Goal: Task Accomplishment & Management: Complete application form

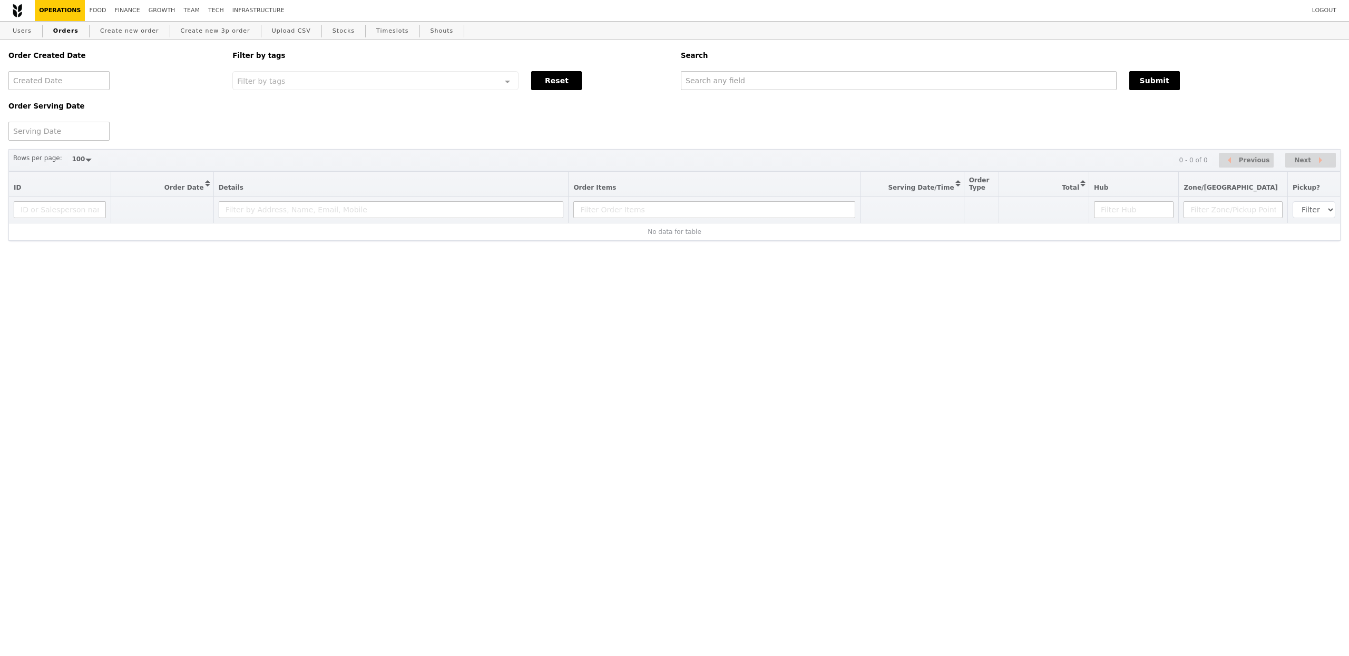
select select "100"
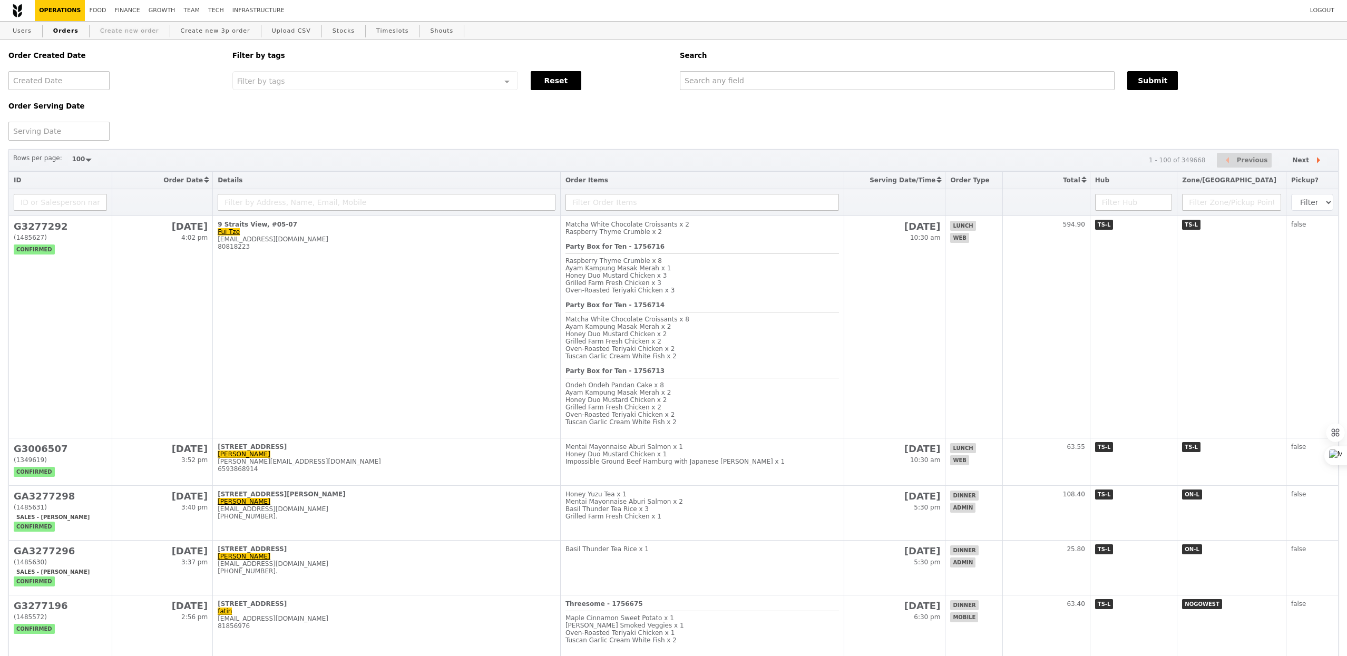
click at [113, 26] on link "Create new order" at bounding box center [129, 31] width 67 height 19
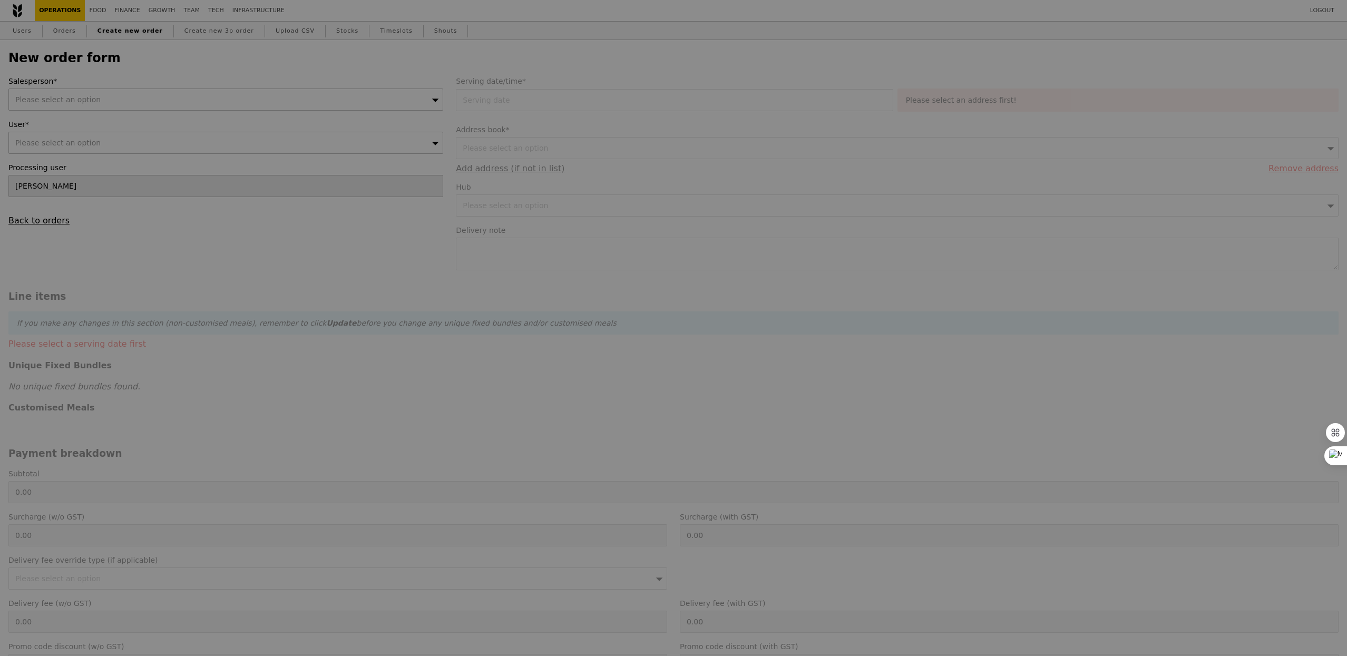
type input "Confirm"
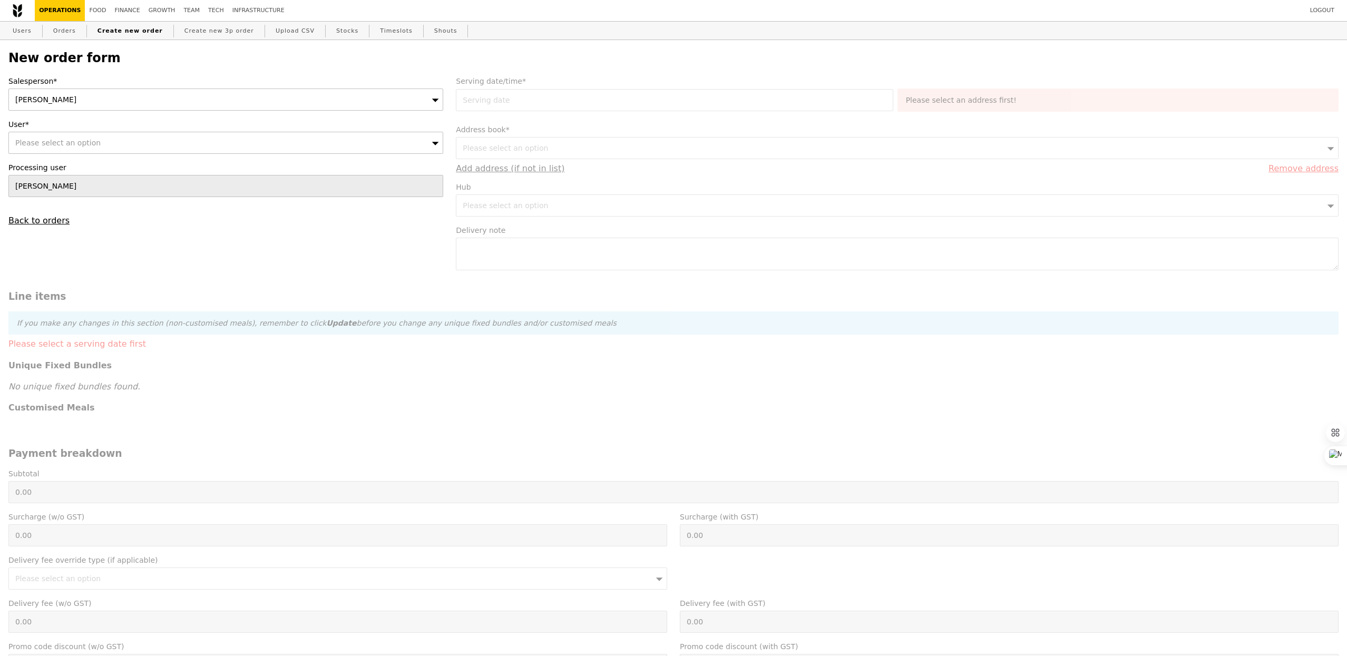
click at [159, 141] on div "Please select an option" at bounding box center [225, 143] width 435 height 22
type input "[EMAIL_ADDRESS][DOMAIN_NAME]"
type input "Confirm"
type input "[EMAIL_ADDRESS][DOMAIN_NAME]"
click at [153, 170] on li "No results found" at bounding box center [226, 162] width 434 height 19
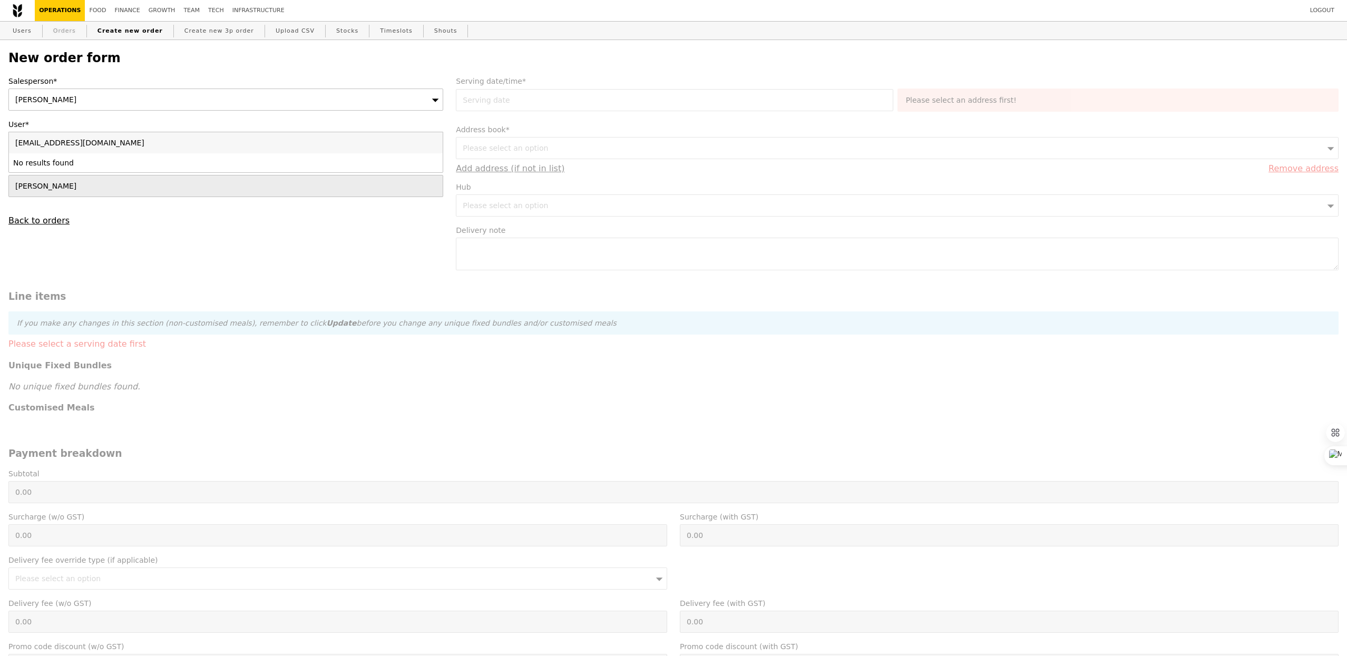
click at [68, 26] on link "Orders" at bounding box center [64, 31] width 31 height 19
select select "100"
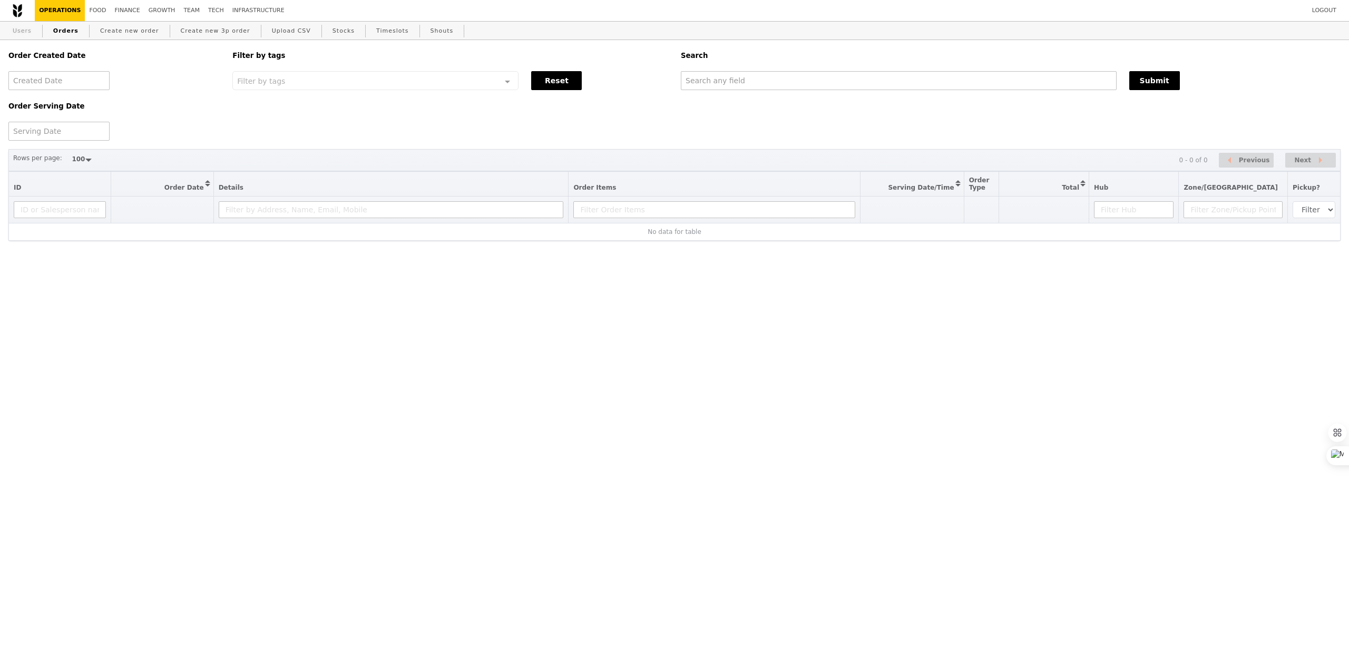
click at [12, 31] on link "Users" at bounding box center [21, 31] width 27 height 19
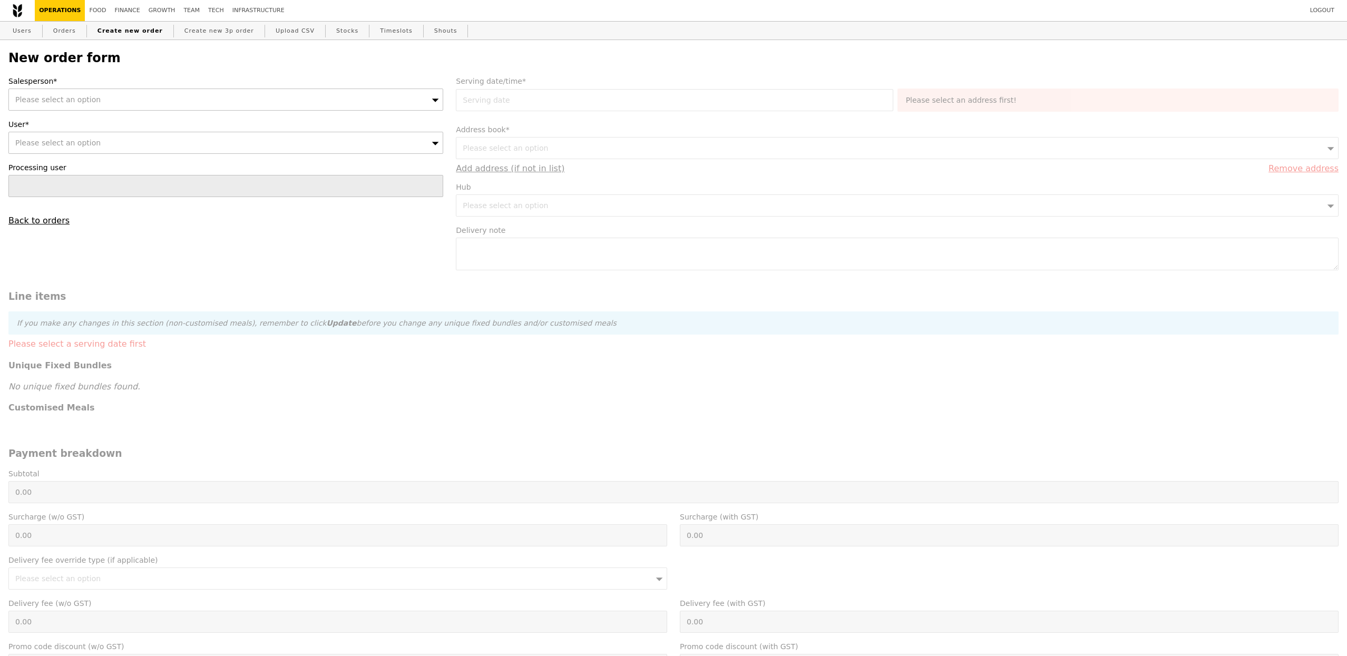
click at [125, 143] on div "Please select an option" at bounding box center [225, 143] width 435 height 22
type input "96805399"
type input "Confirm"
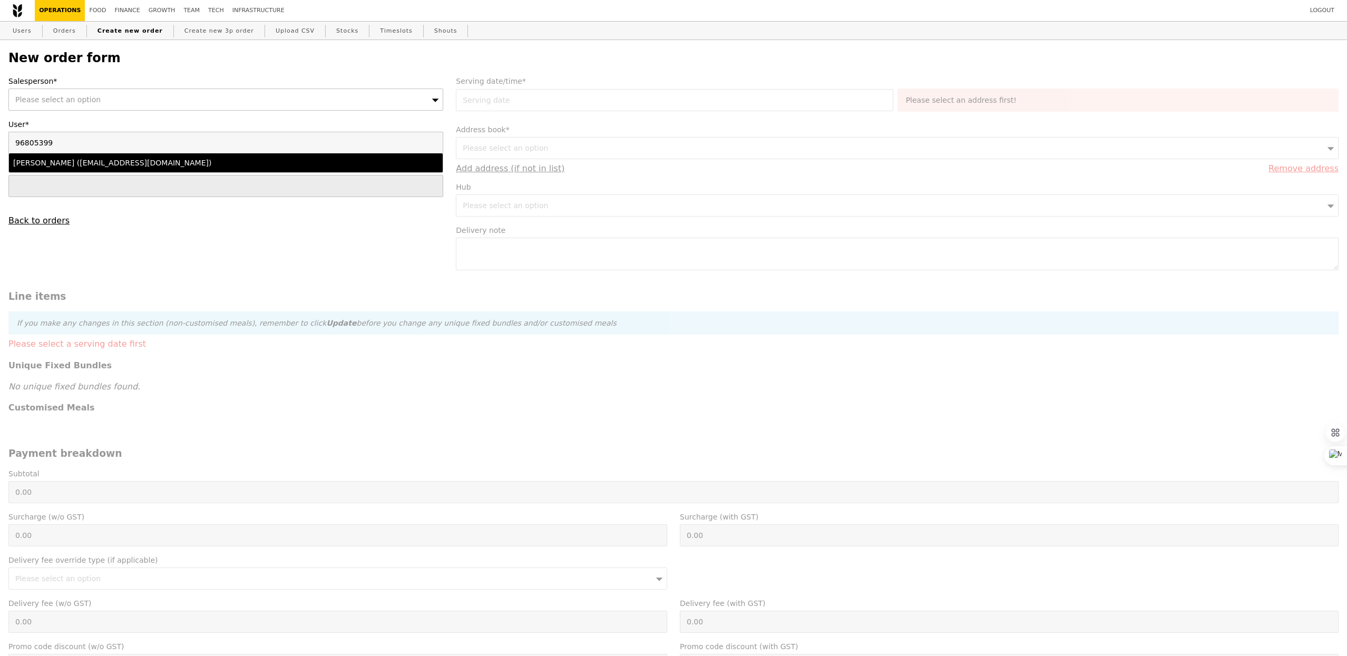
type input "96805399"
click at [79, 169] on li "Linwei Soh (linwei.soh@bytedance.com)" at bounding box center [226, 162] width 434 height 19
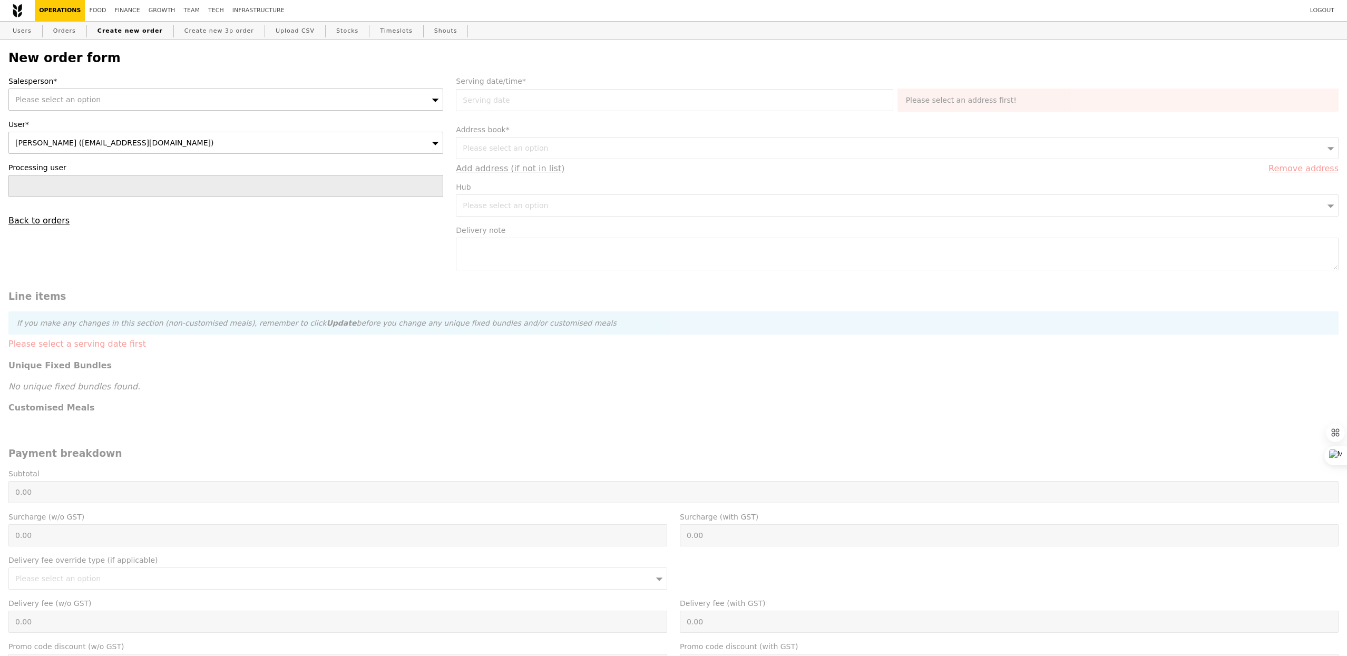
click at [92, 105] on div "Please select an option" at bounding box center [225, 100] width 435 height 22
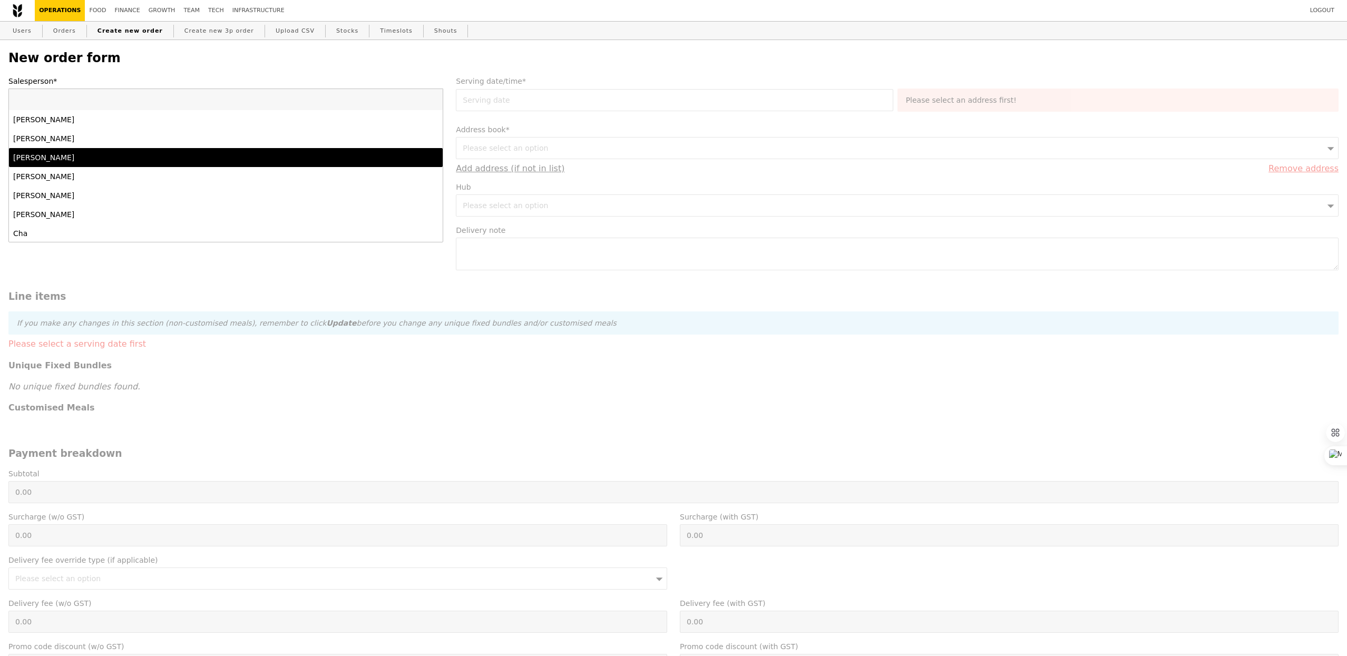
scroll to position [1006, 0]
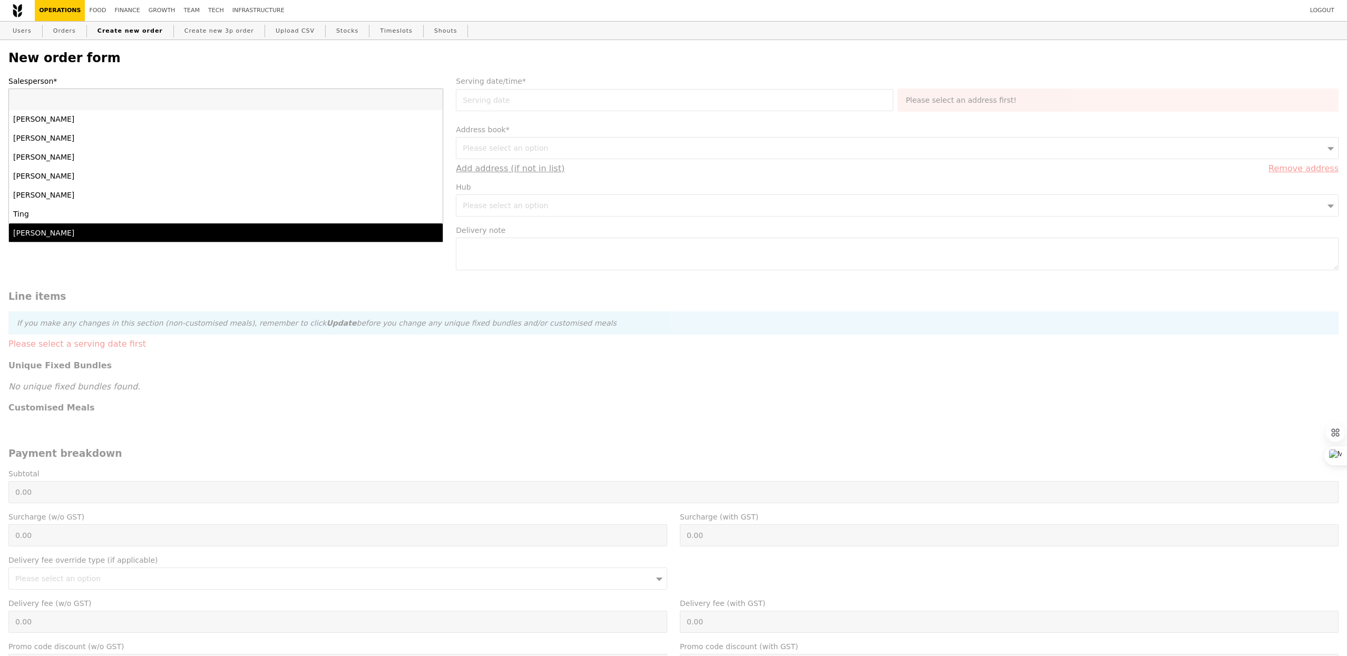
click at [68, 232] on div "[PERSON_NAME]" at bounding box center [172, 233] width 319 height 11
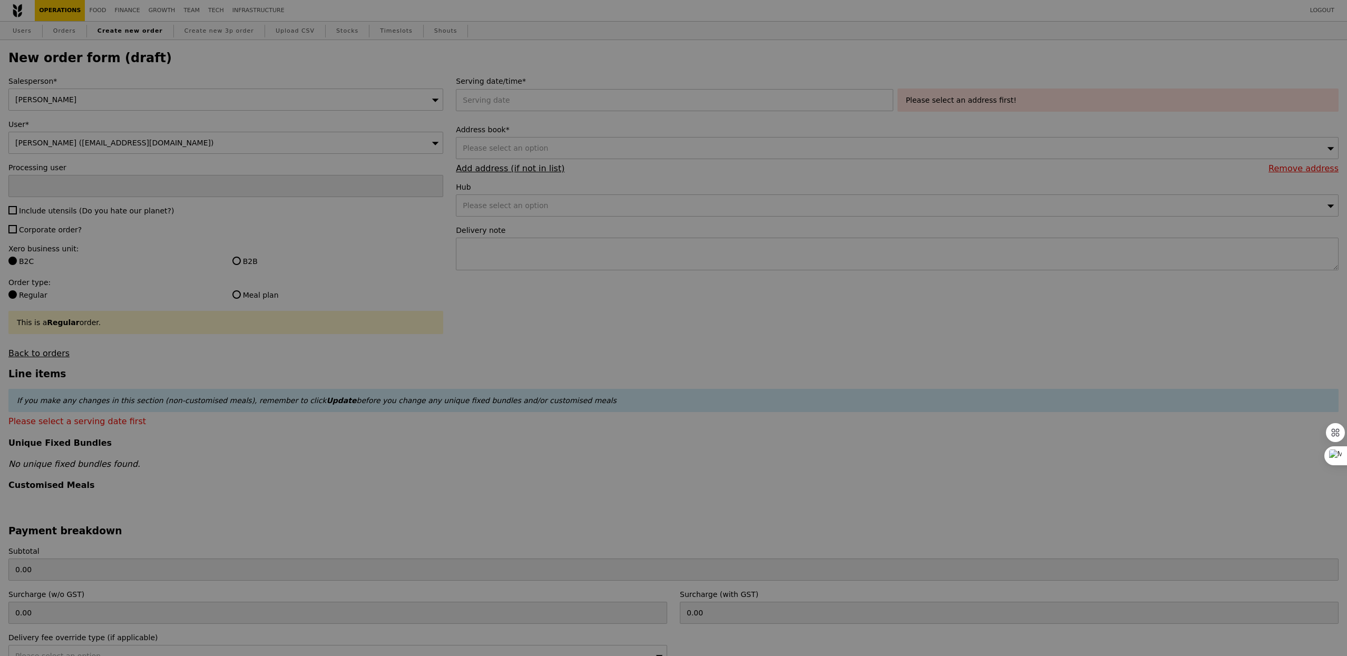
type input "Confirm"
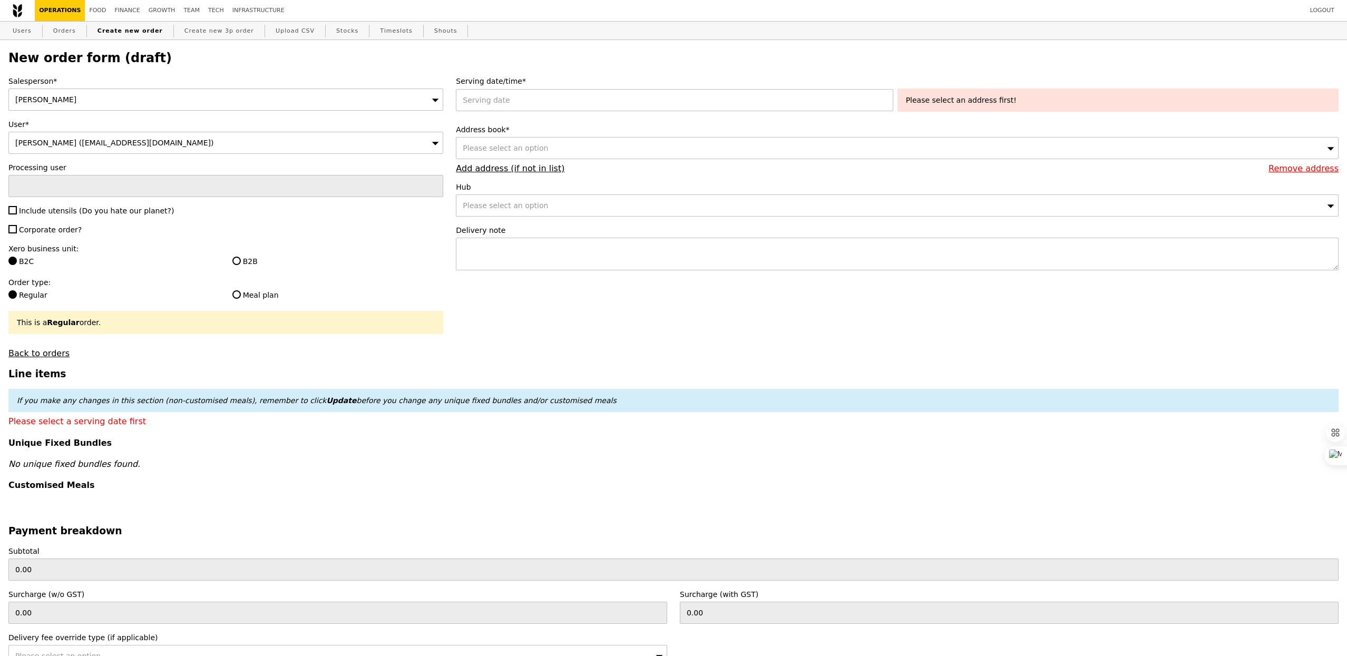
click at [55, 213] on span "Include utensils (Do you hate our planet?)" at bounding box center [96, 211] width 155 height 8
click at [17, 213] on input "Include utensils (Do you hate our planet?)" at bounding box center [12, 210] width 8 height 8
checkbox input "true"
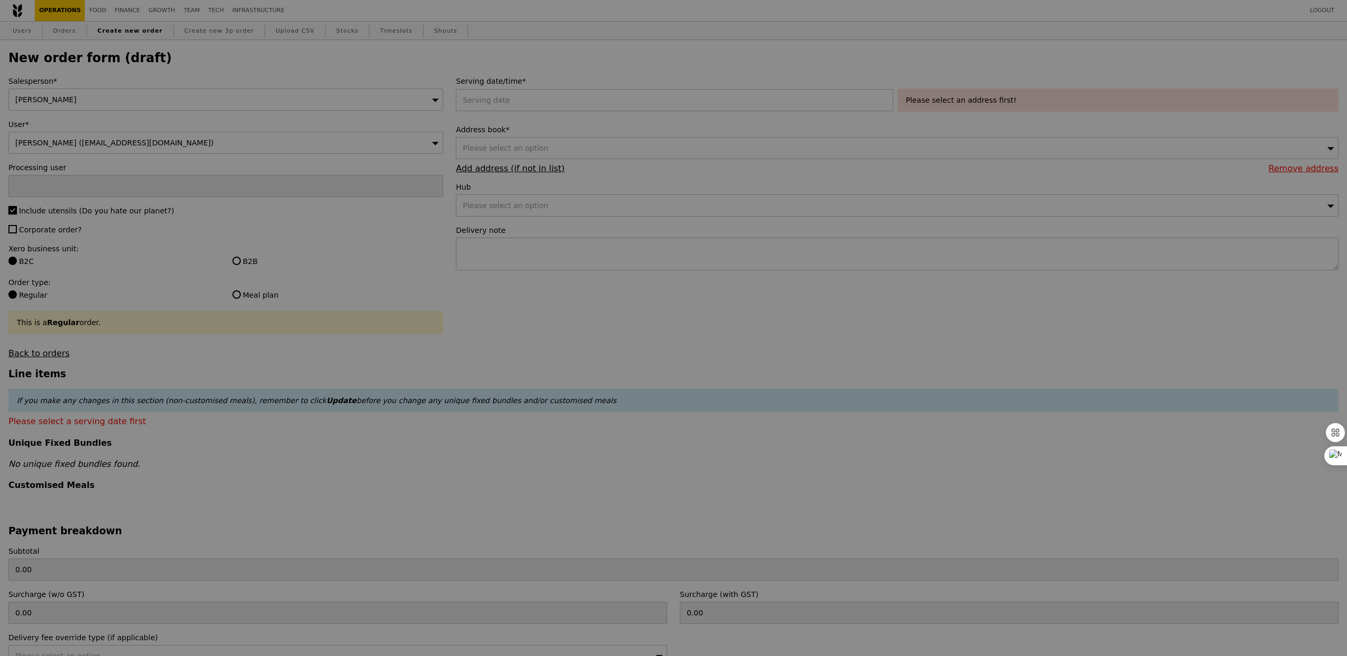
type input "Confirm"
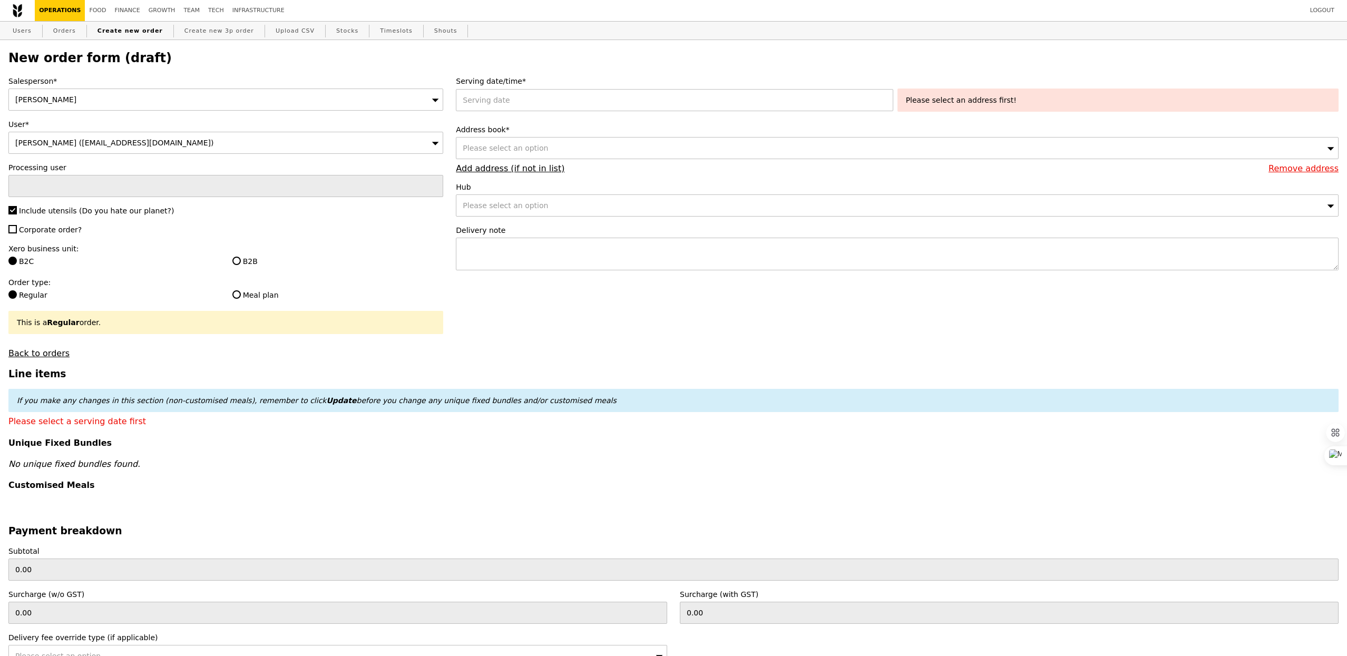
click at [53, 229] on span "Corporate order?" at bounding box center [50, 229] width 63 height 8
click at [17, 229] on input "Corporate order?" at bounding box center [12, 229] width 8 height 8
checkbox input "true"
click at [236, 258] on input "B2B" at bounding box center [236, 261] width 8 height 8
radio input "true"
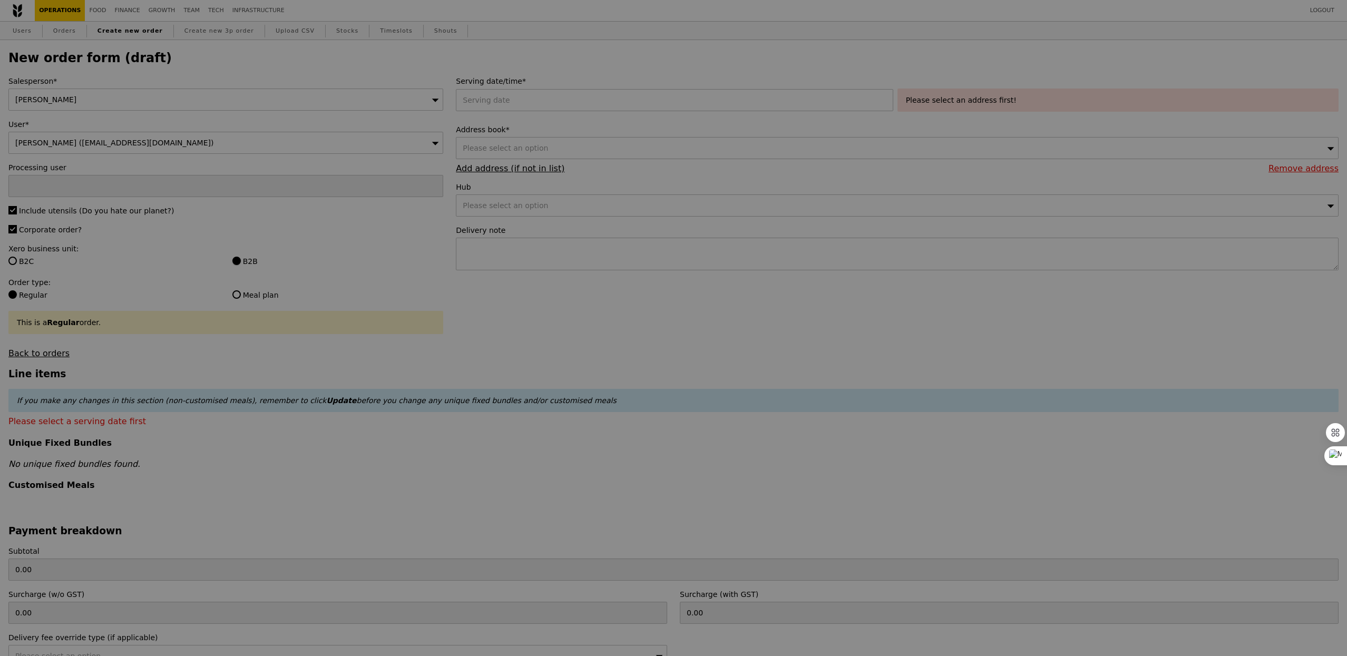
type input "Confirm"
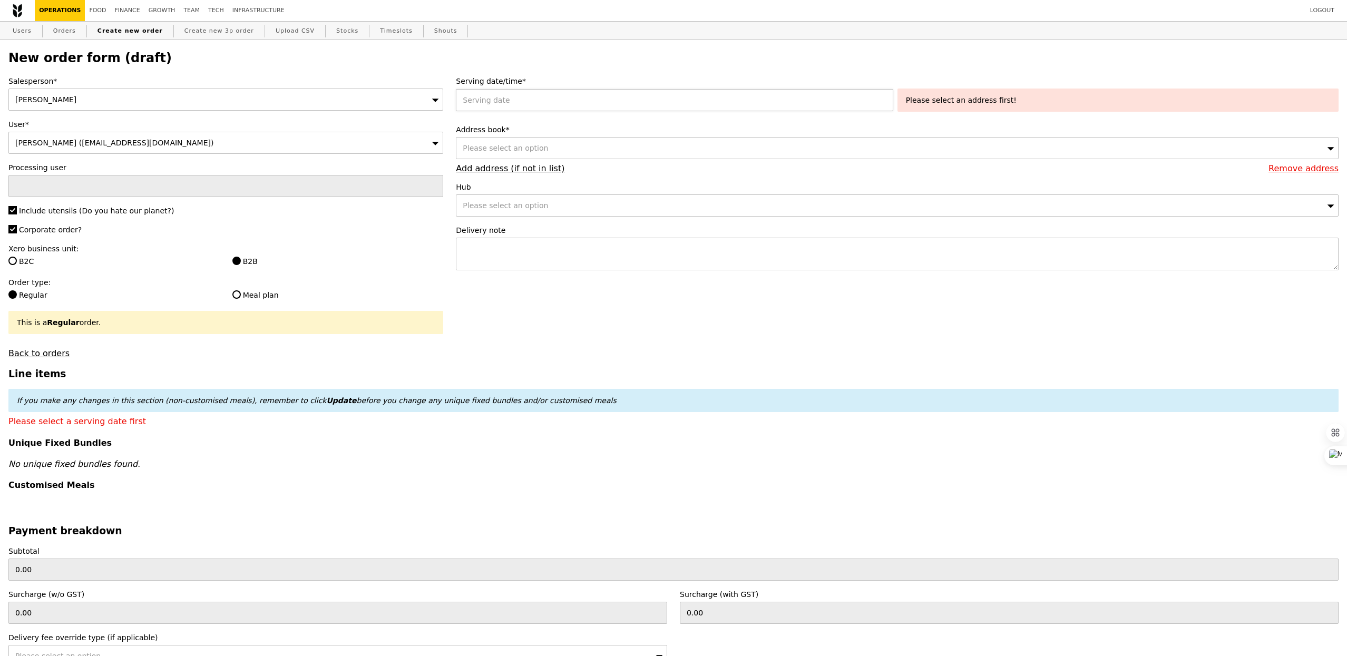
click at [524, 109] on div at bounding box center [676, 100] width 441 height 22
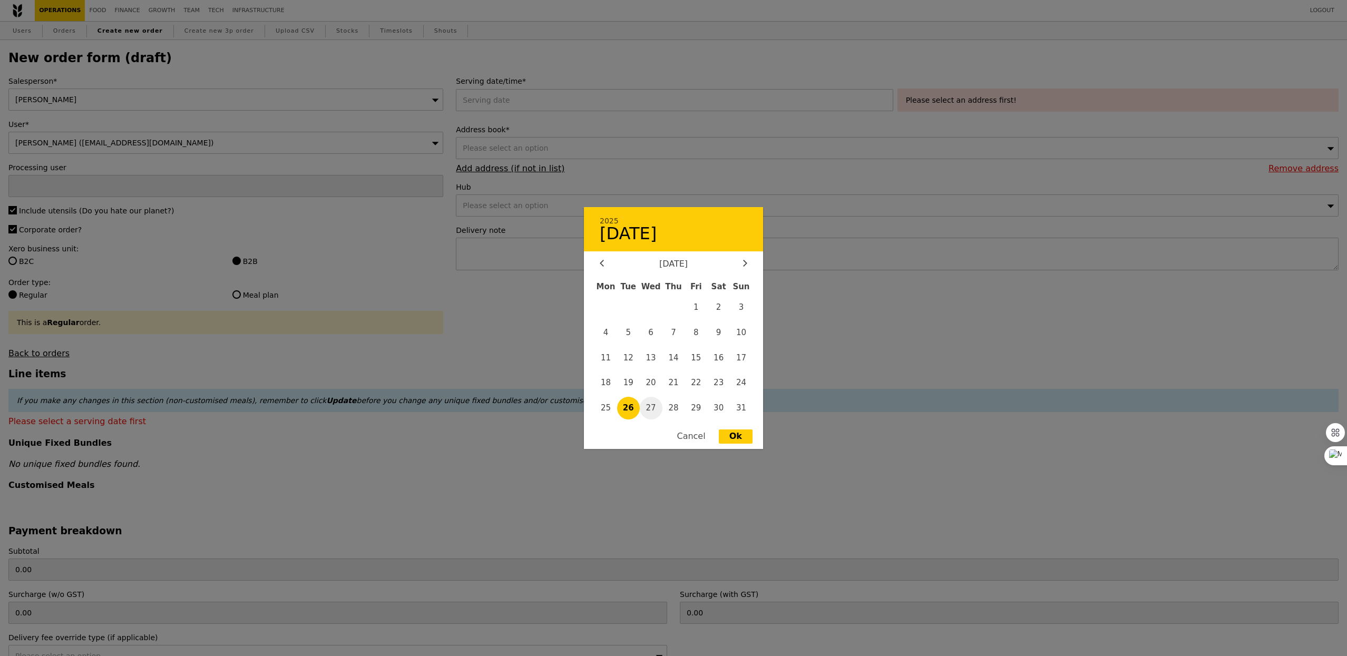
click at [647, 409] on span "27" at bounding box center [651, 408] width 23 height 23
type input "27 Aug 2025"
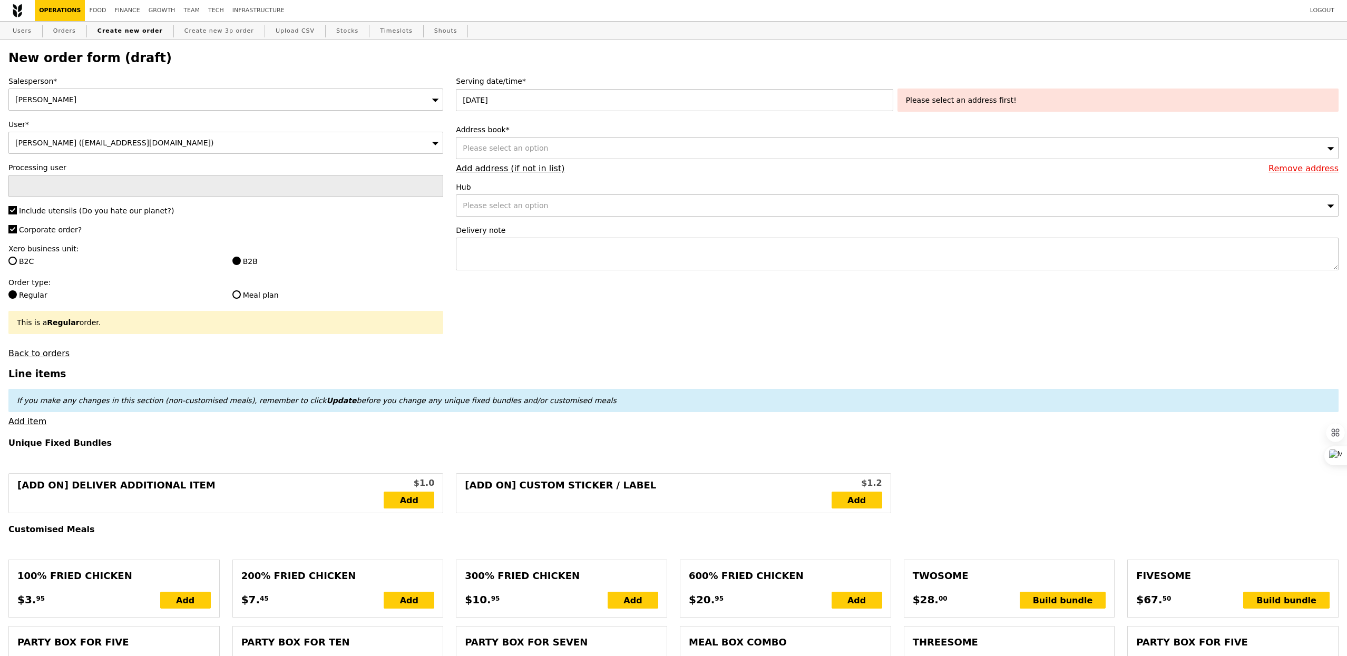
click at [664, 154] on div "Please select an option" at bounding box center [897, 148] width 882 height 22
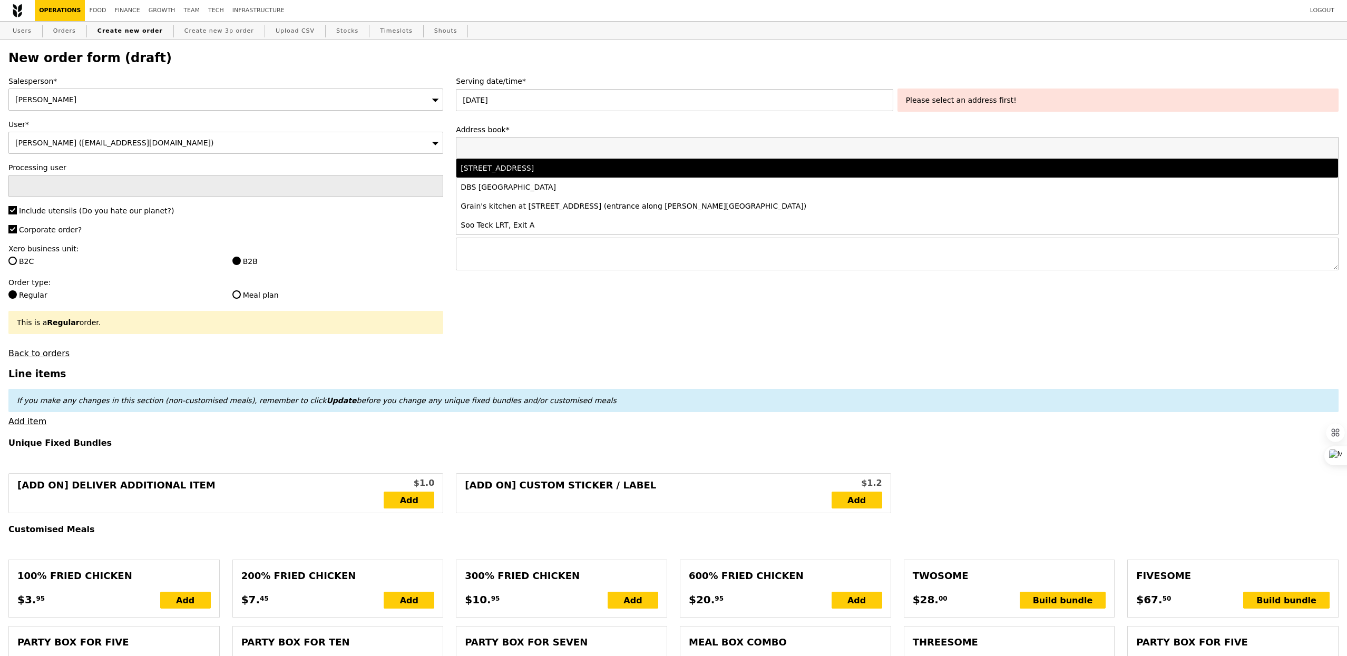
click at [616, 167] on div "18 Cross Street, #04-01, Singapore 048423" at bounding box center [787, 168] width 654 height 11
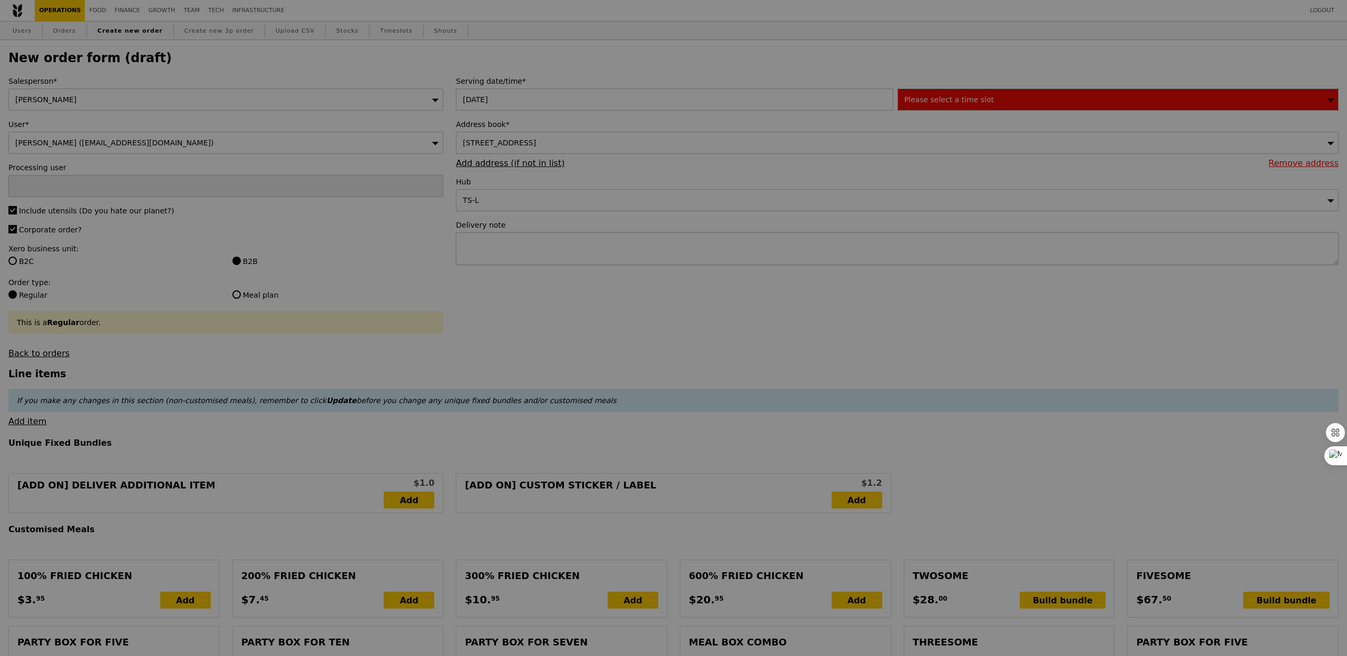
type input "Confirm"
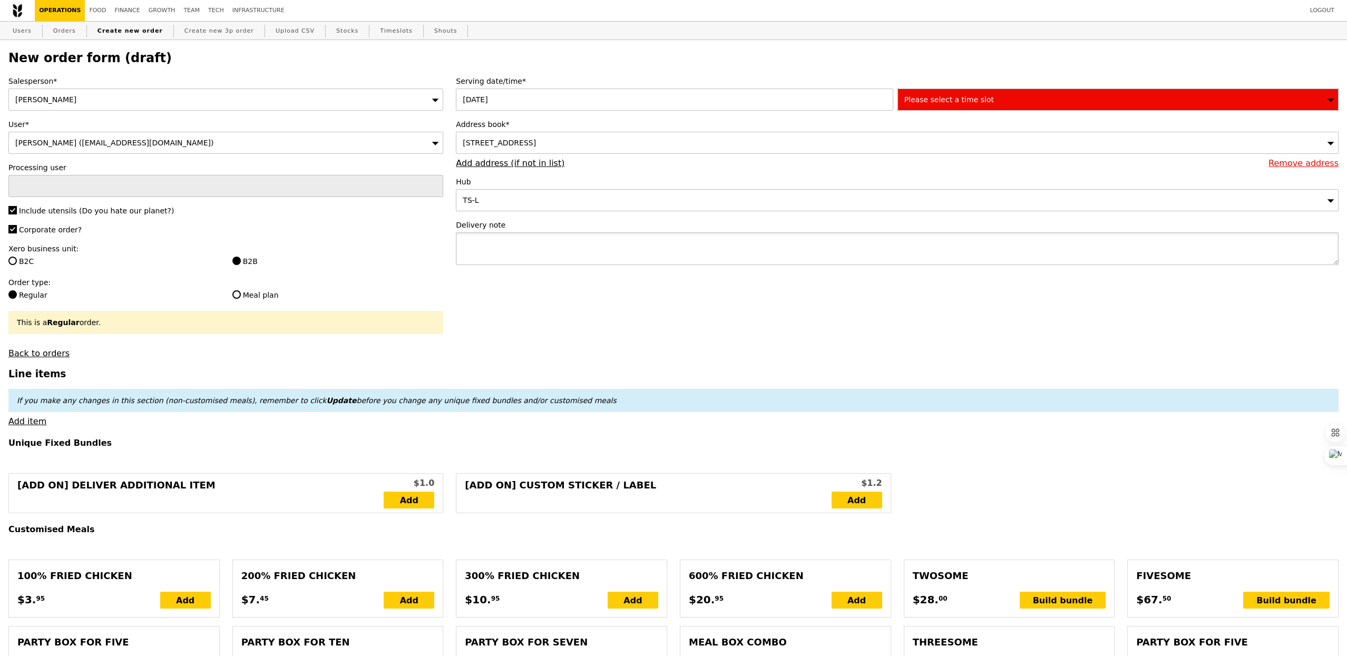
click at [561, 252] on textarea at bounding box center [897, 248] width 882 height 33
type textarea "Please call host at 96805399."
click at [930, 95] on span "Please select a time slot" at bounding box center [949, 99] width 90 height 8
type input "Confirm"
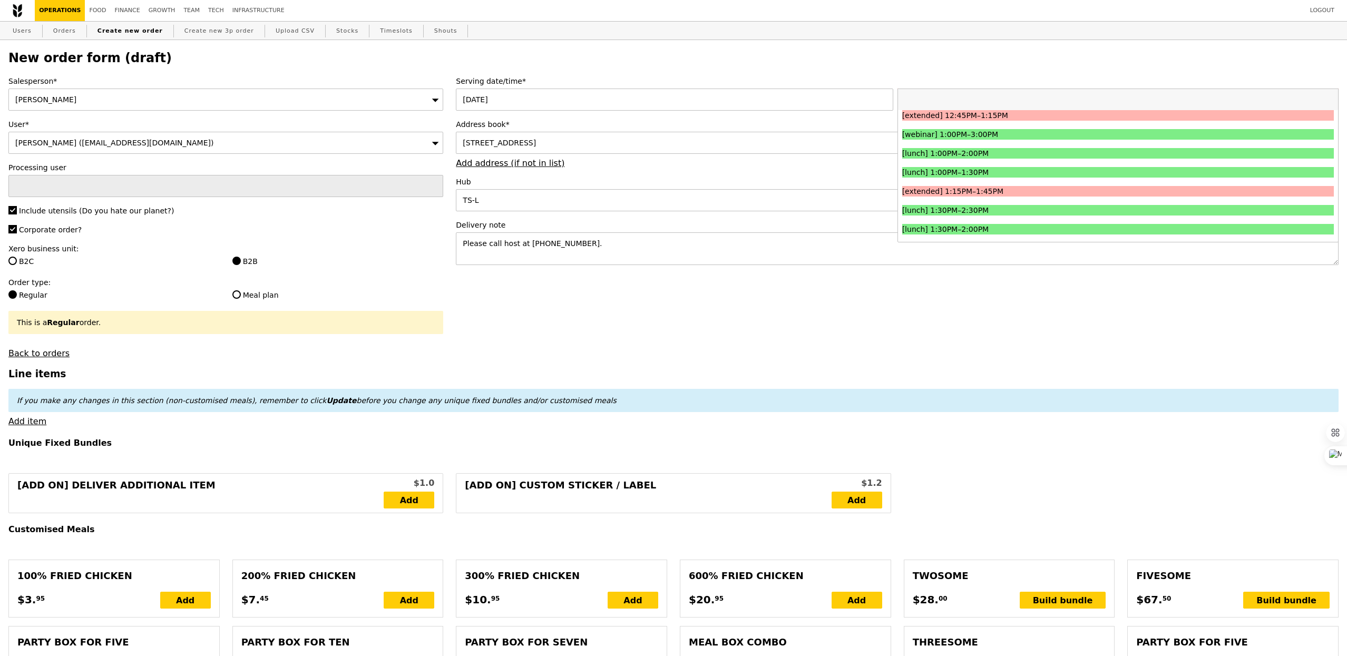
scroll to position [0, 0]
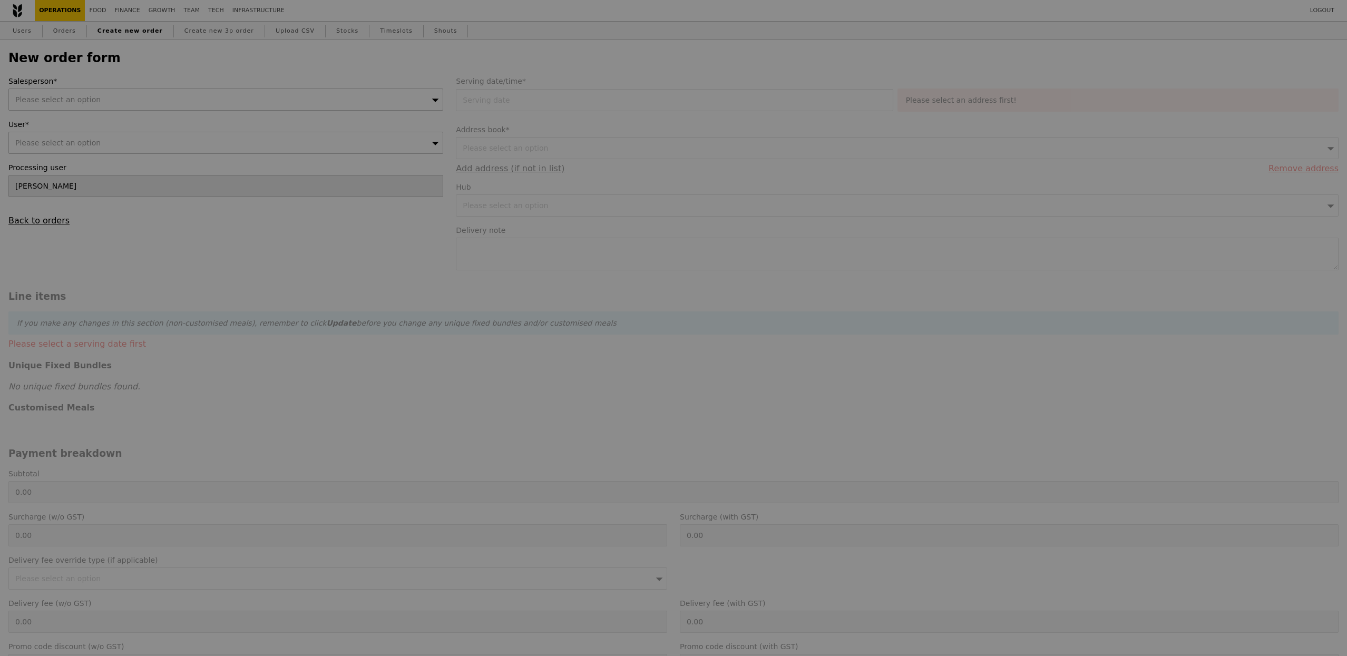
type input "Confirm"
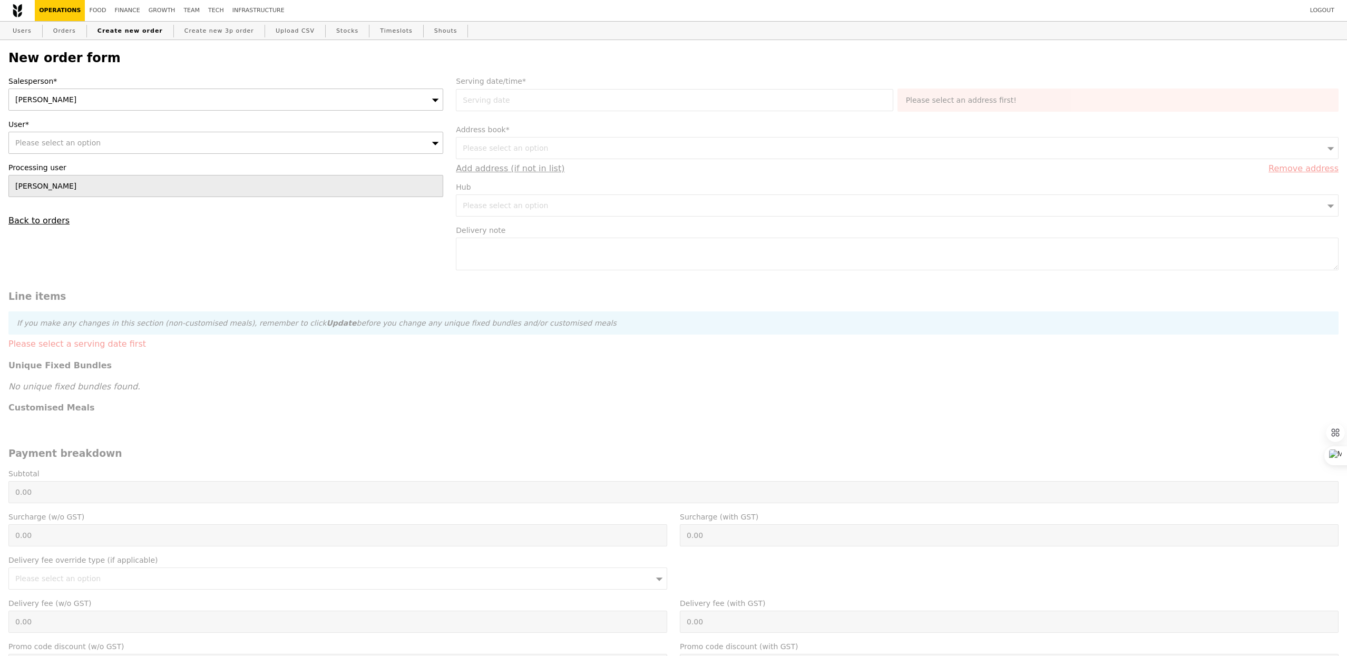
click at [132, 94] on div "[PERSON_NAME]" at bounding box center [225, 100] width 435 height 22
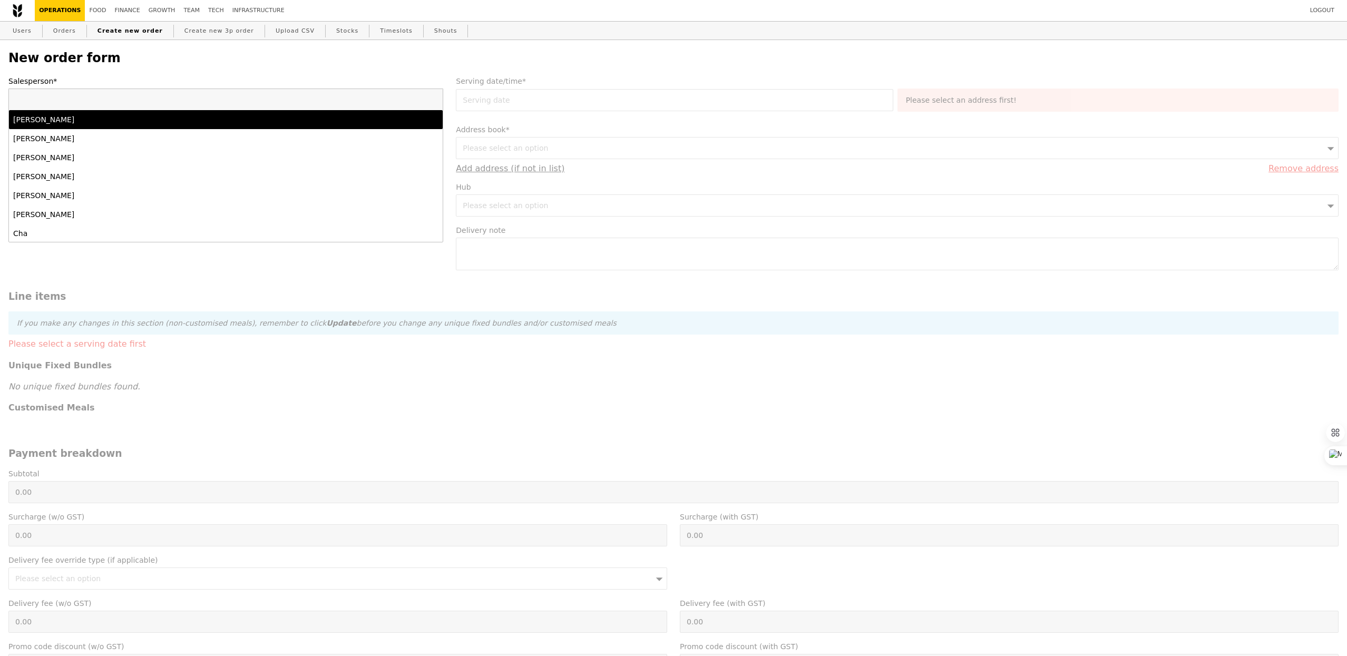
click at [134, 81] on label "Salesperson*" at bounding box center [225, 81] width 435 height 11
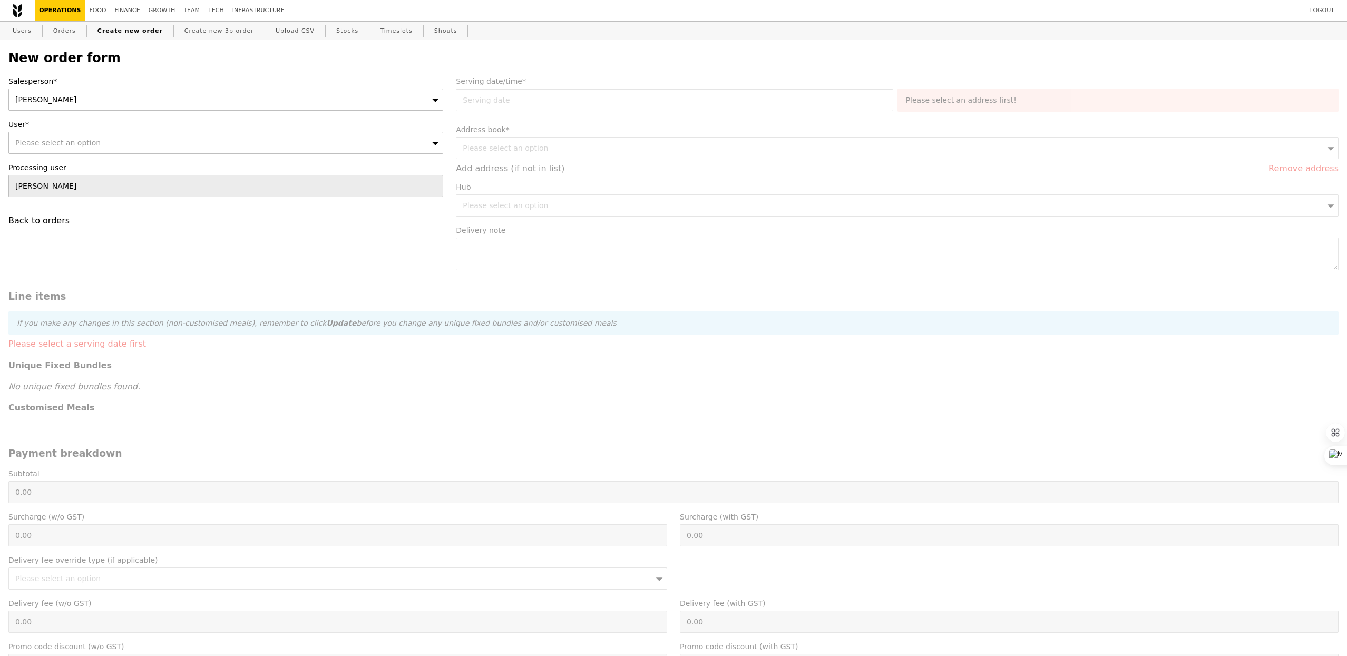
click at [89, 131] on div "User* Please select an option" at bounding box center [225, 136] width 435 height 35
click at [89, 148] on div "Please select an option" at bounding box center [225, 143] width 435 height 22
type input "96805399"
type input "Confirm"
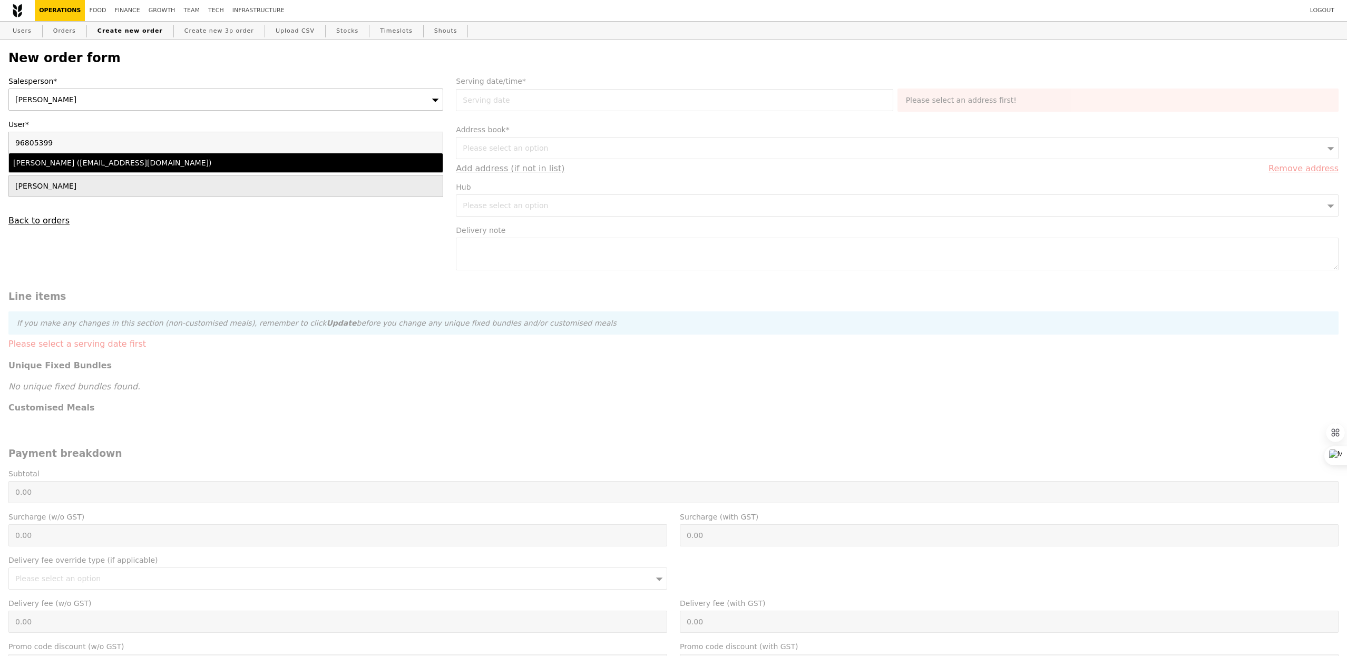
type input "96805399"
click at [87, 164] on div "[PERSON_NAME] ([EMAIL_ADDRESS][DOMAIN_NAME])" at bounding box center [172, 163] width 319 height 11
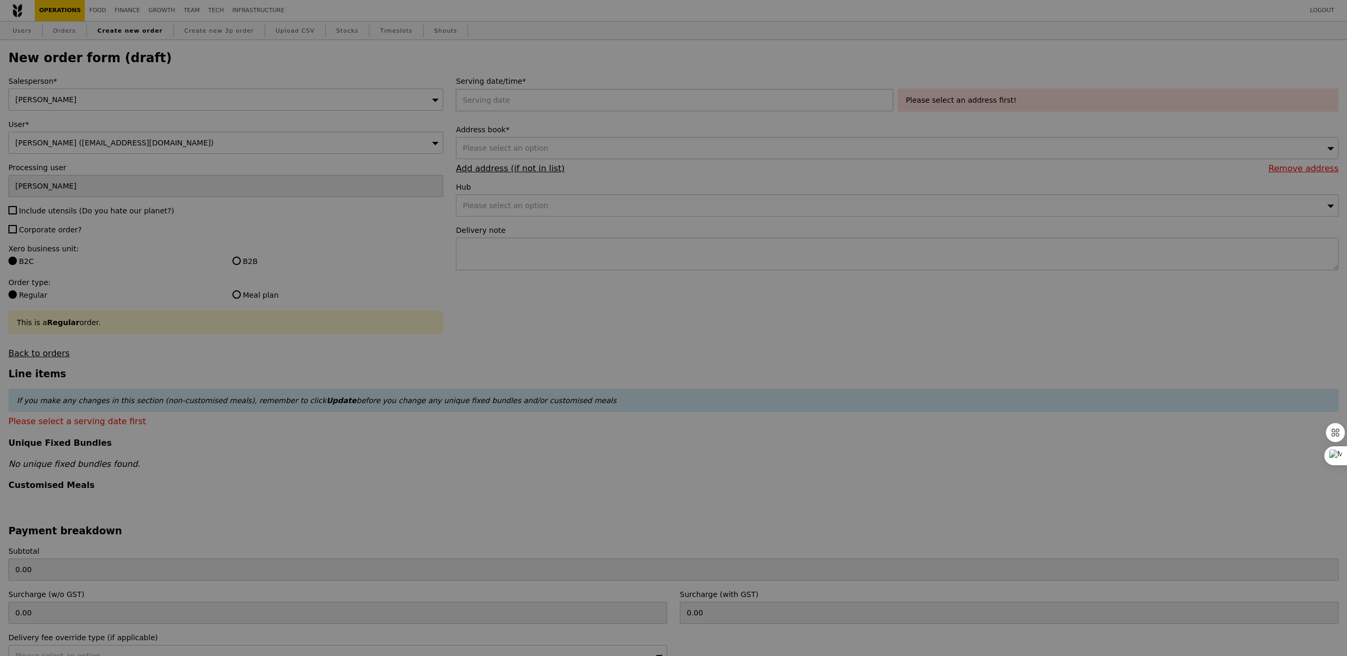
type input "Confirm"
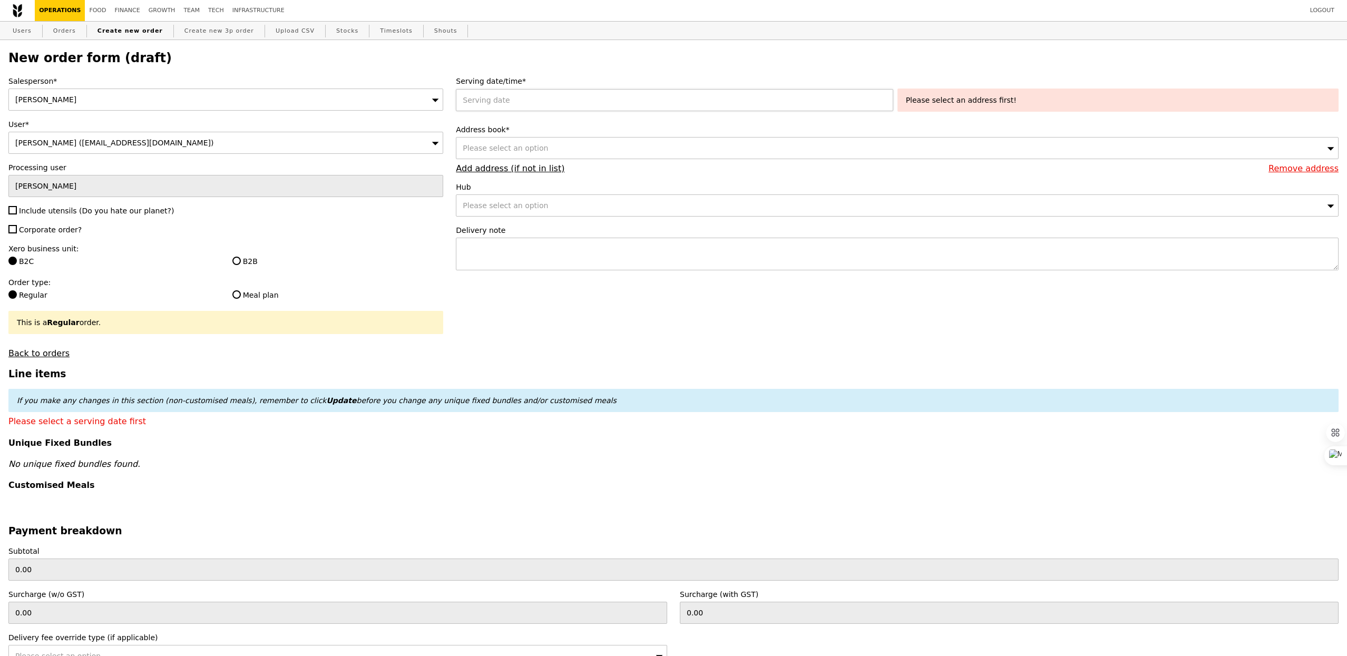
click at [518, 98] on div at bounding box center [676, 100] width 441 height 22
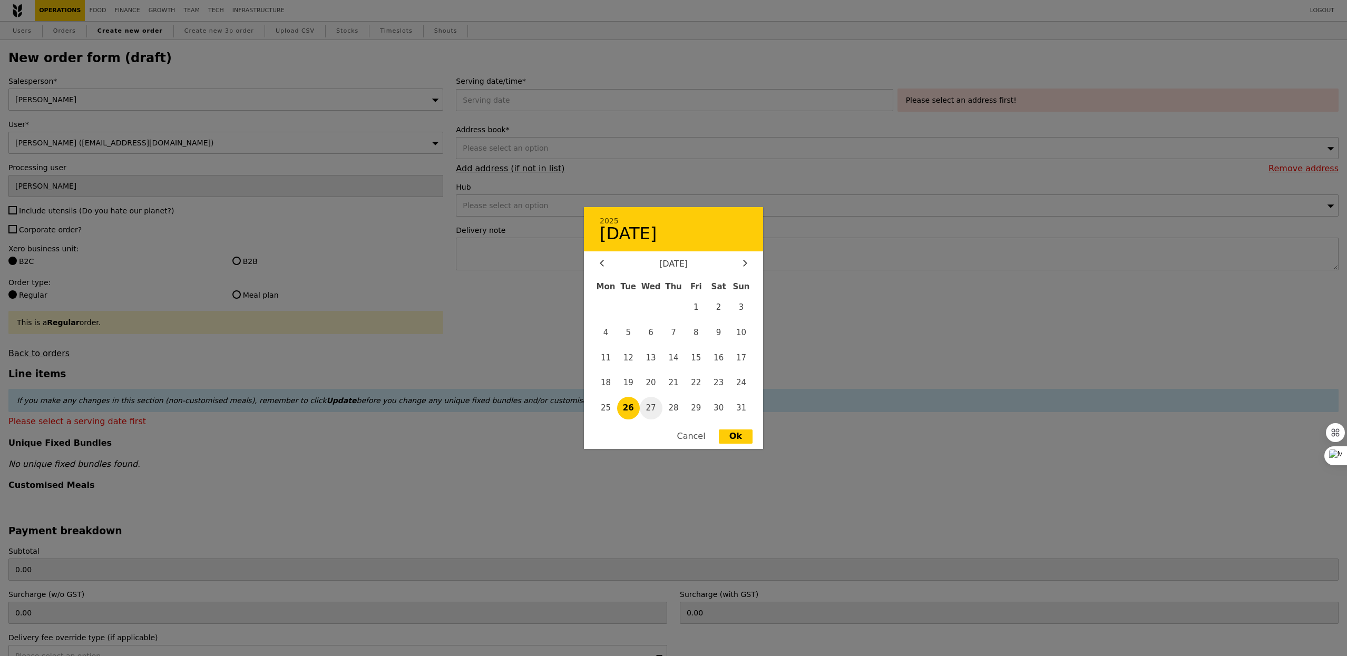
click at [649, 402] on span "27" at bounding box center [651, 408] width 23 height 23
type input "27 Aug 2025"
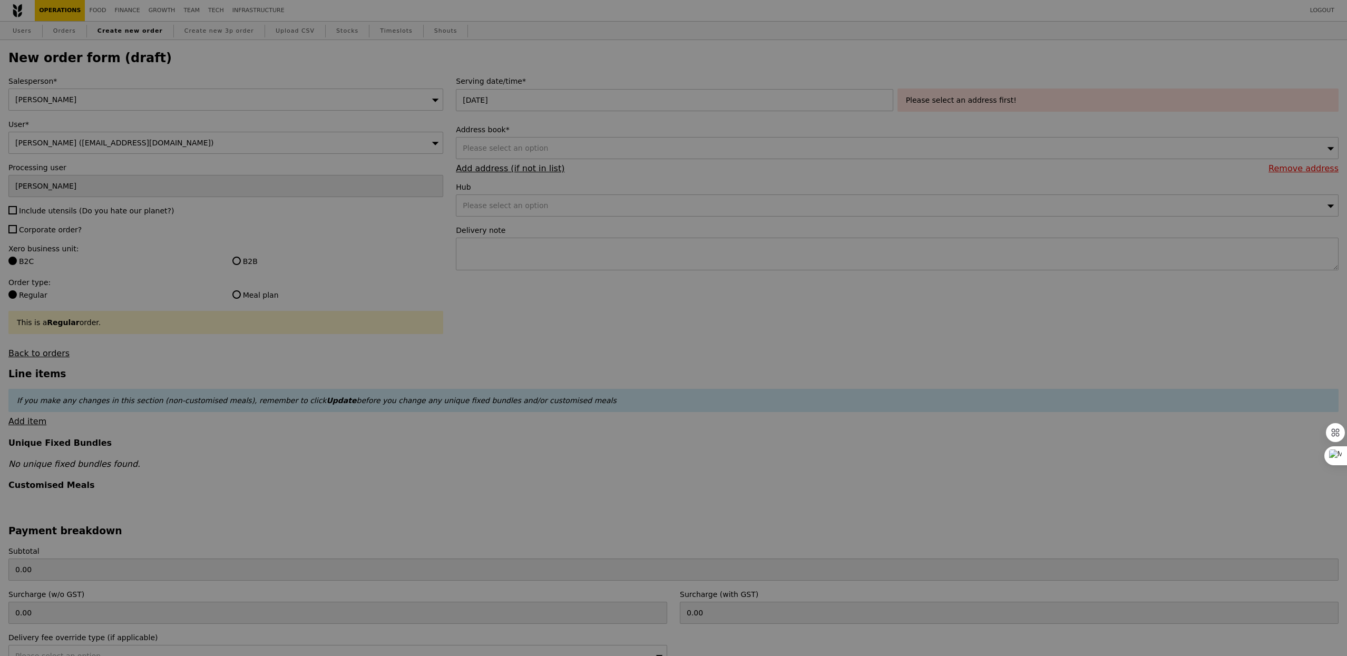
type input "Confirm"
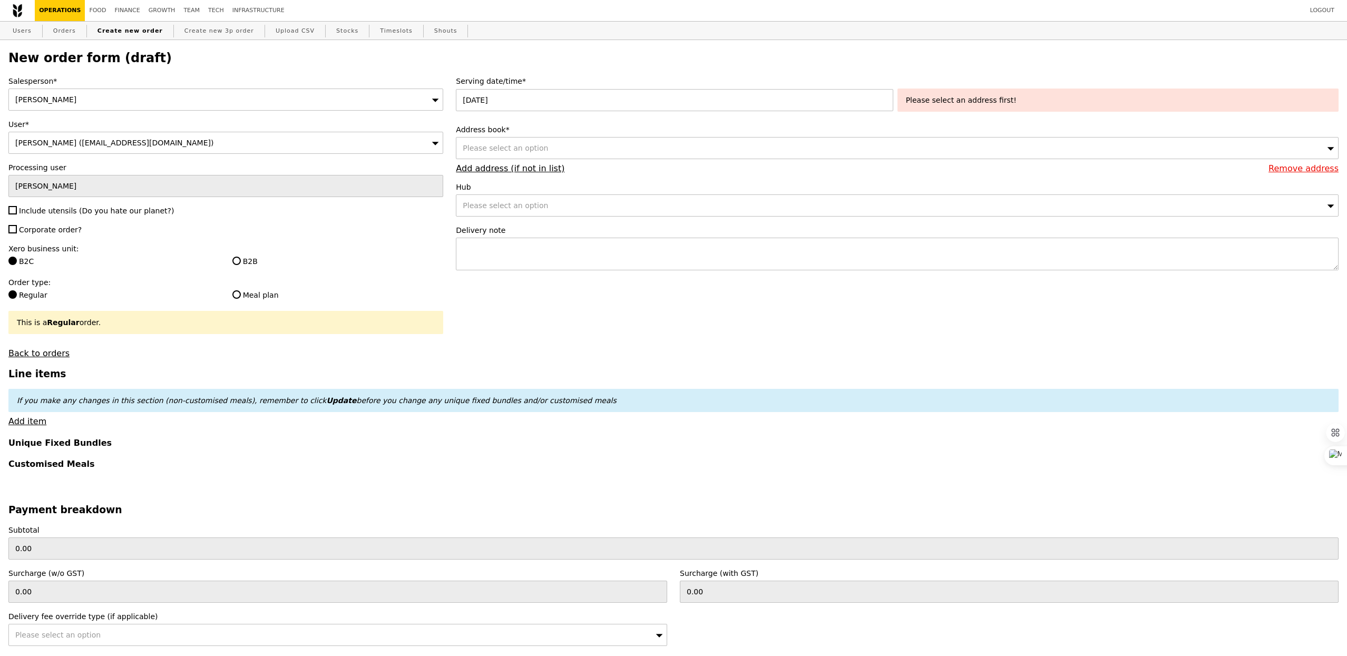
click at [86, 213] on span "Include utensils (Do you hate our planet?)" at bounding box center [96, 211] width 155 height 8
click at [17, 213] on input "Include utensils (Do you hate our planet?)" at bounding box center [12, 210] width 8 height 8
checkbox input "true"
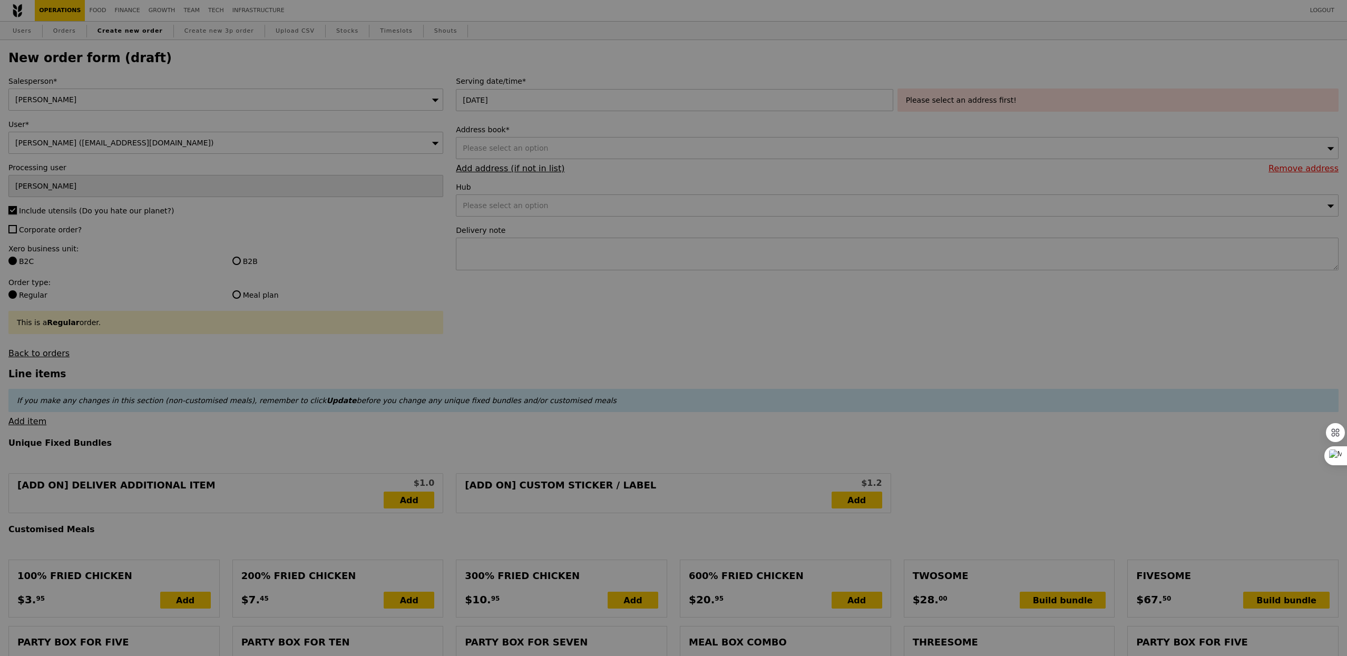
type input "Confirm"
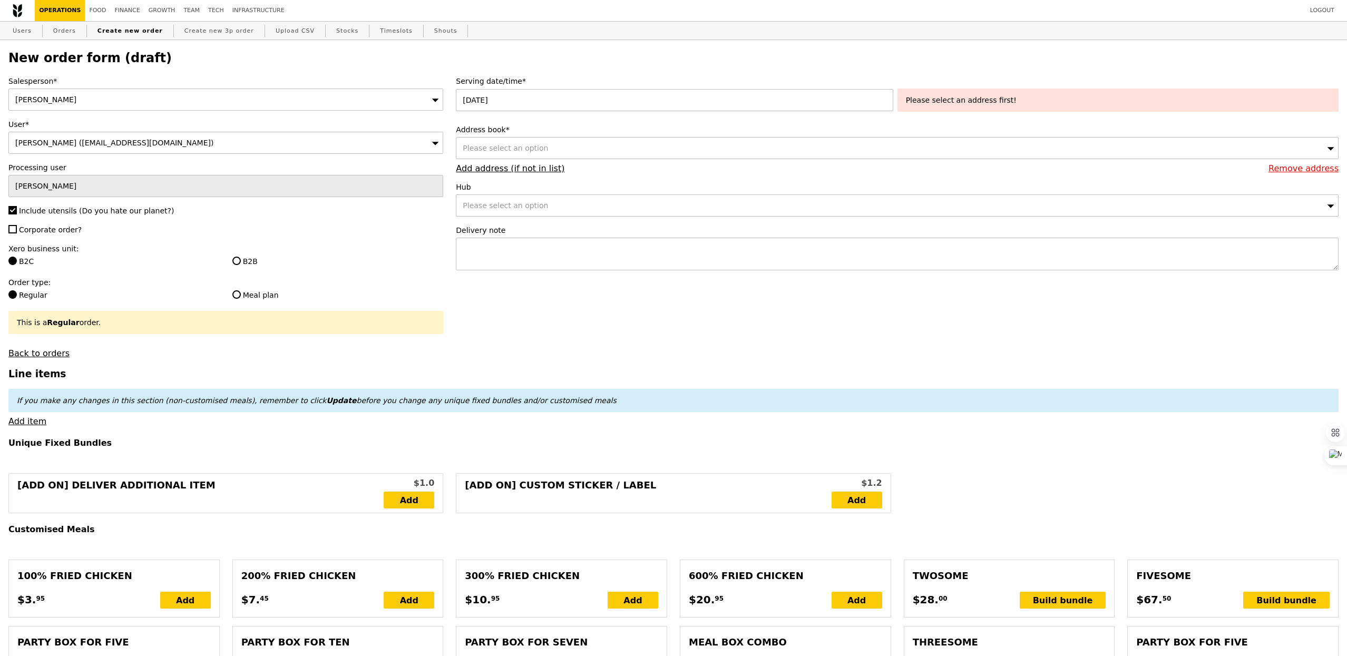
click at [56, 230] on span "Corporate order?" at bounding box center [50, 229] width 63 height 8
click at [17, 230] on input "Corporate order?" at bounding box center [12, 229] width 8 height 8
checkbox input "true"
click at [268, 264] on label "B2B" at bounding box center [337, 261] width 211 height 11
click at [241, 264] on input "B2B" at bounding box center [236, 261] width 8 height 8
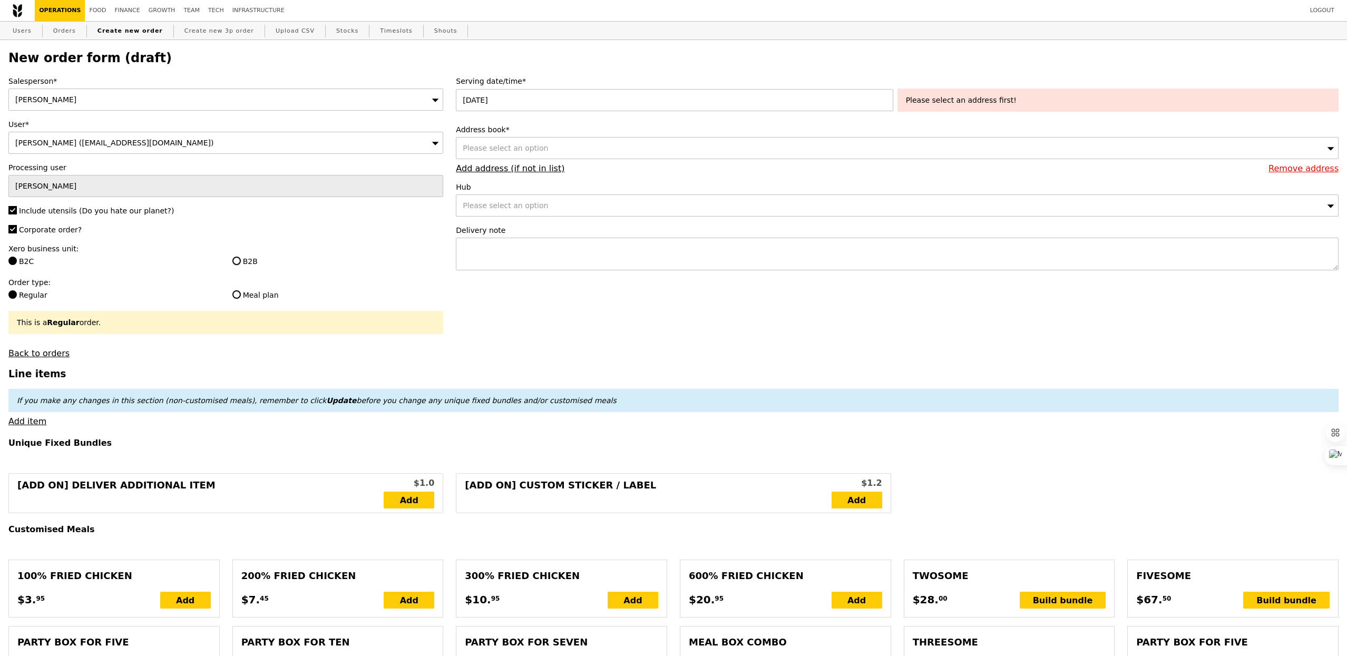
radio input "true"
click at [577, 148] on div "Please select an option" at bounding box center [897, 148] width 882 height 22
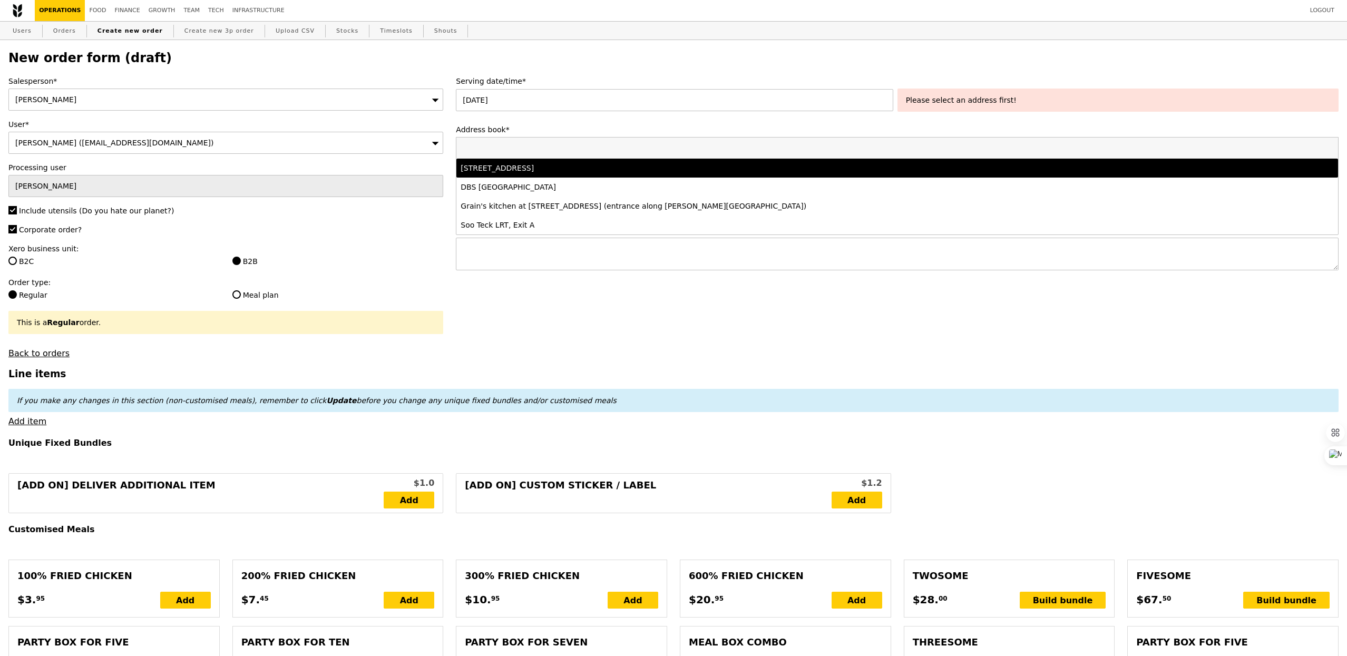
click at [585, 176] on li "18 Cross Street, #04-01, Singapore 048423" at bounding box center [896, 168] width 881 height 19
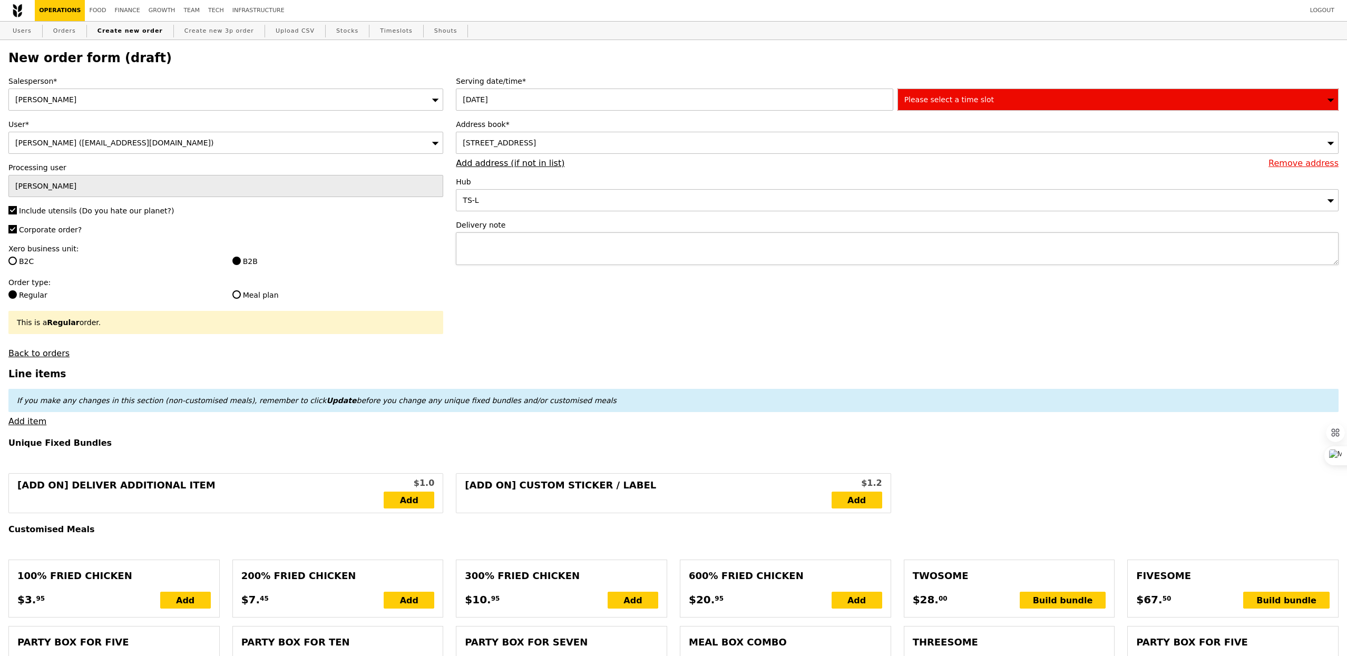
type input "Confirm"
click at [560, 244] on textarea at bounding box center [897, 248] width 882 height 33
type textarea "Please call"
type input "Confirm"
paste textarea "96805399"
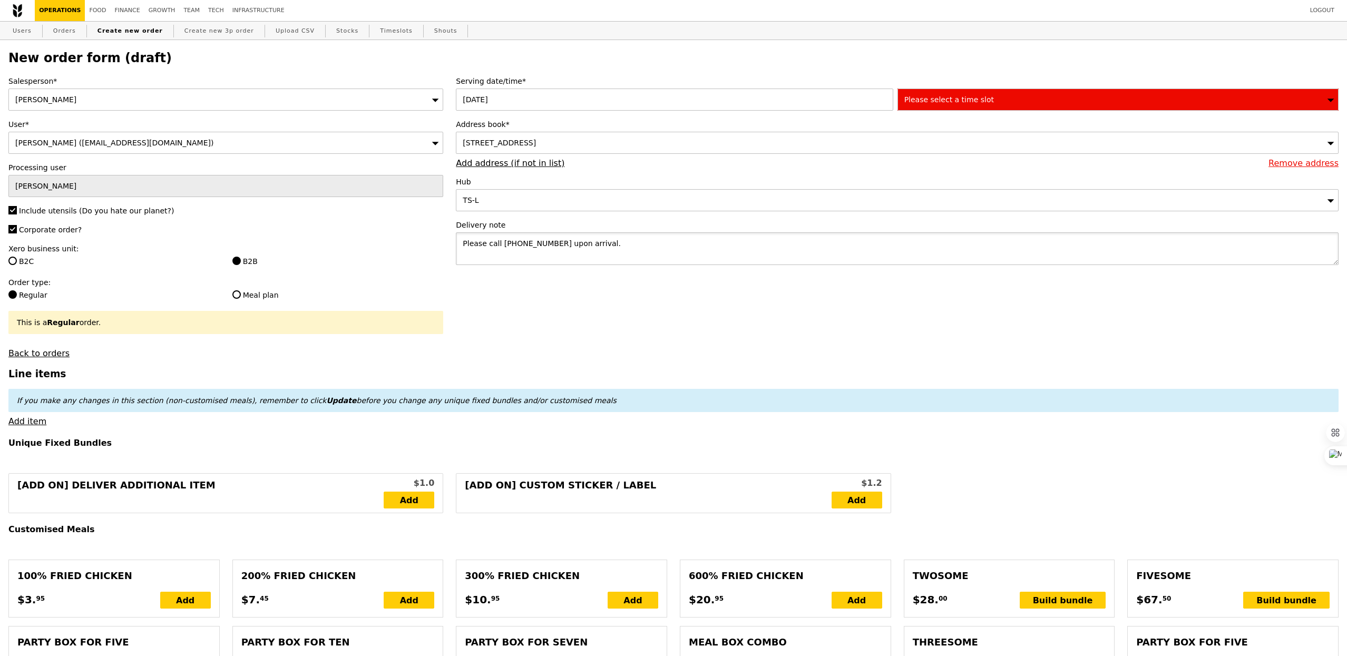
type textarea "Please call 96805399 upon arrival."
click at [957, 103] on div "Please select a time slot" at bounding box center [1117, 100] width 441 height 22
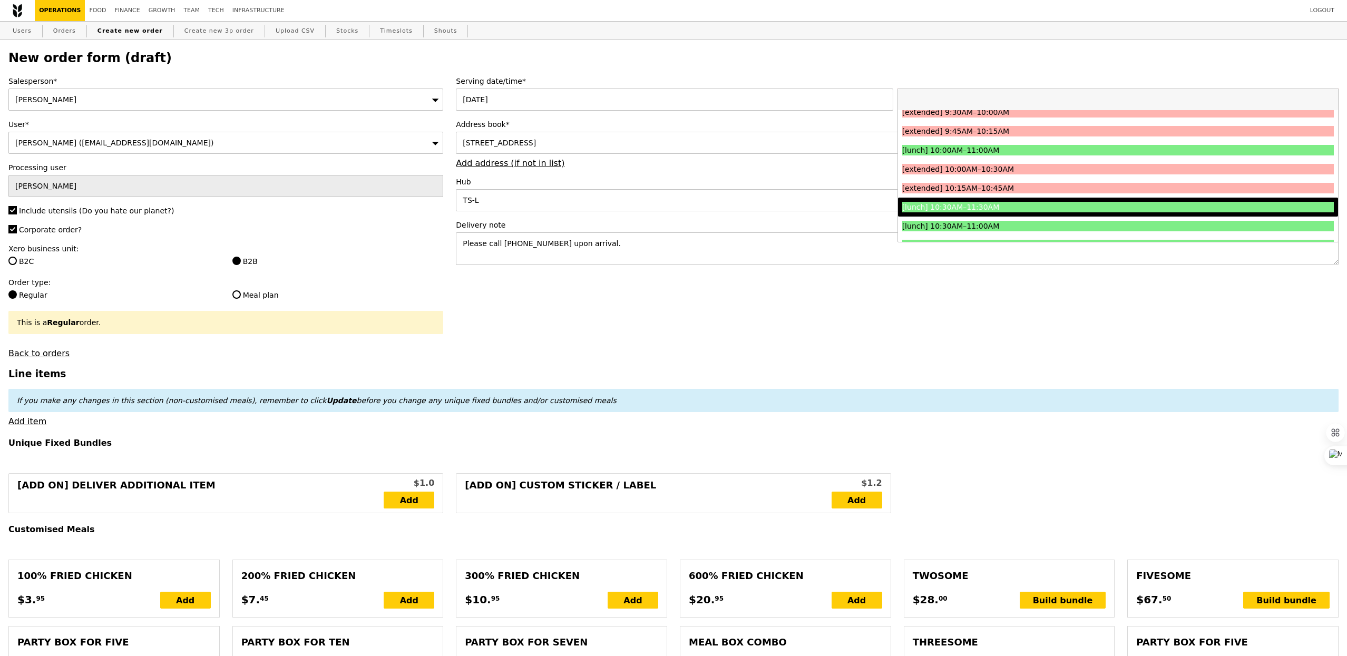
scroll to position [194, 0]
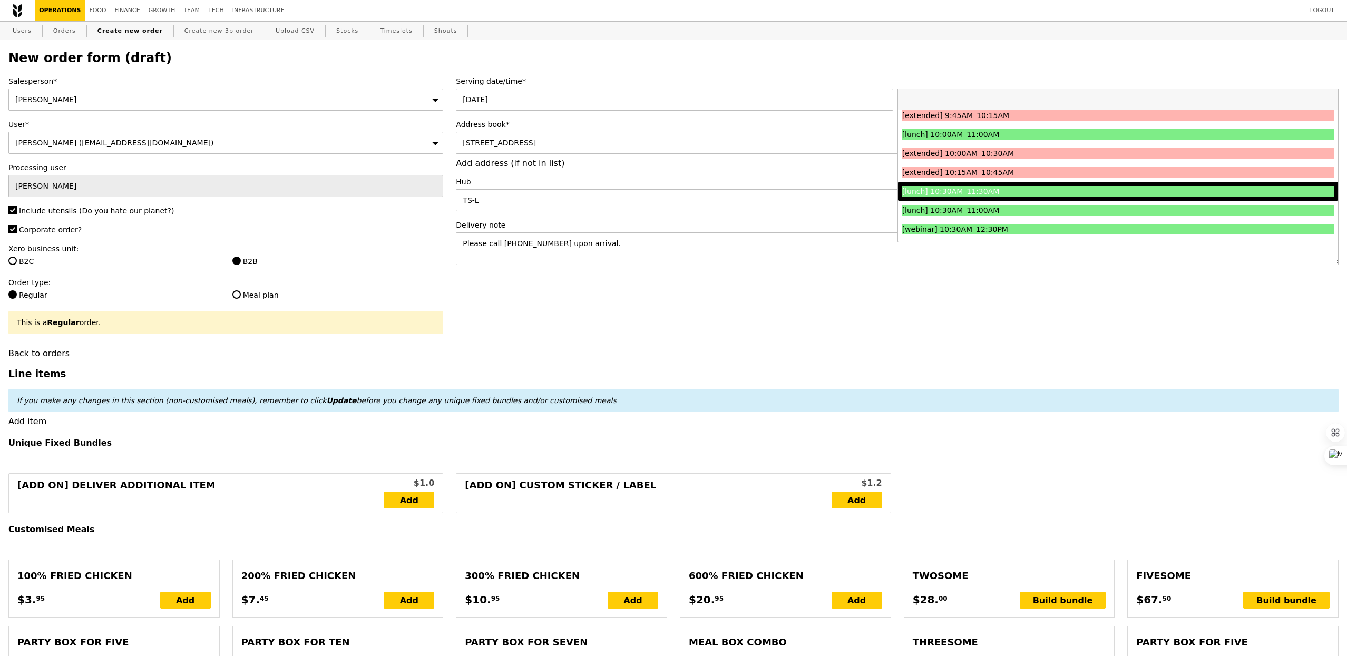
click at [979, 191] on div "[lunch] 10:30AM–11:30AM" at bounding box center [1063, 191] width 323 height 11
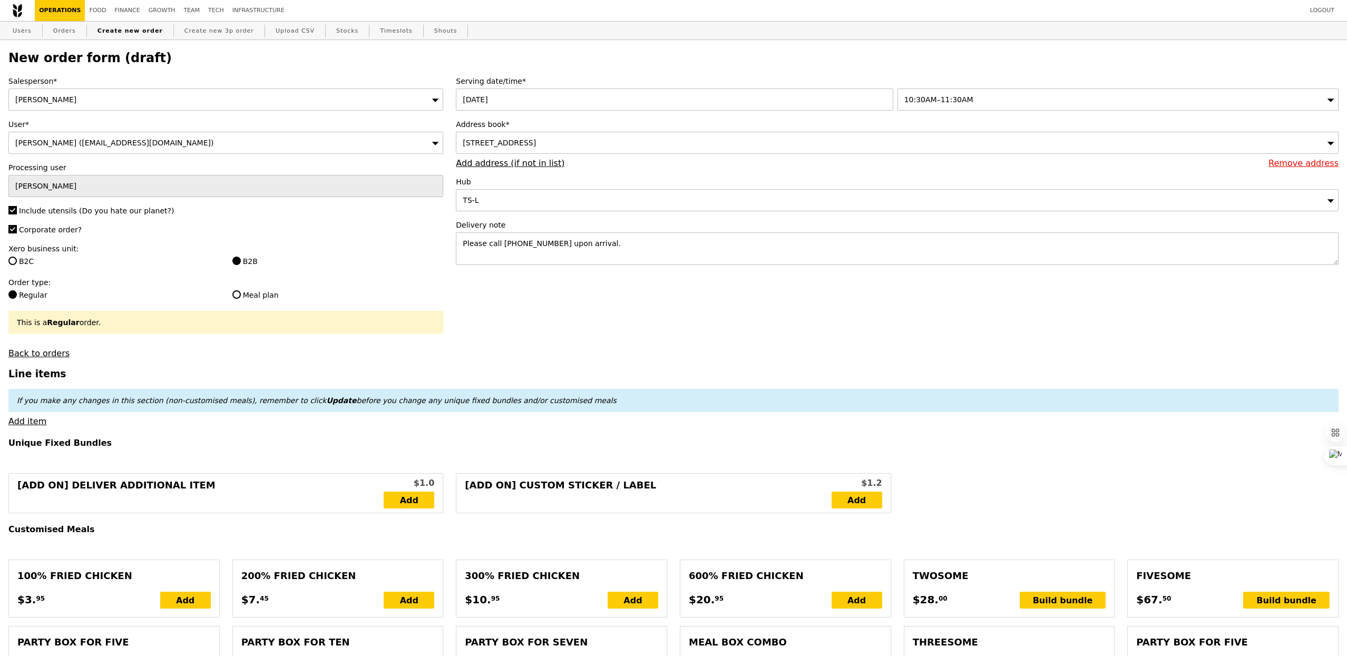
type input "Confirm"
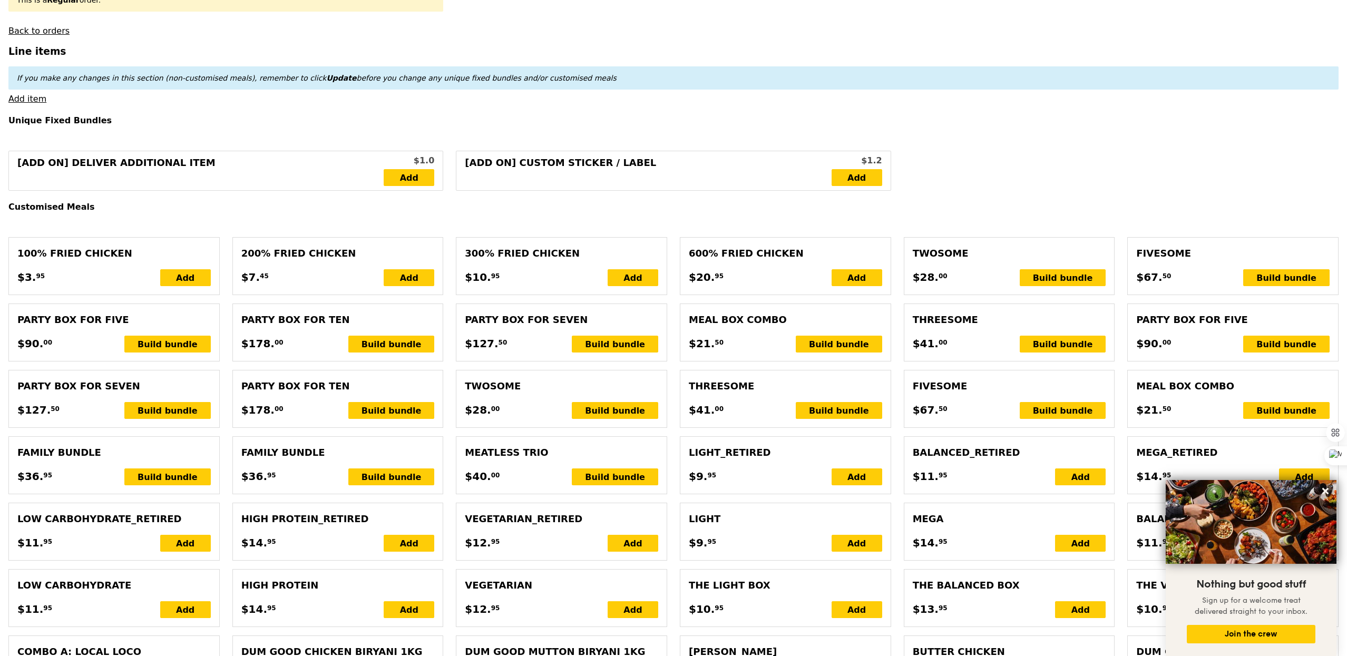
scroll to position [262, 0]
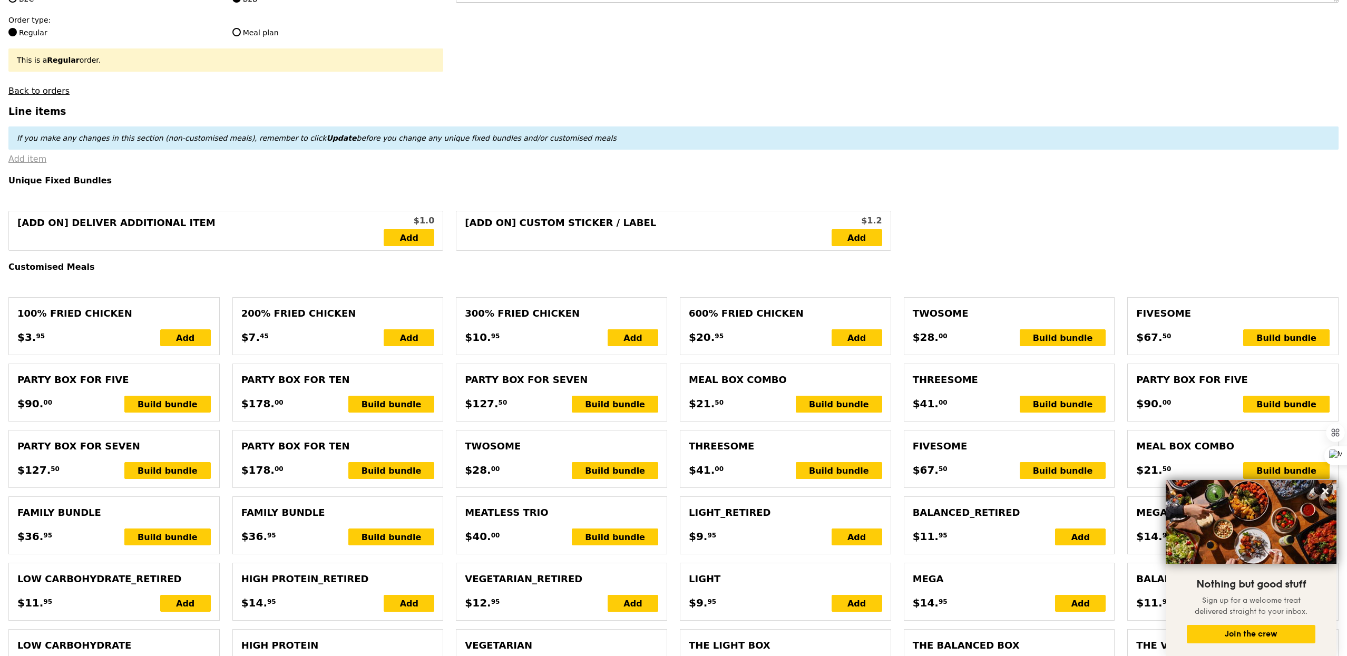
click at [41, 163] on link "Add item" at bounding box center [27, 159] width 38 height 10
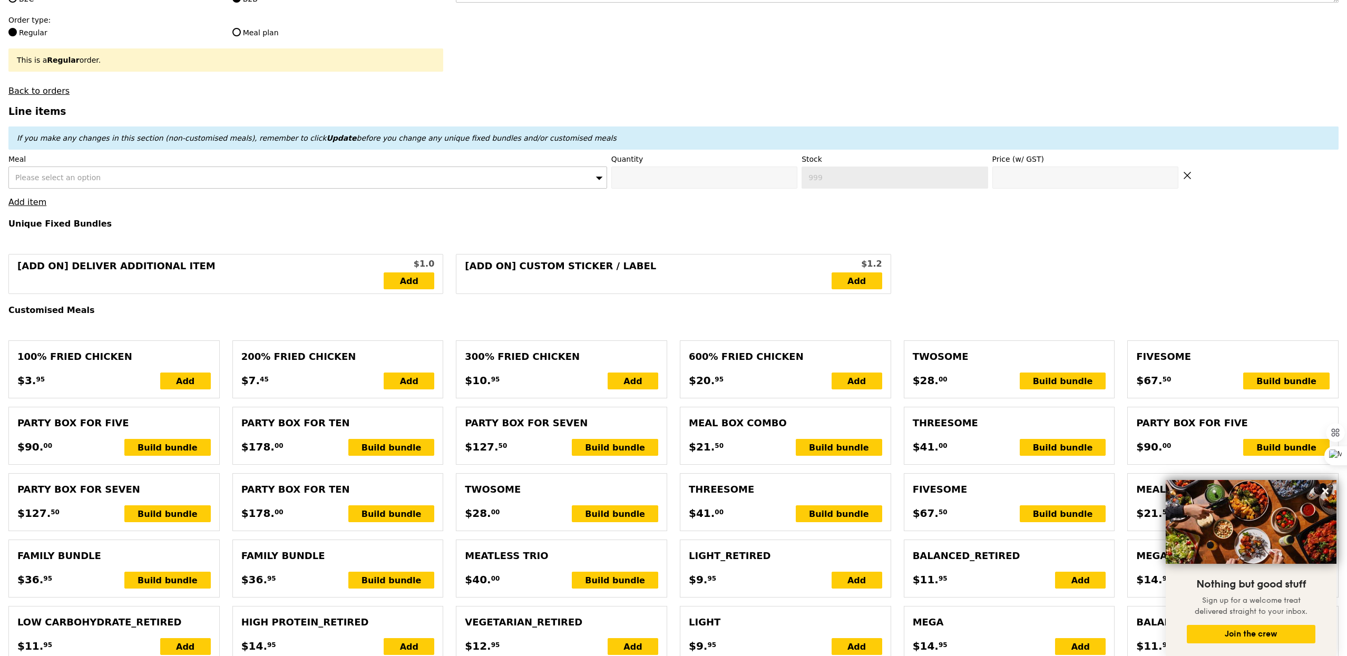
click at [83, 177] on span "Please select an option" at bounding box center [57, 177] width 85 height 8
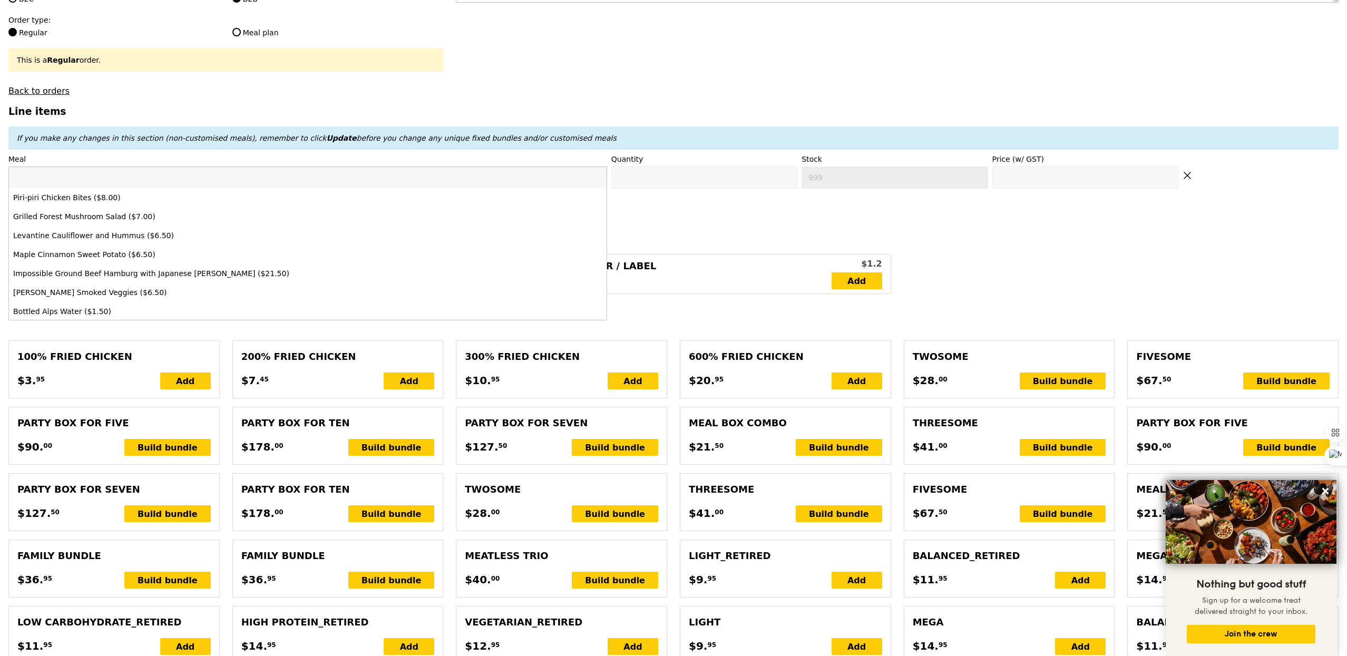
type input "e"
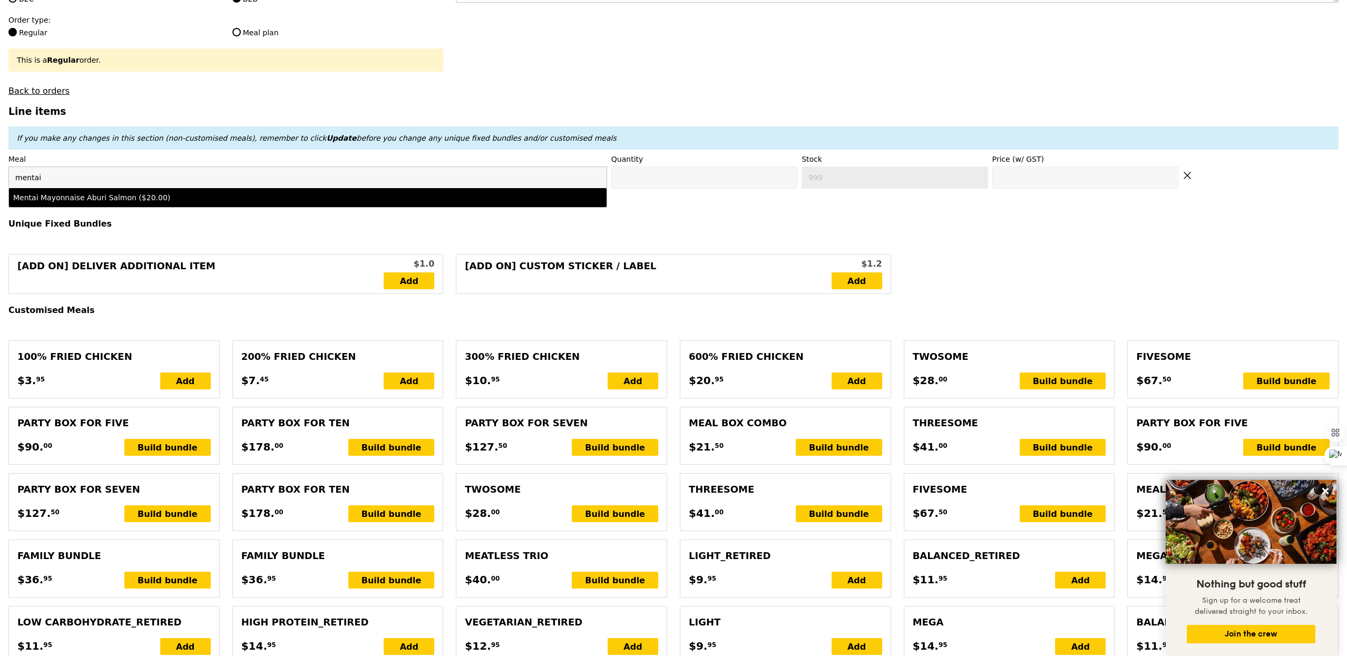
type input "mentai"
click at [110, 202] on div "Mentai Mayonnaise Aburi Salmon ($20.00)" at bounding box center [233, 197] width 441 height 11
type input "Confirm anyway"
type input "0"
type input "473"
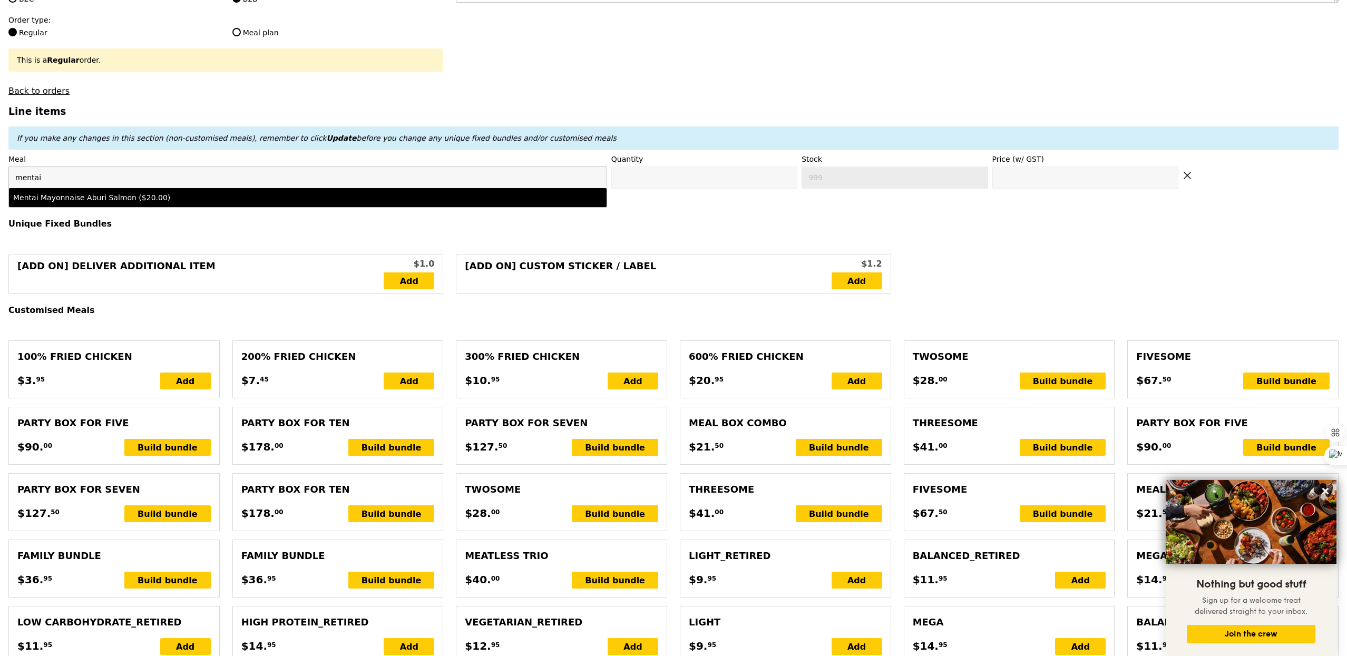
type input "20.0"
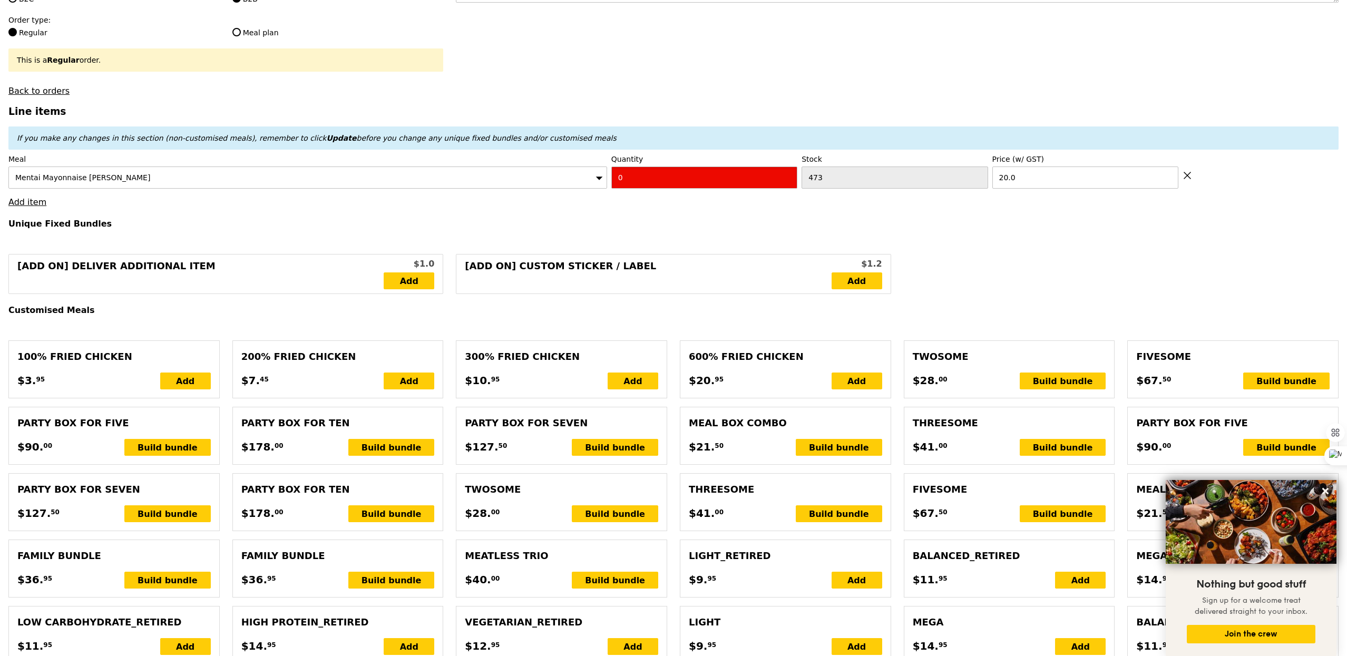
type input "Confirm"
type input "5"
type input "Loading..."
type input "100.00"
type input "1.79"
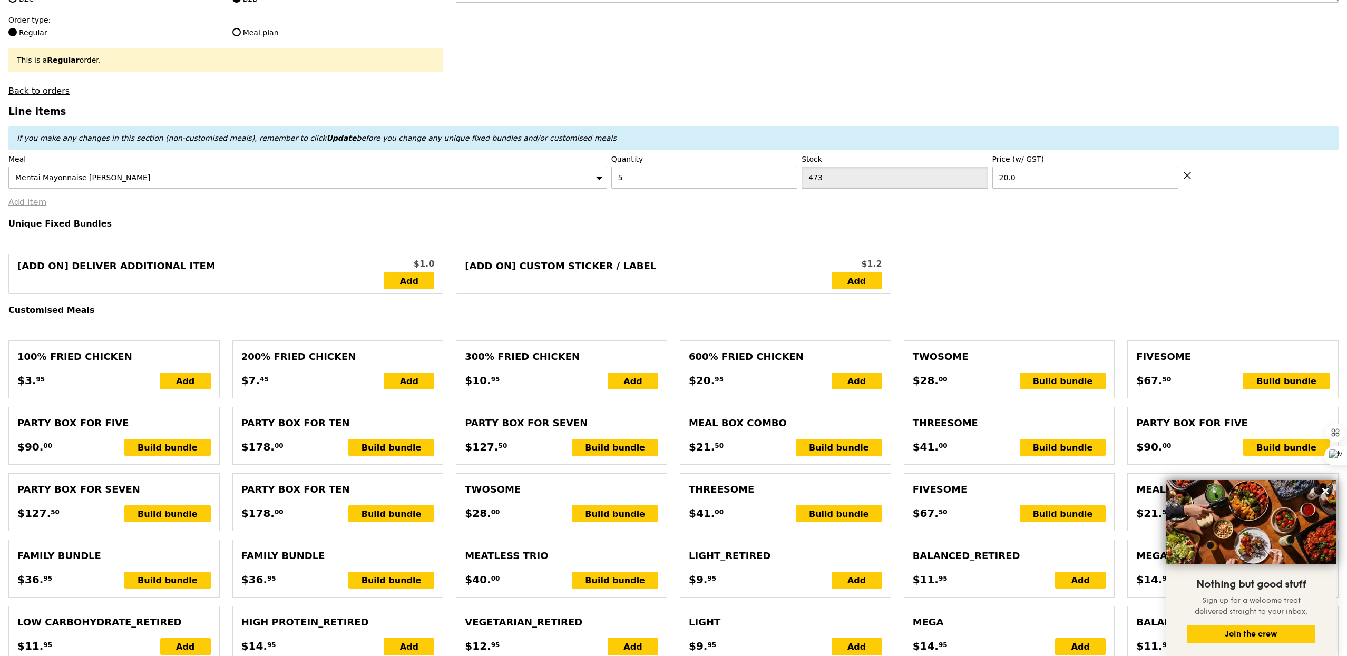
type input "1.95"
type input "3.62"
type input "3.95"
type input "105.90"
click at [19, 204] on link "Add item" at bounding box center [27, 202] width 38 height 10
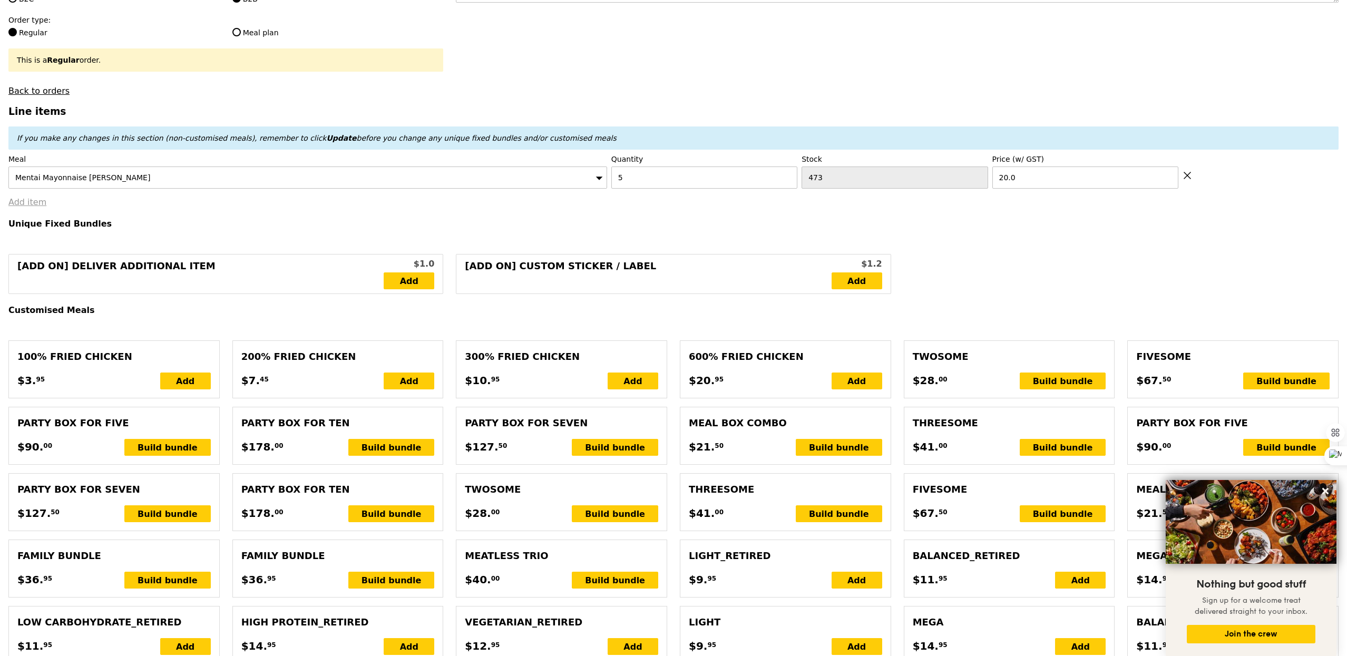
type input "Confirm"
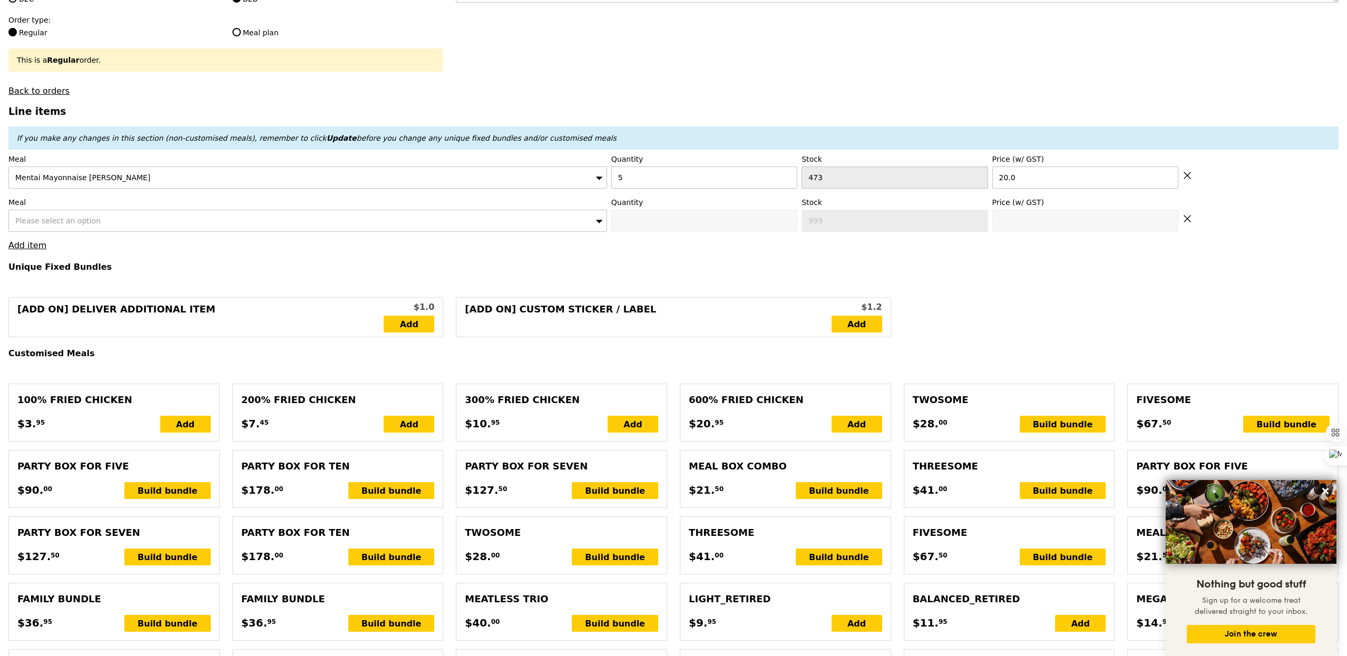
click at [75, 215] on div "Please select an option" at bounding box center [307, 221] width 598 height 22
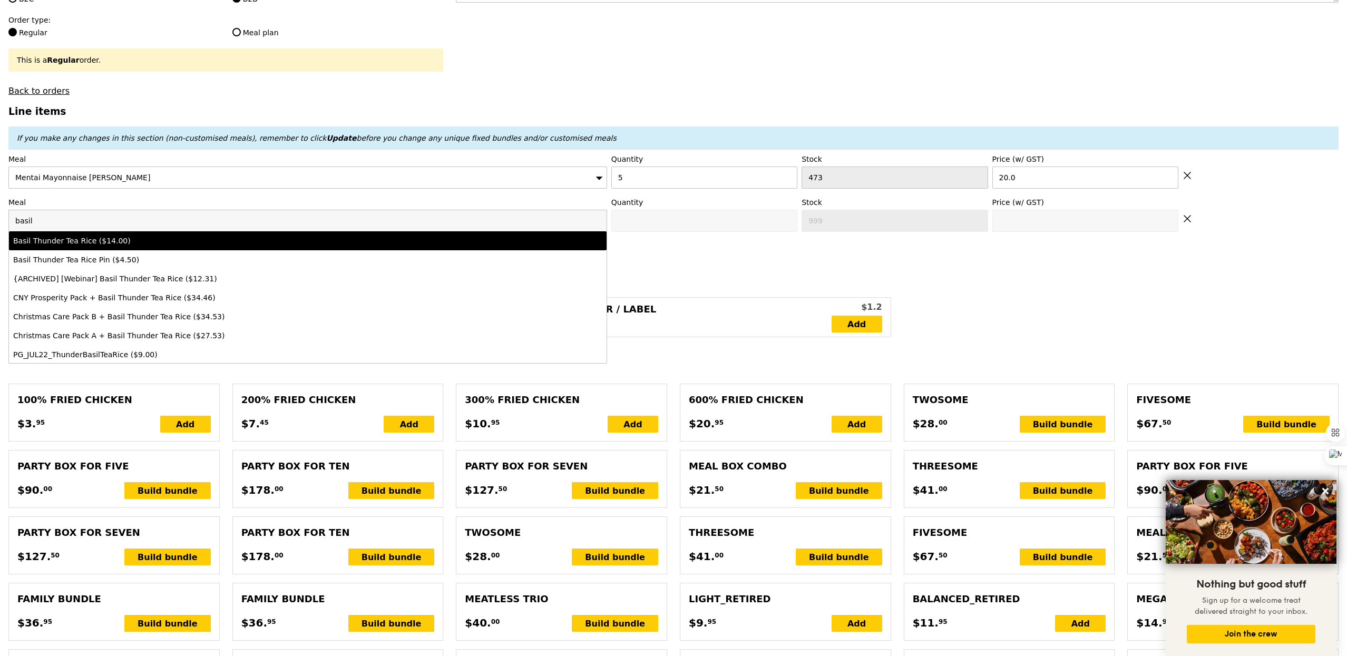
type input "basil"
click at [209, 238] on li "Basil Thunder Tea Rice ($14.00)" at bounding box center [307, 240] width 597 height 19
type input "Confirm anyway"
type input "0"
type input "482"
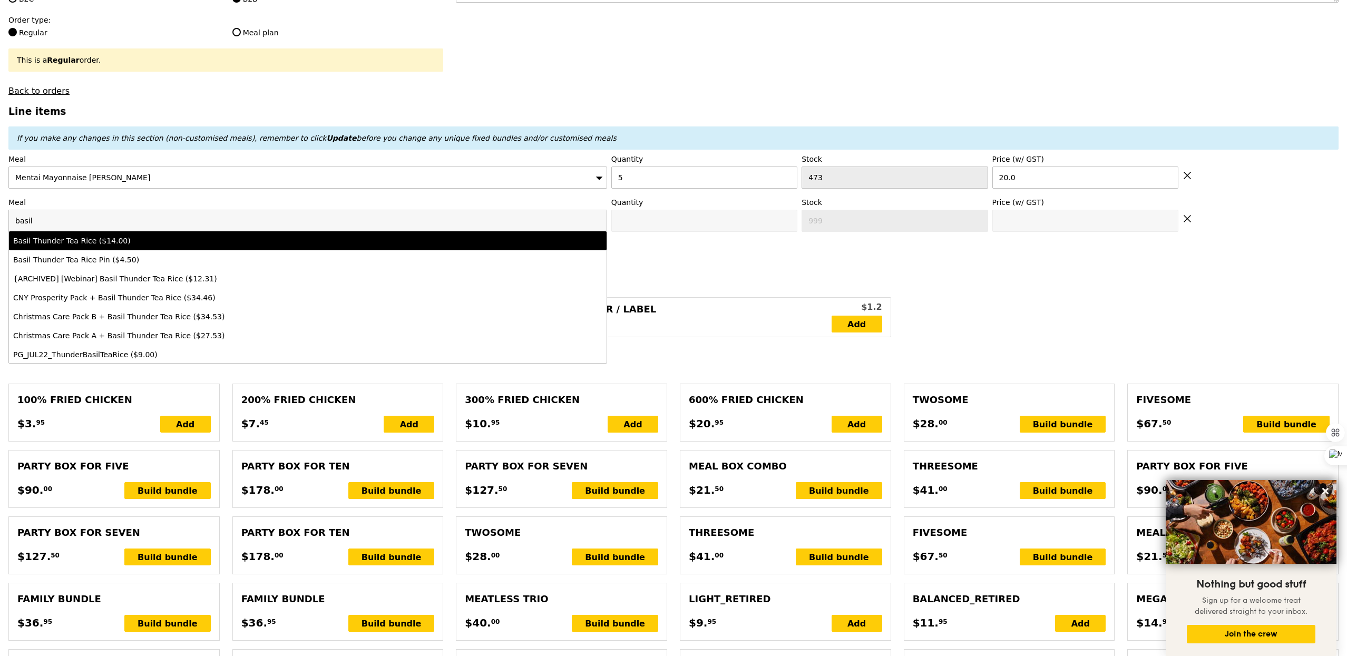
type input "14.0"
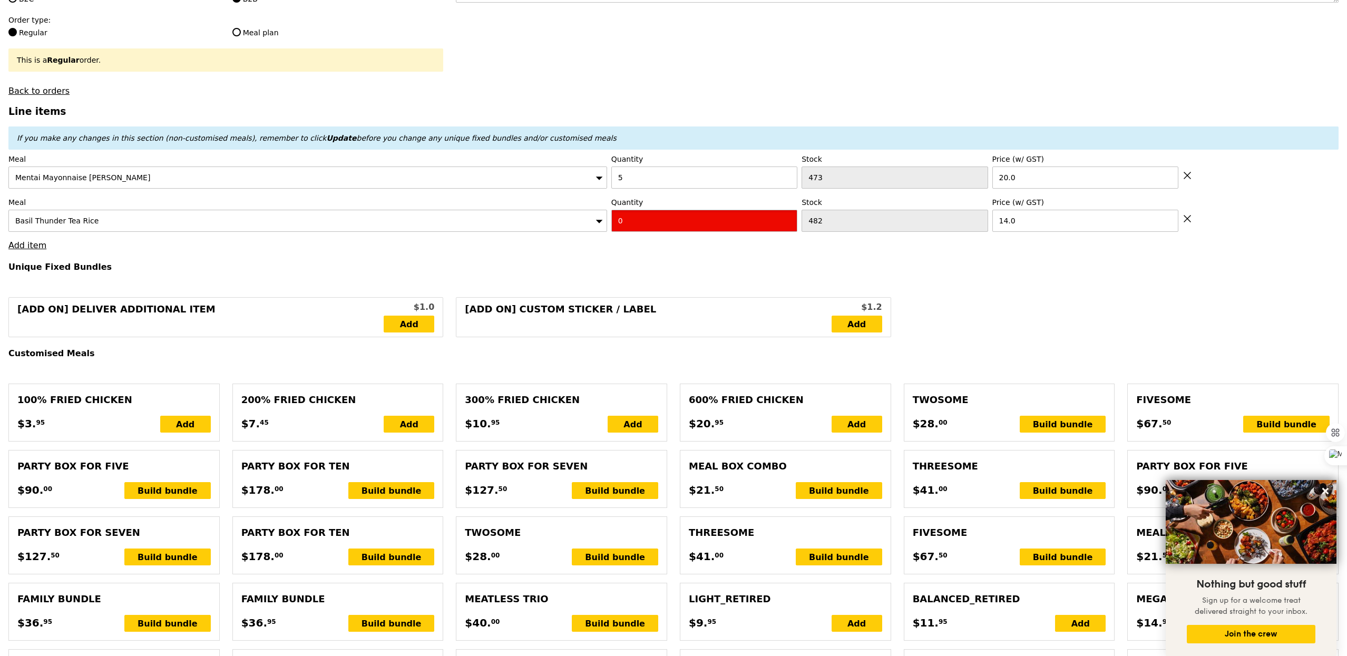
type input "Confirm"
type input "4"
type input "Confirm anyway"
type input "Confirm"
type input "5"
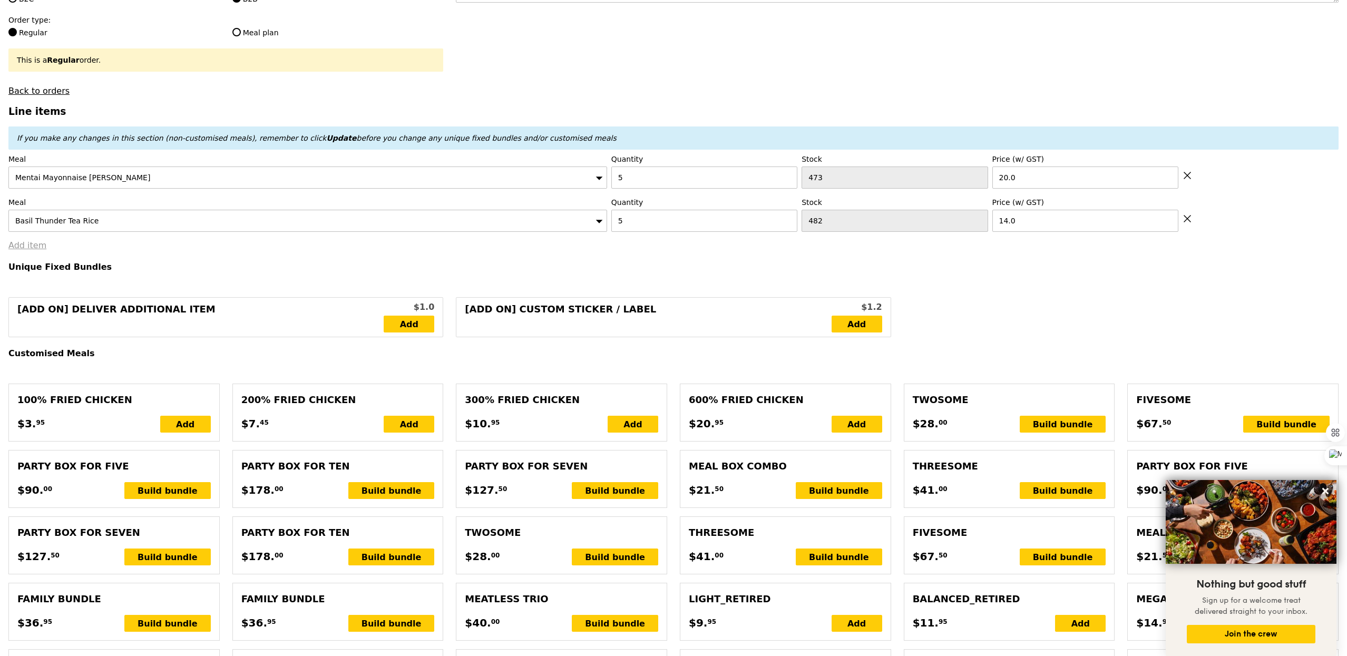
click at [18, 244] on link "Add item" at bounding box center [27, 245] width 38 height 10
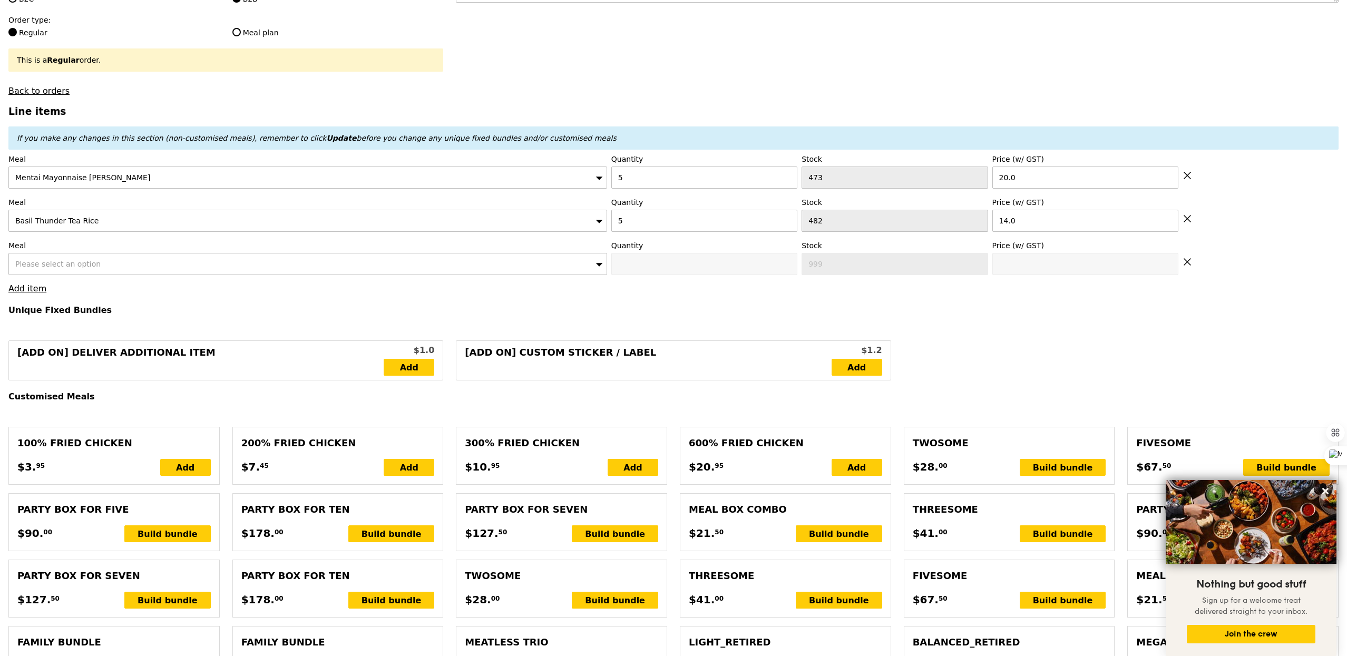
type input "Loading..."
click at [128, 272] on div "Please select an option" at bounding box center [307, 264] width 598 height 22
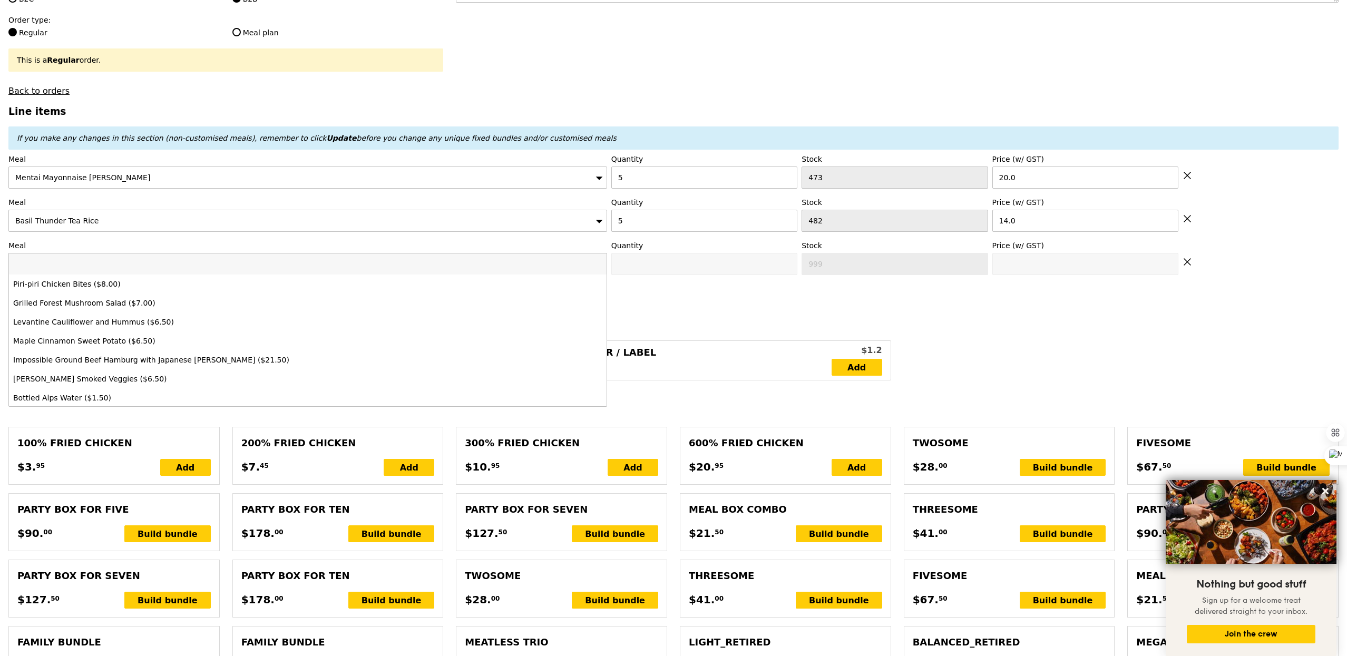
type input "h"
type input "170.00"
type input "175.90"
type input "hon"
type input "Confirm"
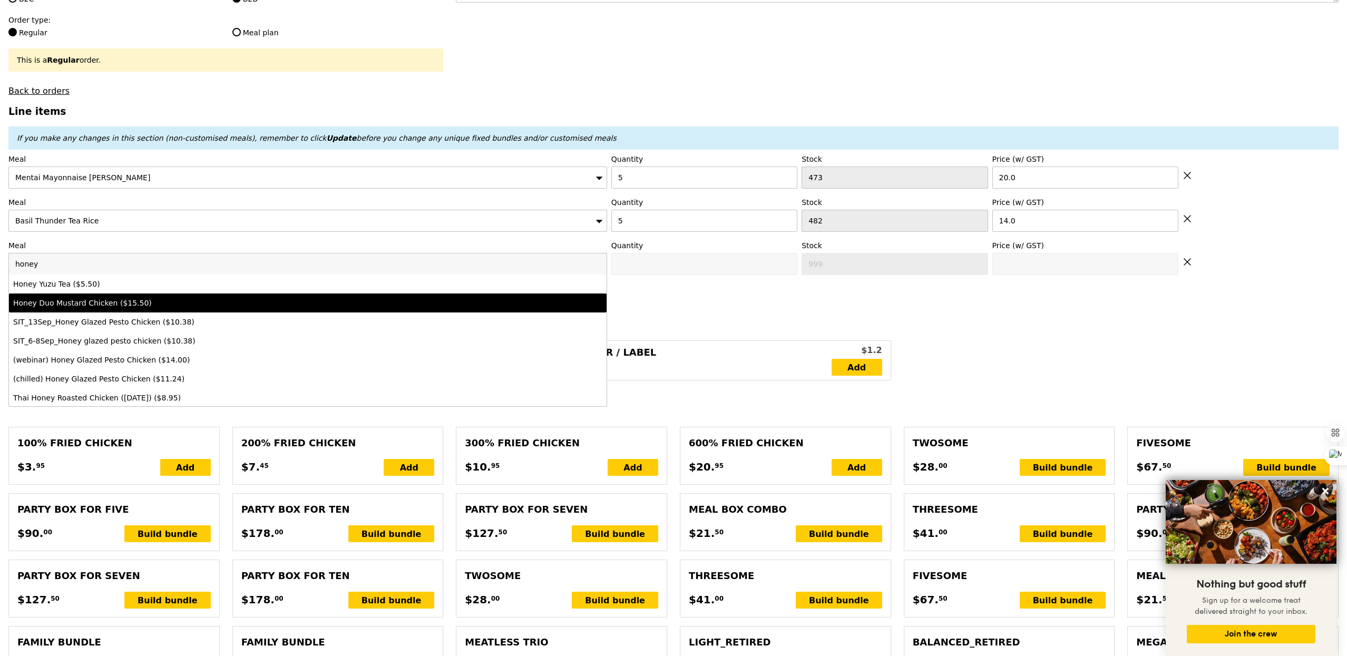
type input "honey"
click at [137, 308] on div "Honey Duo Mustard Chicken ($15.50)" at bounding box center [233, 303] width 441 height 11
type input "Confirm anyway"
type input "0"
type input "436"
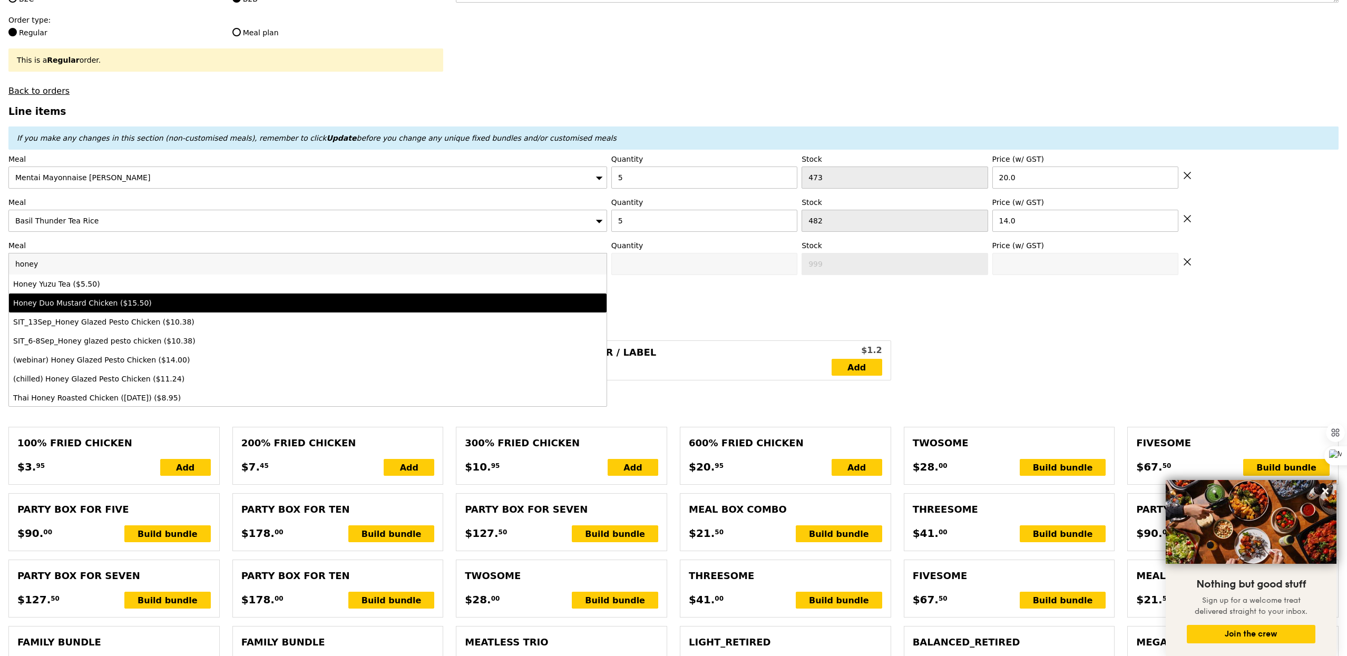
type input "15.5"
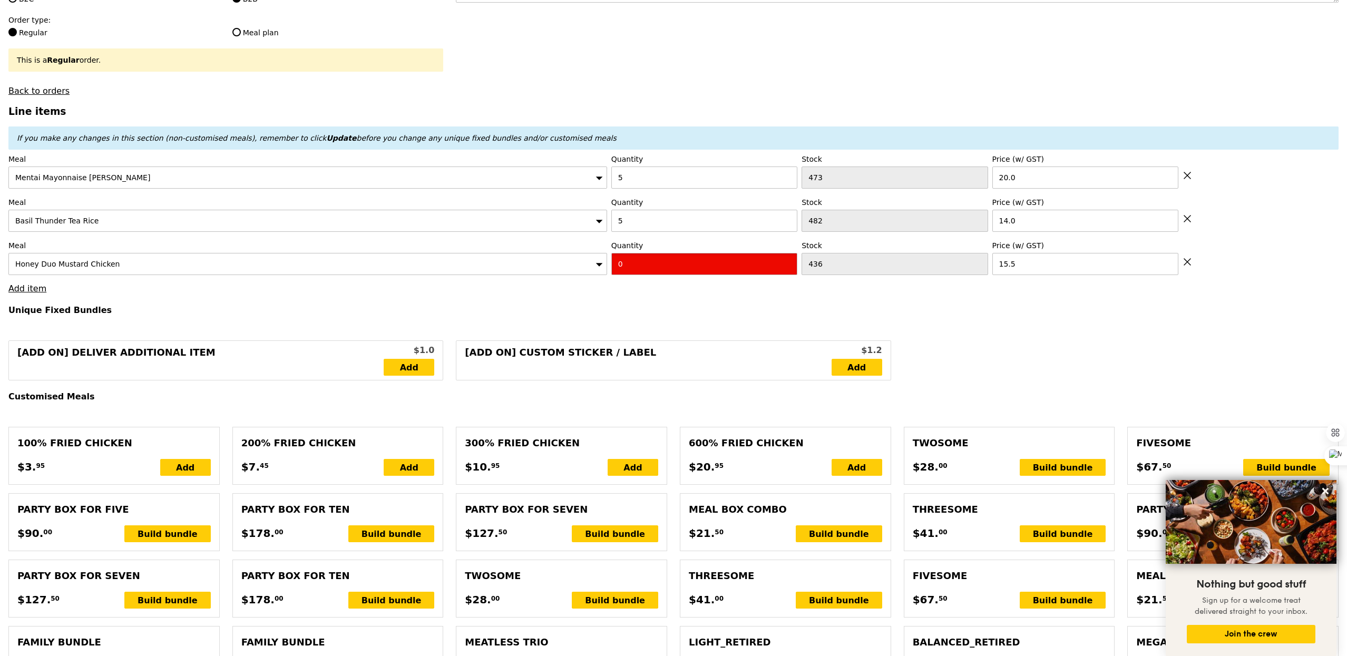
type input "Confirm"
type input "10"
click at [41, 291] on link "Add item" at bounding box center [27, 288] width 38 height 10
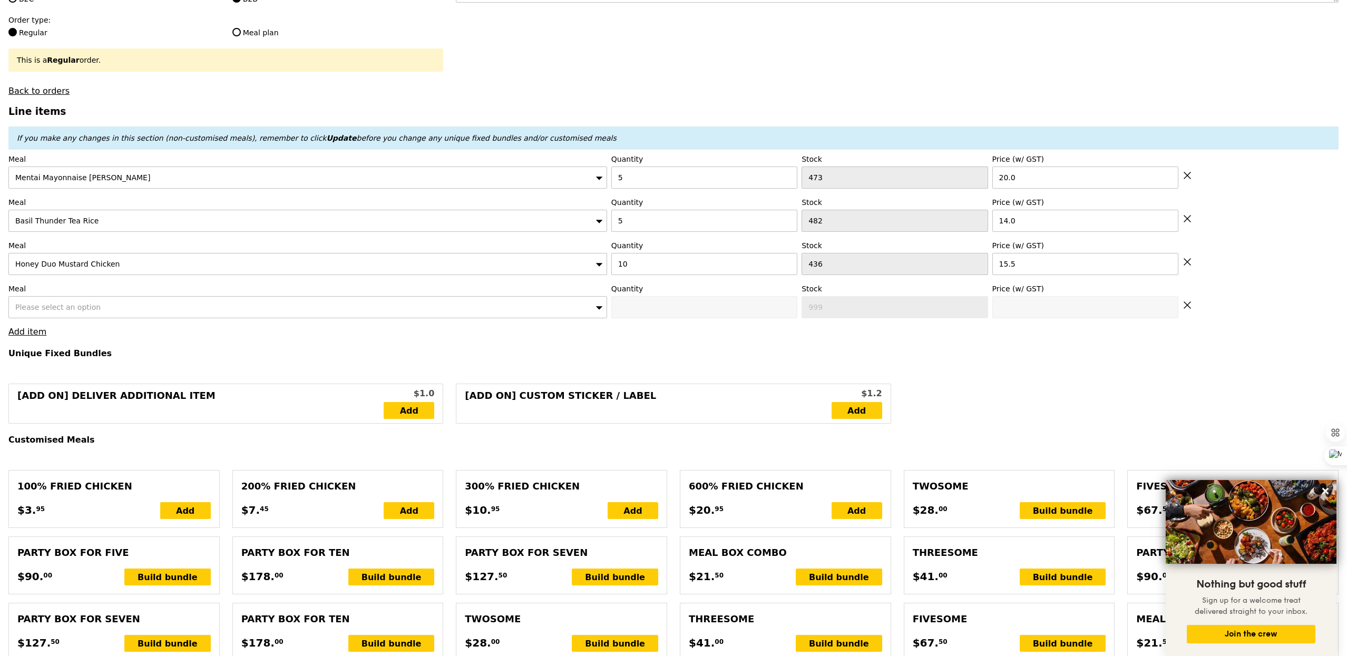
click at [70, 310] on span "Please select an option" at bounding box center [57, 307] width 85 height 8
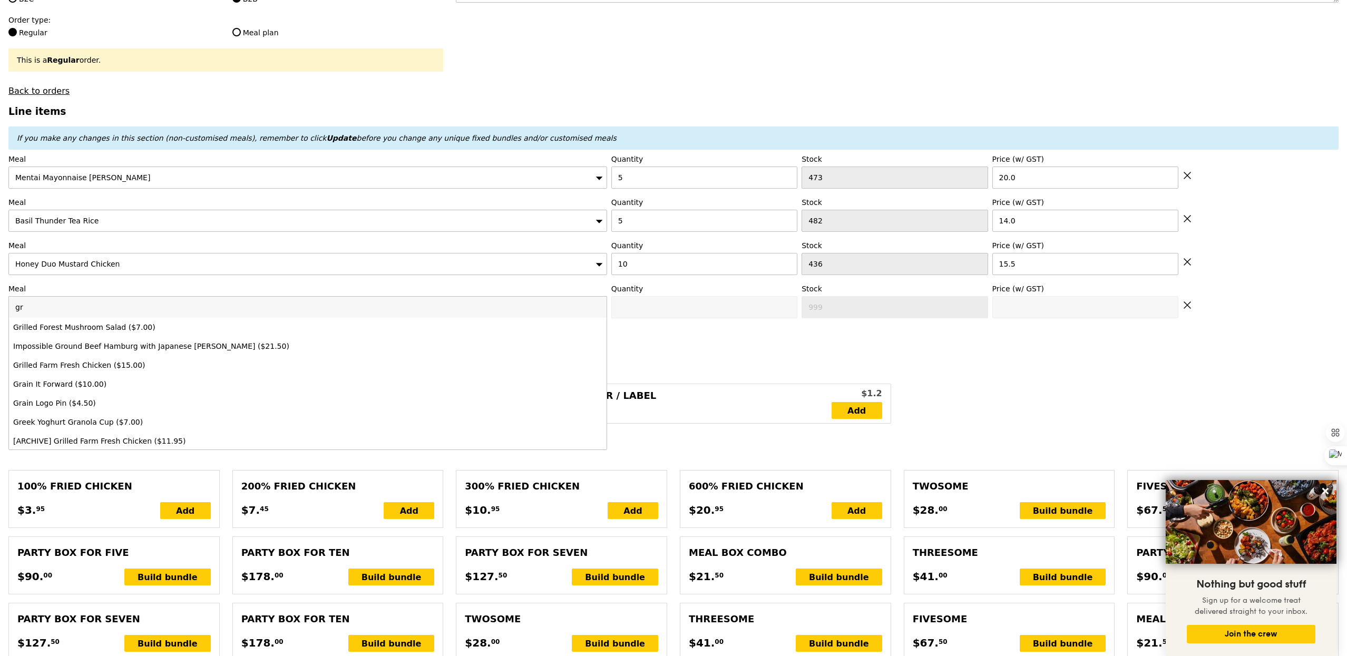
type input "gri"
type input "Loading..."
type input "grill"
type input "325.00"
type input "330.90"
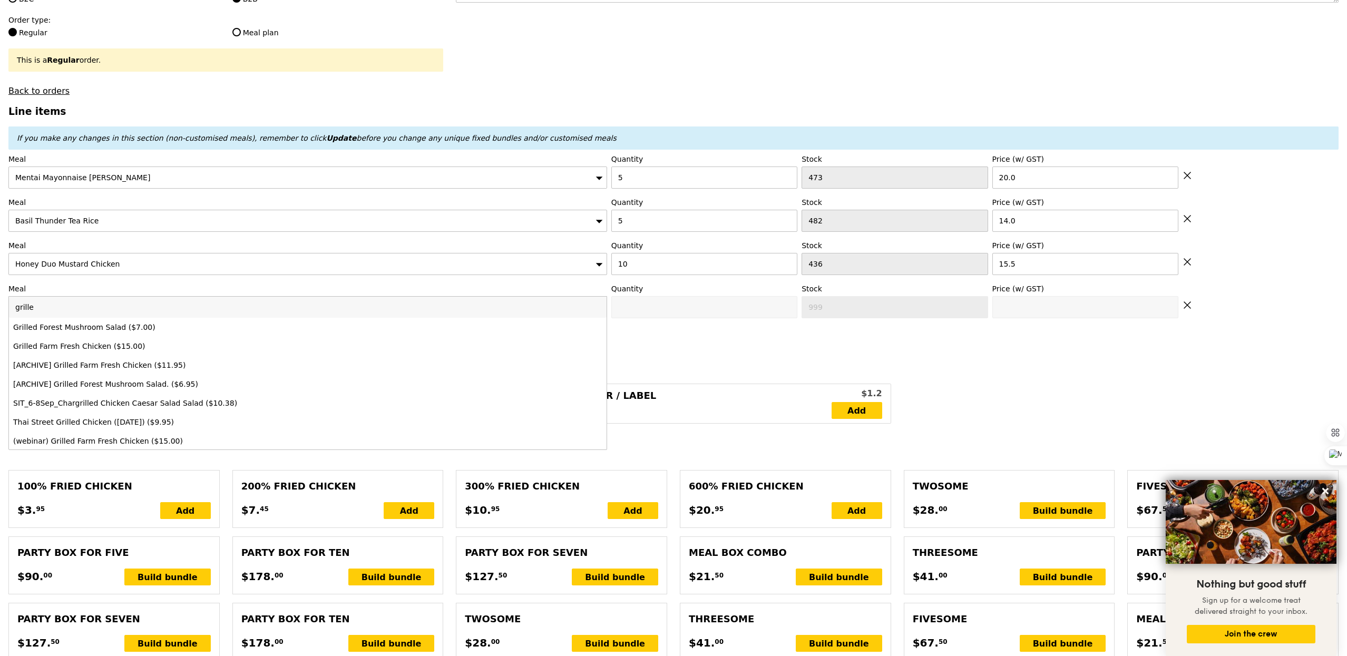
type input "grilled"
type input "Confirm"
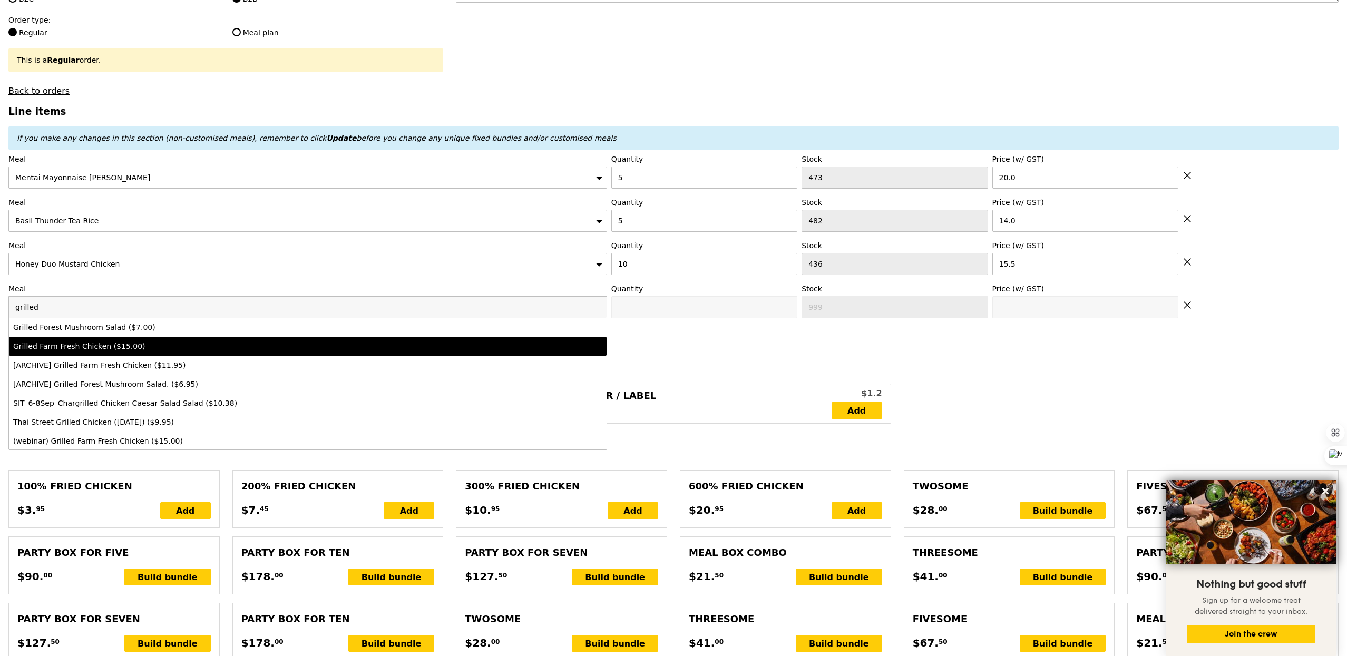
type input "grilled"
click at [108, 345] on div "Grilled Farm Fresh Chicken ($15.00)" at bounding box center [233, 346] width 441 height 11
type input "Confirm anyway"
type input "0"
type input "453"
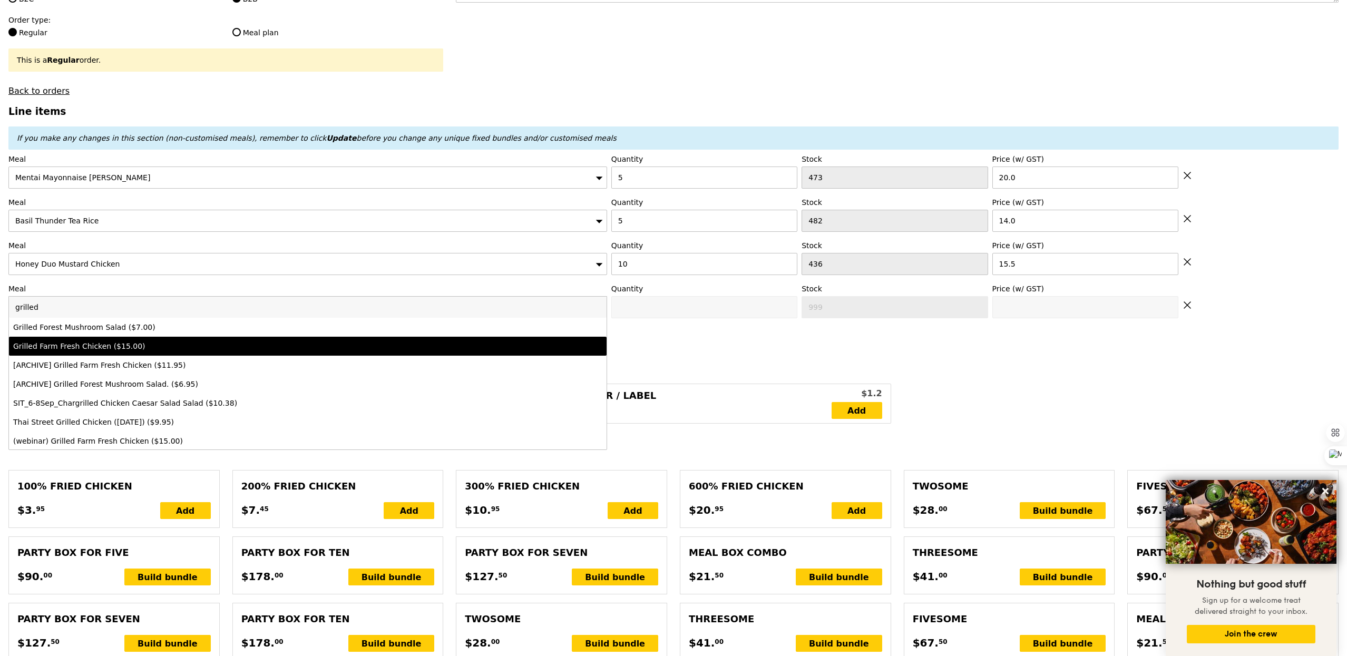
type input "15.0"
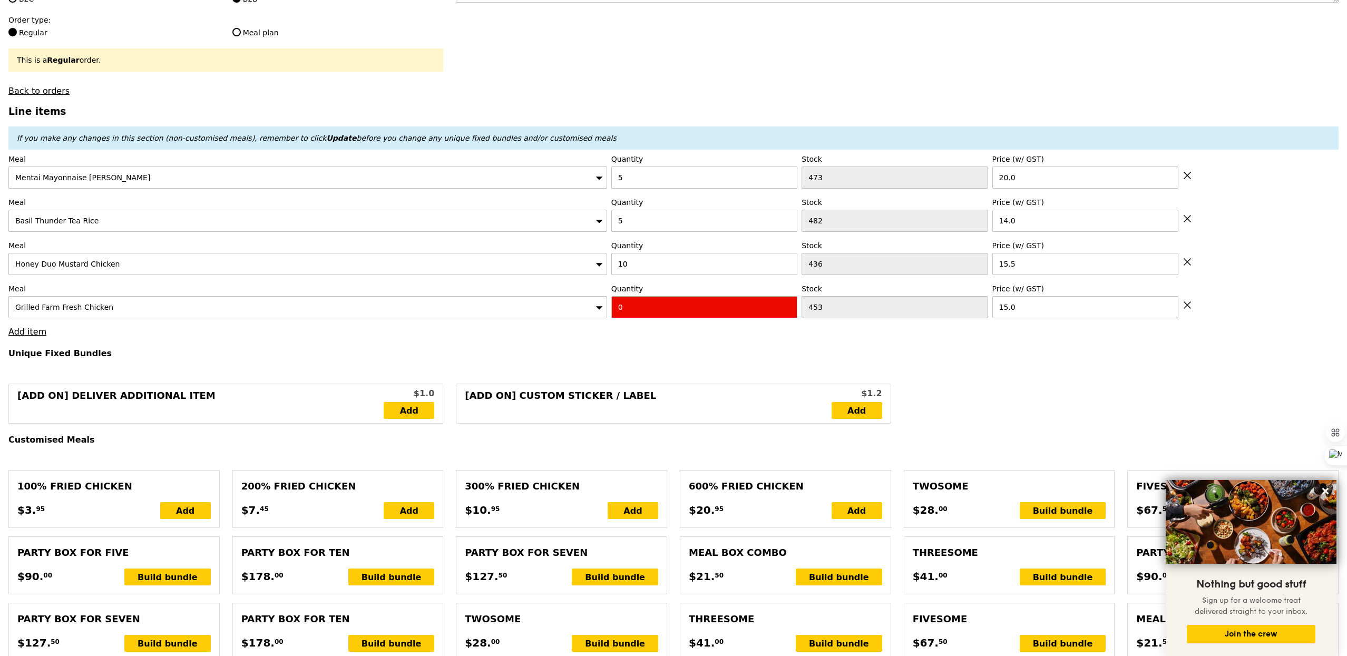
type input "Confirm"
type input "10"
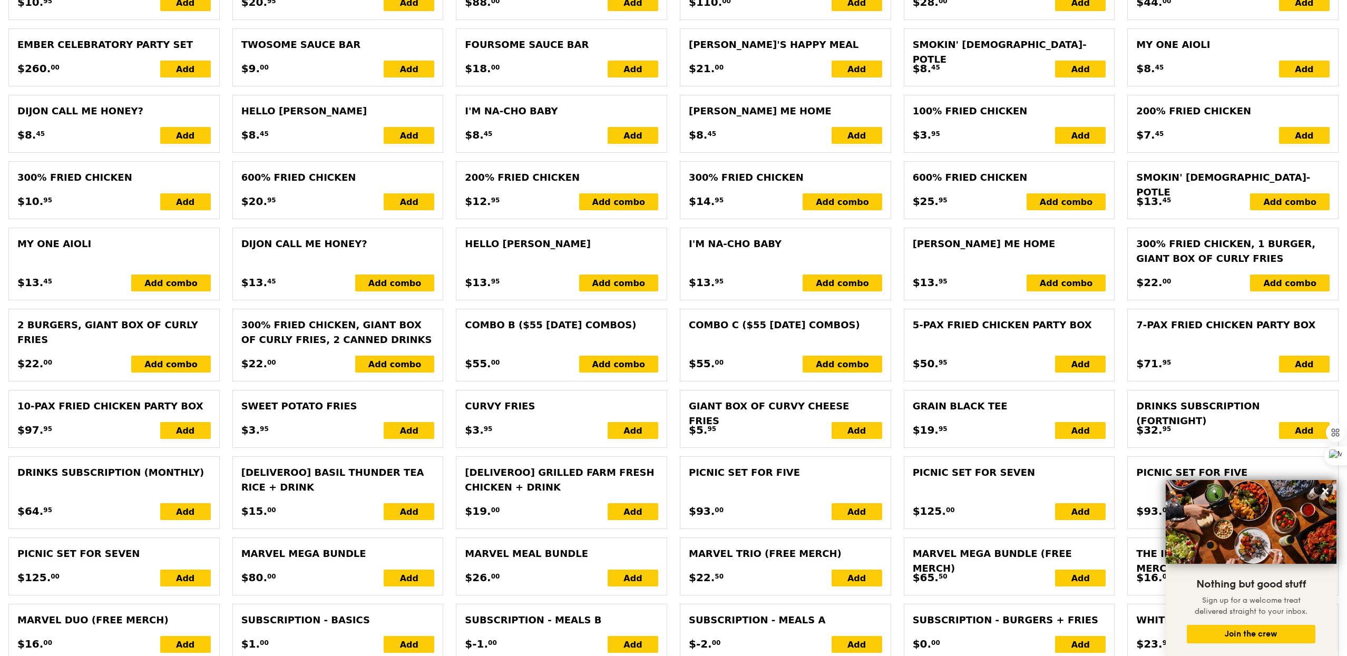
type input "Loading..."
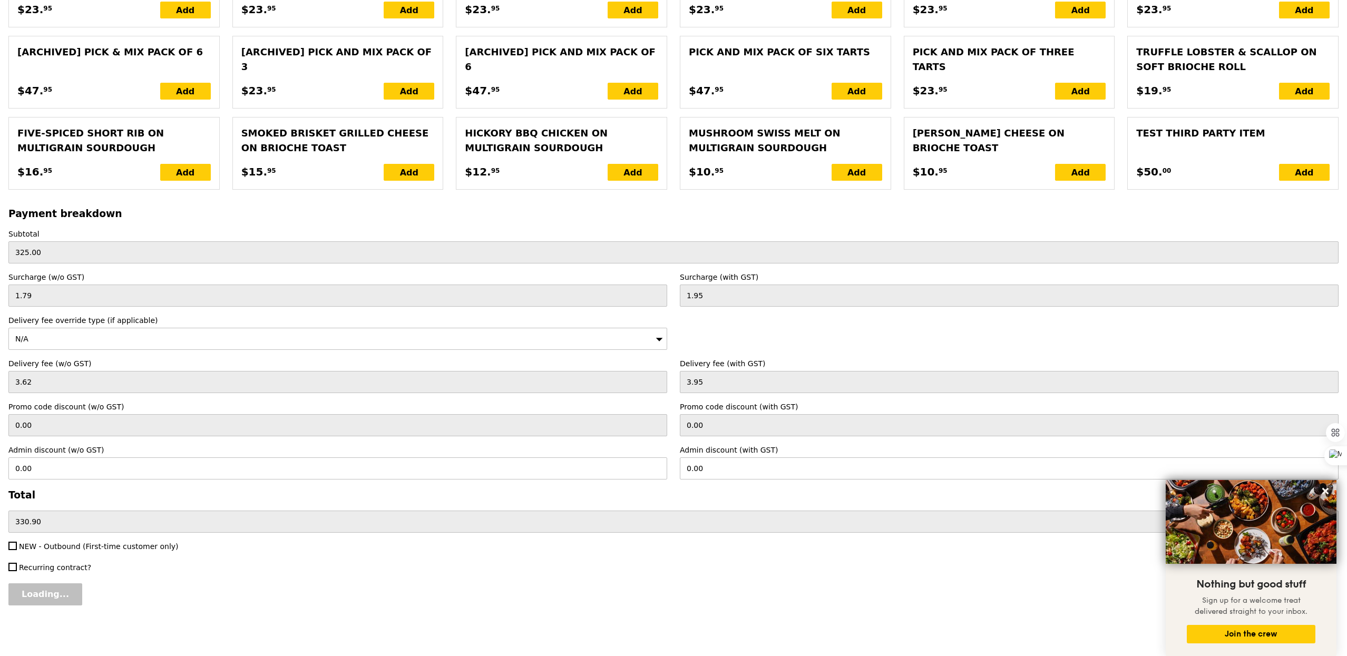
type input "475.00"
type input "480.90"
click at [52, 590] on input "Confirm" at bounding box center [40, 594] width 64 height 22
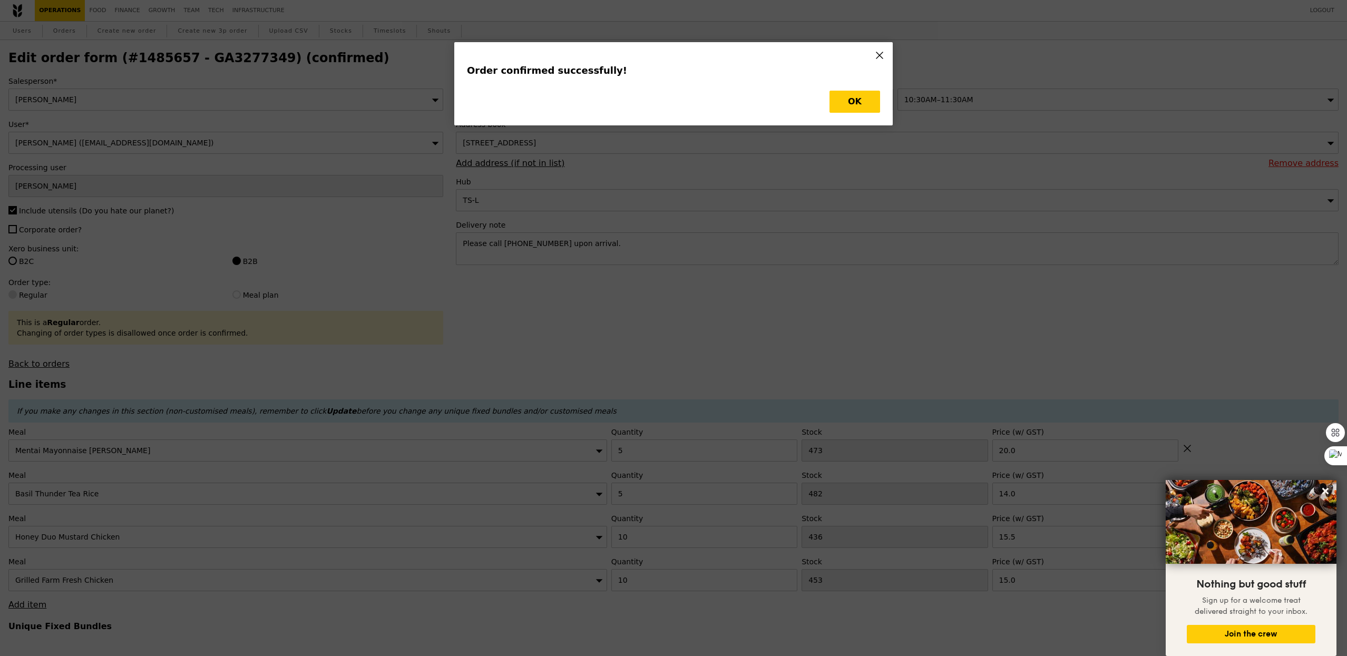
type input "Loading..."
checkbox input "false"
type input "10"
type input "453"
type input "15.00"
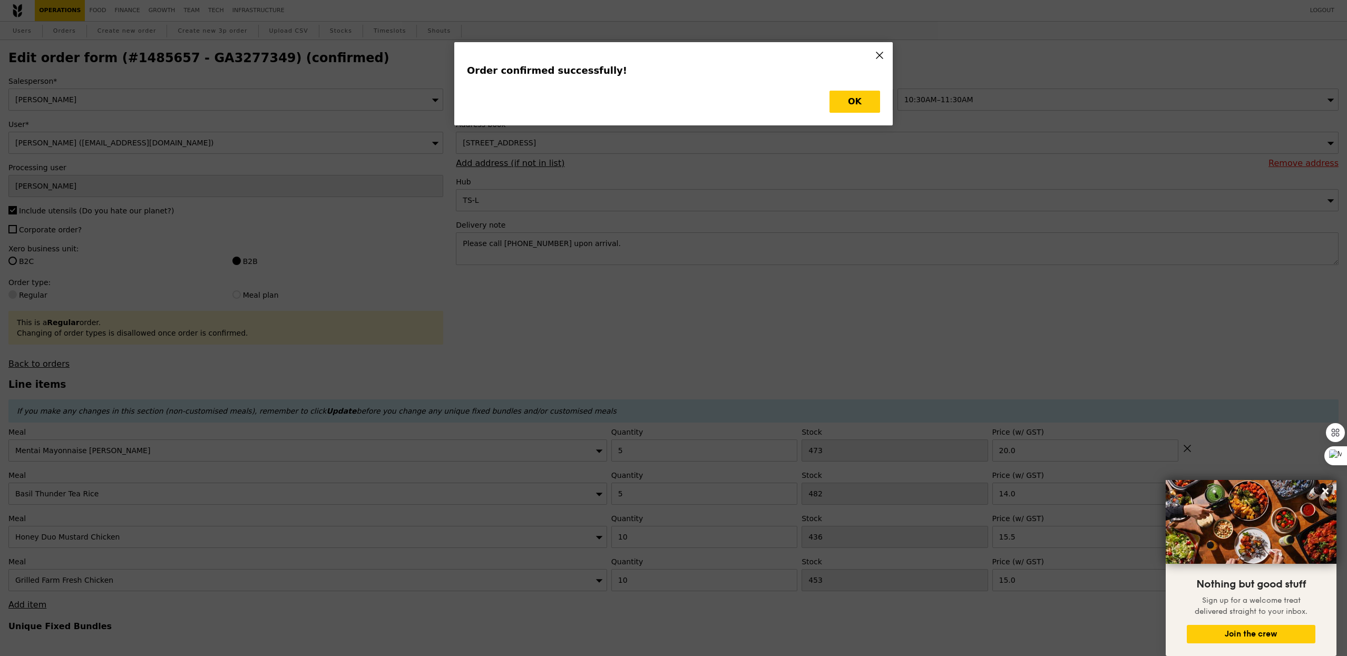
type input "10"
type input "436"
type input "15.50"
type input "5"
type input "482"
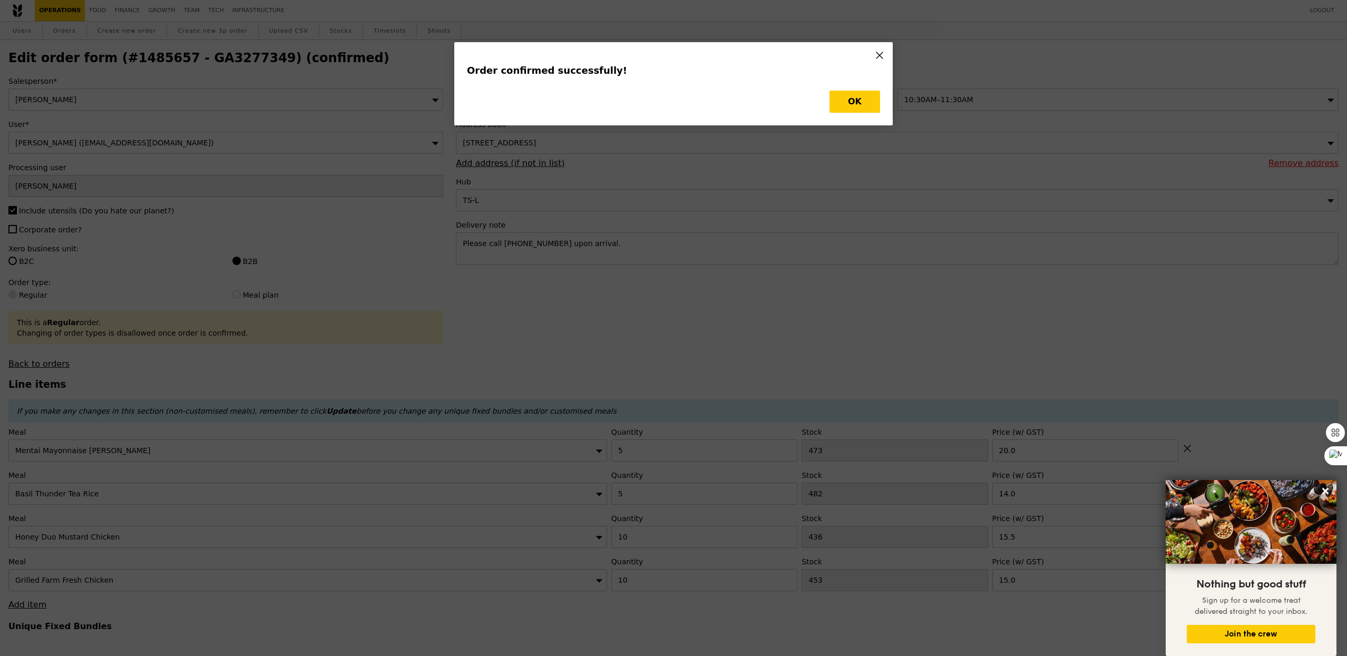
type input "14.00"
type input "5"
type input "473"
type input "20.00"
type input "443"
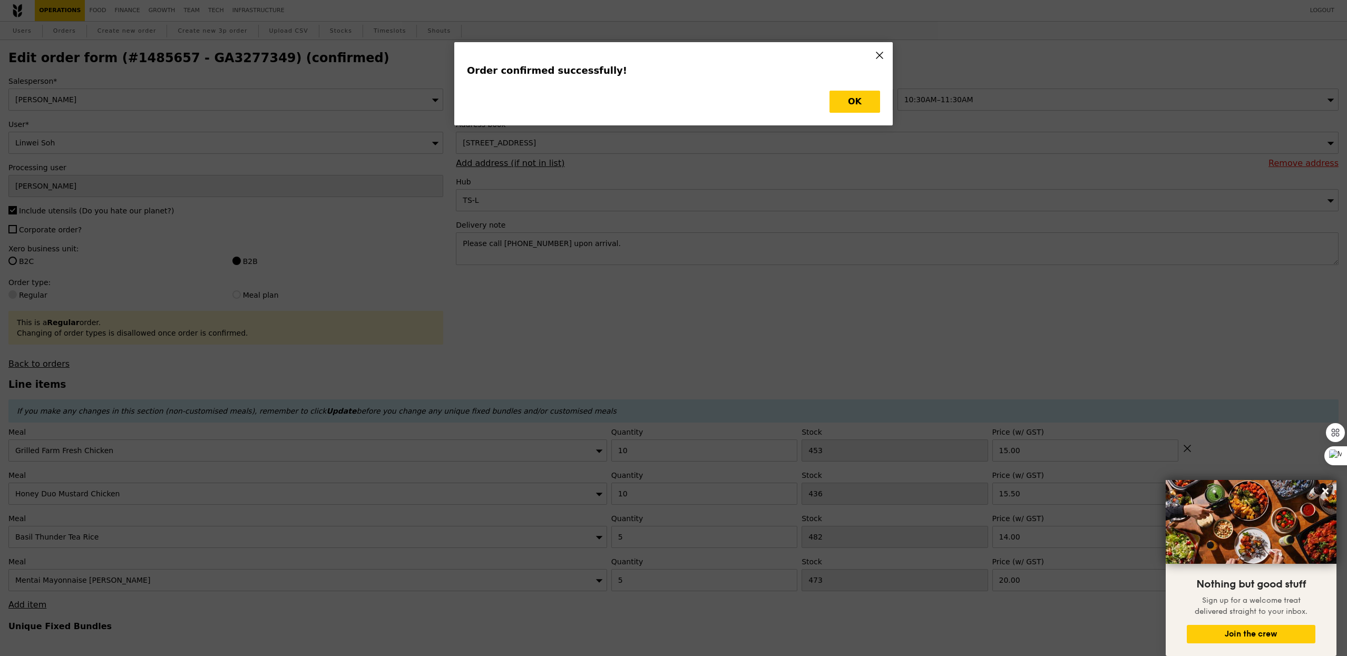
type input "426"
type input "477"
type input "468"
type input "Update"
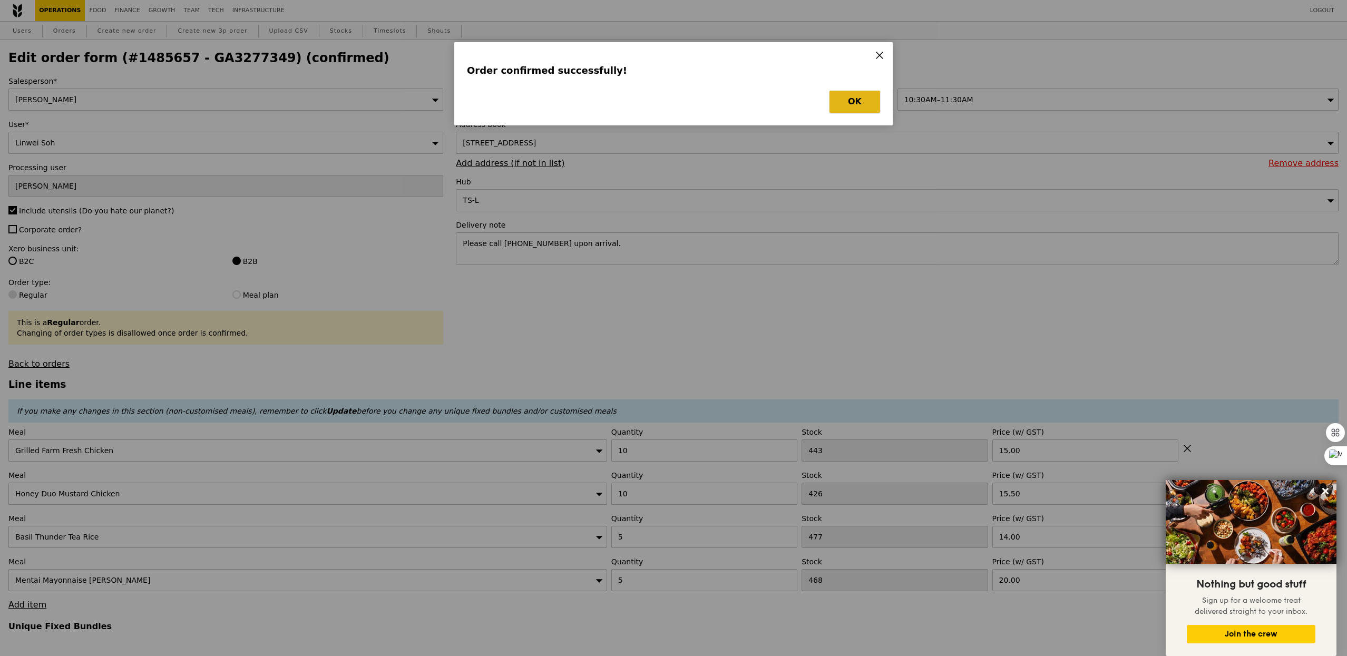
click at [854, 106] on button "OK" at bounding box center [854, 102] width 51 height 22
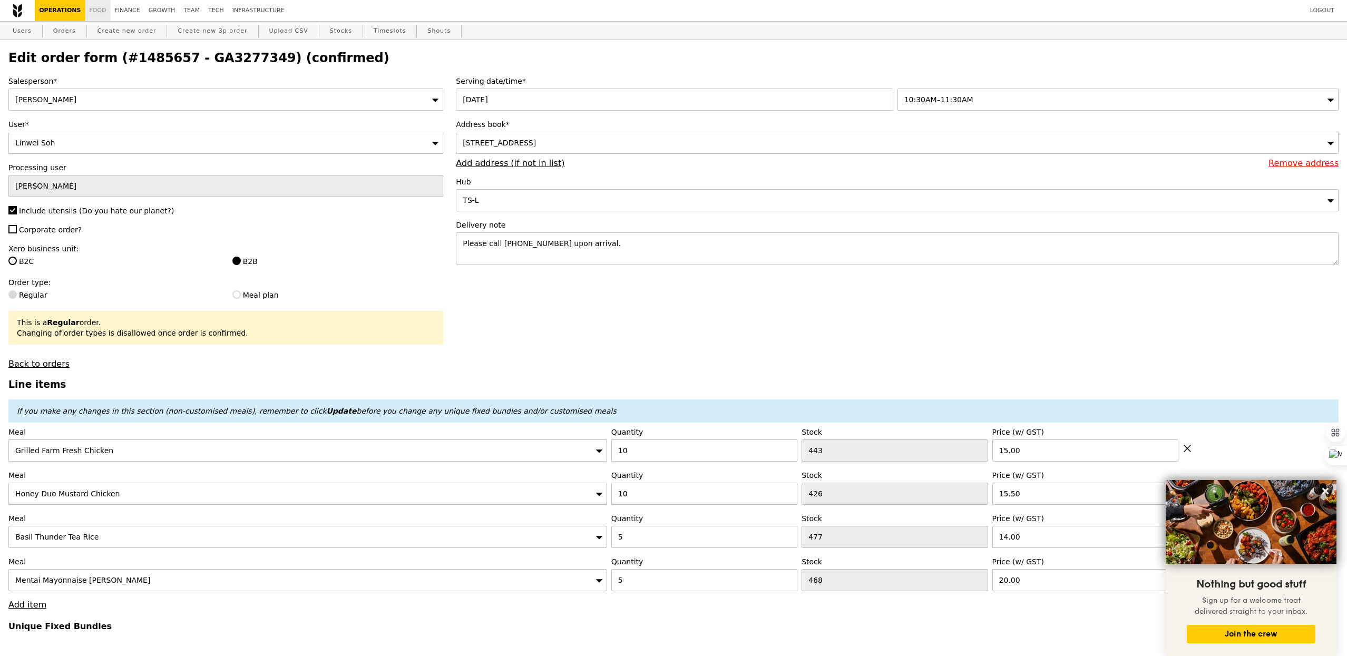
click at [86, 5] on link "Food" at bounding box center [97, 10] width 25 height 21
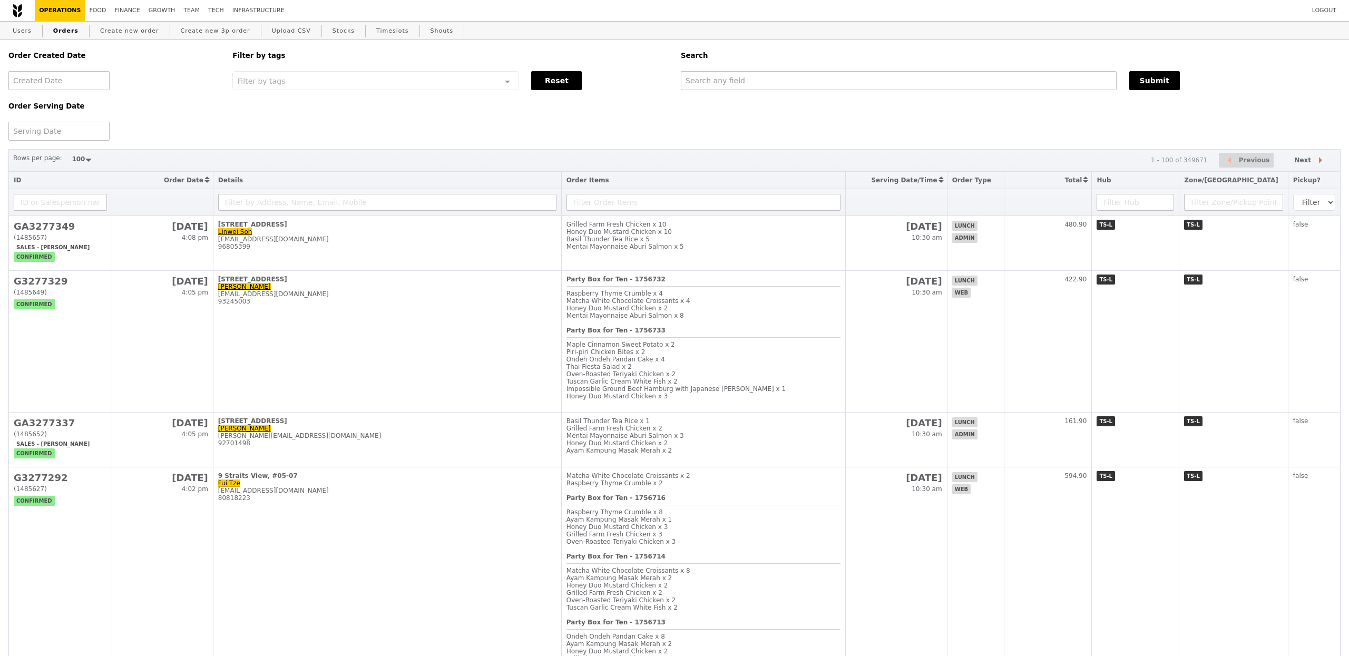
select select "100"
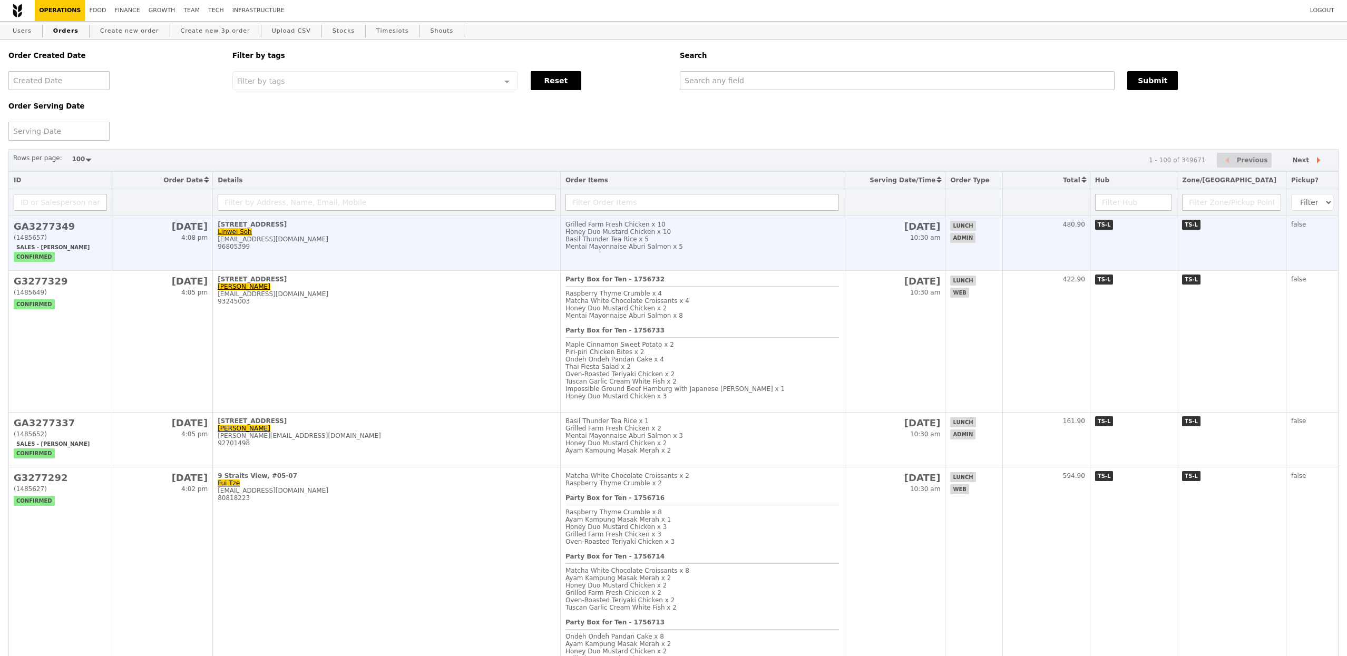
click at [277, 258] on td "18 Cross Street, #04-01 Linwei Soh linwei.soh@bytedance.com 96805399" at bounding box center [387, 243] width 348 height 55
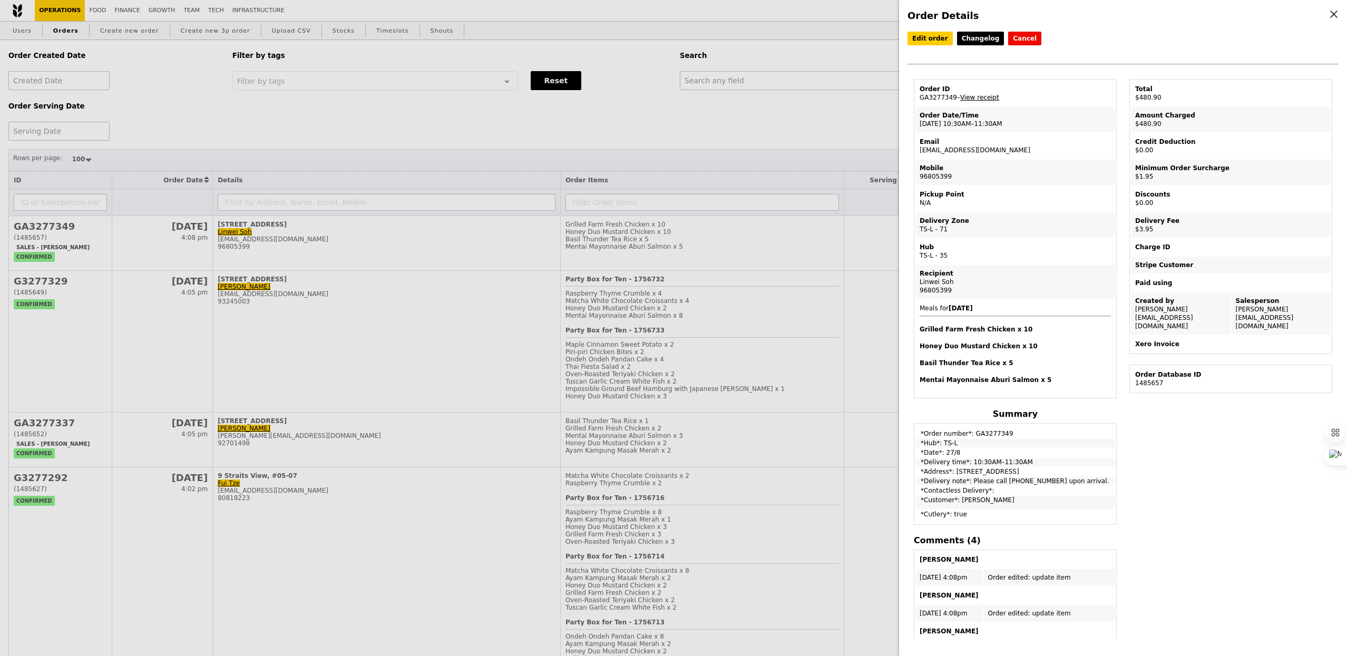
click at [984, 101] on link "View receipt" at bounding box center [979, 97] width 39 height 7
click at [752, 82] on div "Order Details Edit order Changelog Cancel Order ID GA3277349 – View receipt Ord…" at bounding box center [673, 328] width 1347 height 656
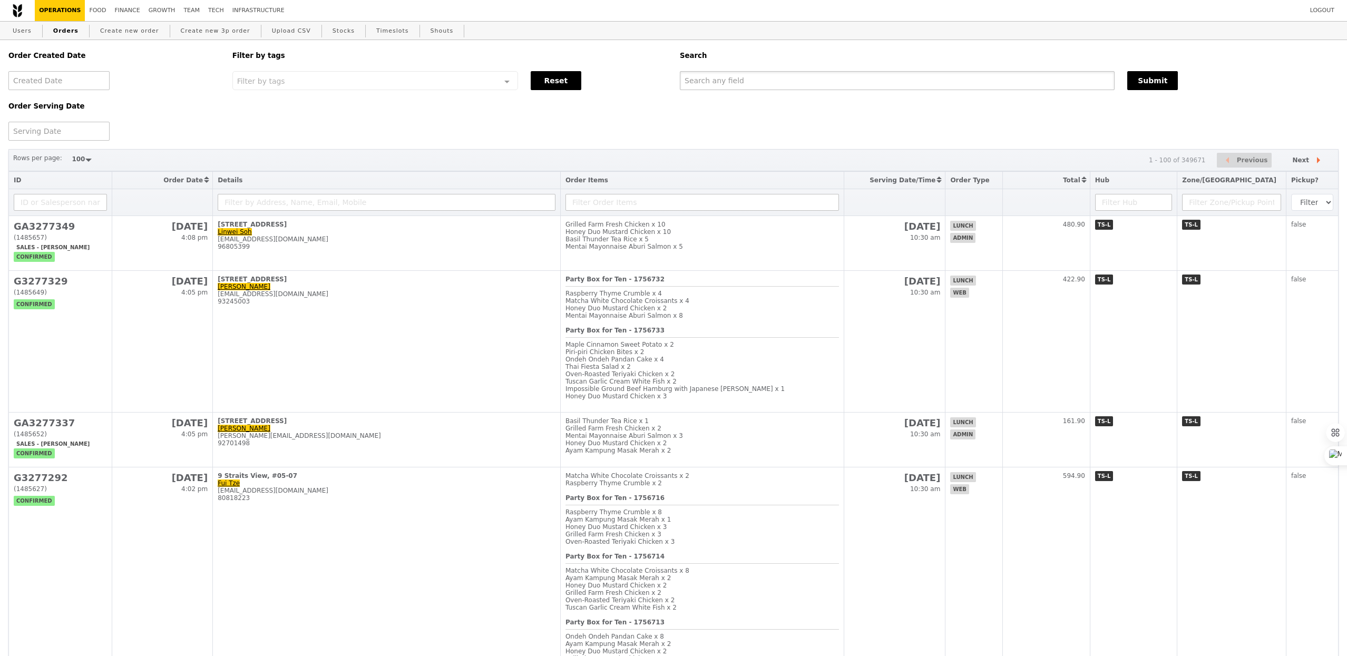
click at [752, 82] on input "text" at bounding box center [897, 80] width 435 height 19
paste input "GA3277349"
type input "GA3277349"
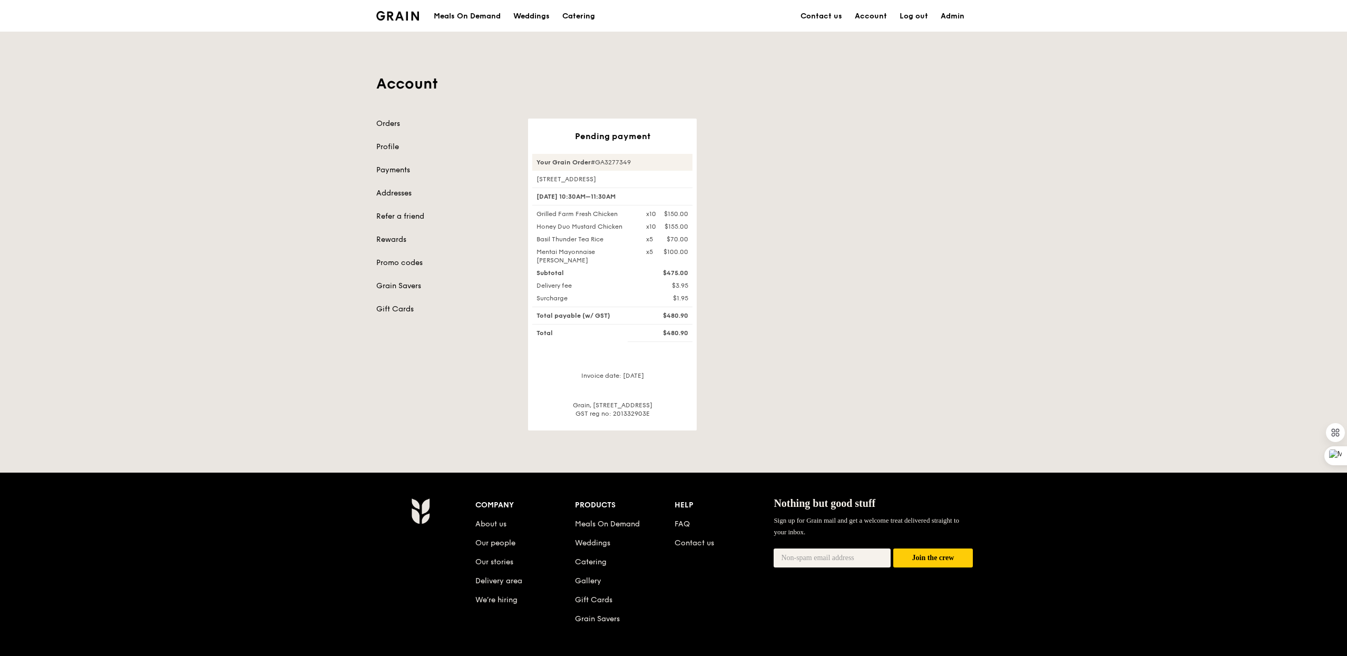
click at [613, 161] on div "Your Grain Order #GA3277349" at bounding box center [612, 162] width 160 height 17
